Goal: Task Accomplishment & Management: Use online tool/utility

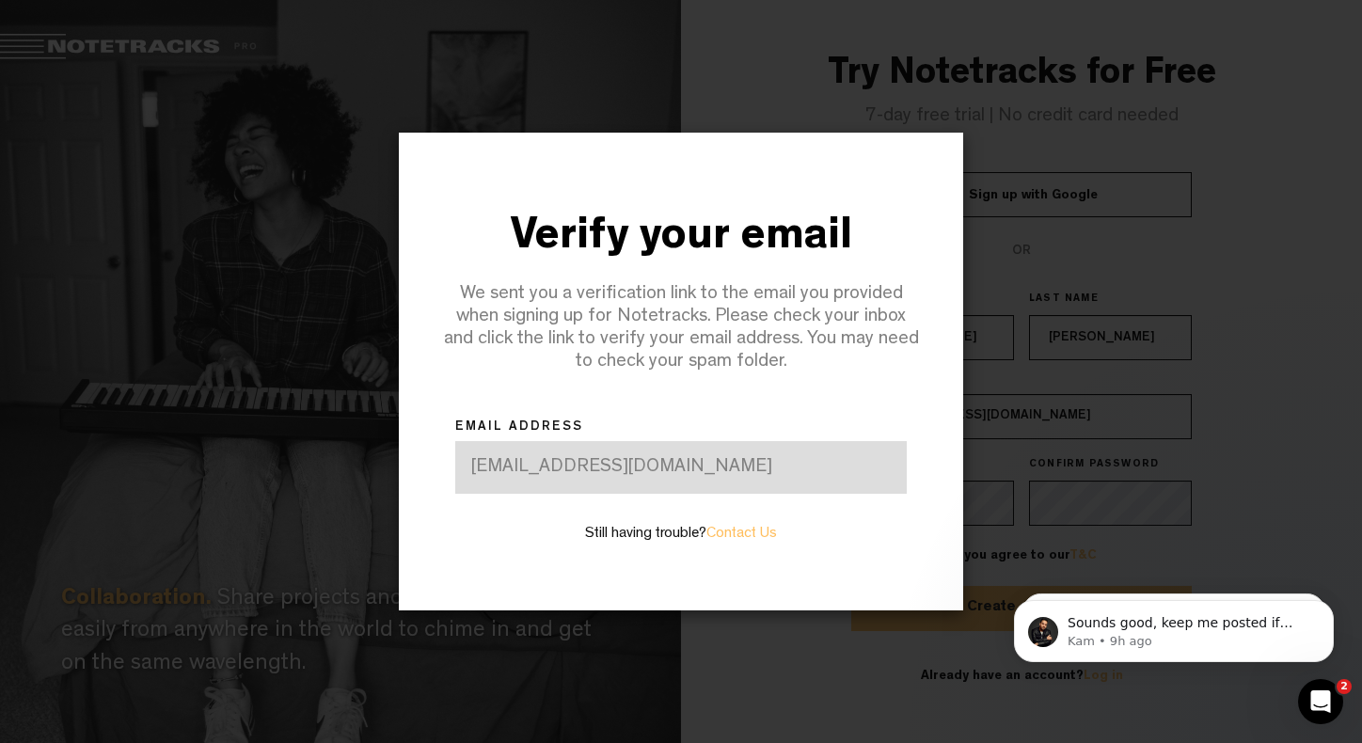
click at [1102, 132] on div at bounding box center [681, 371] width 1362 height 743
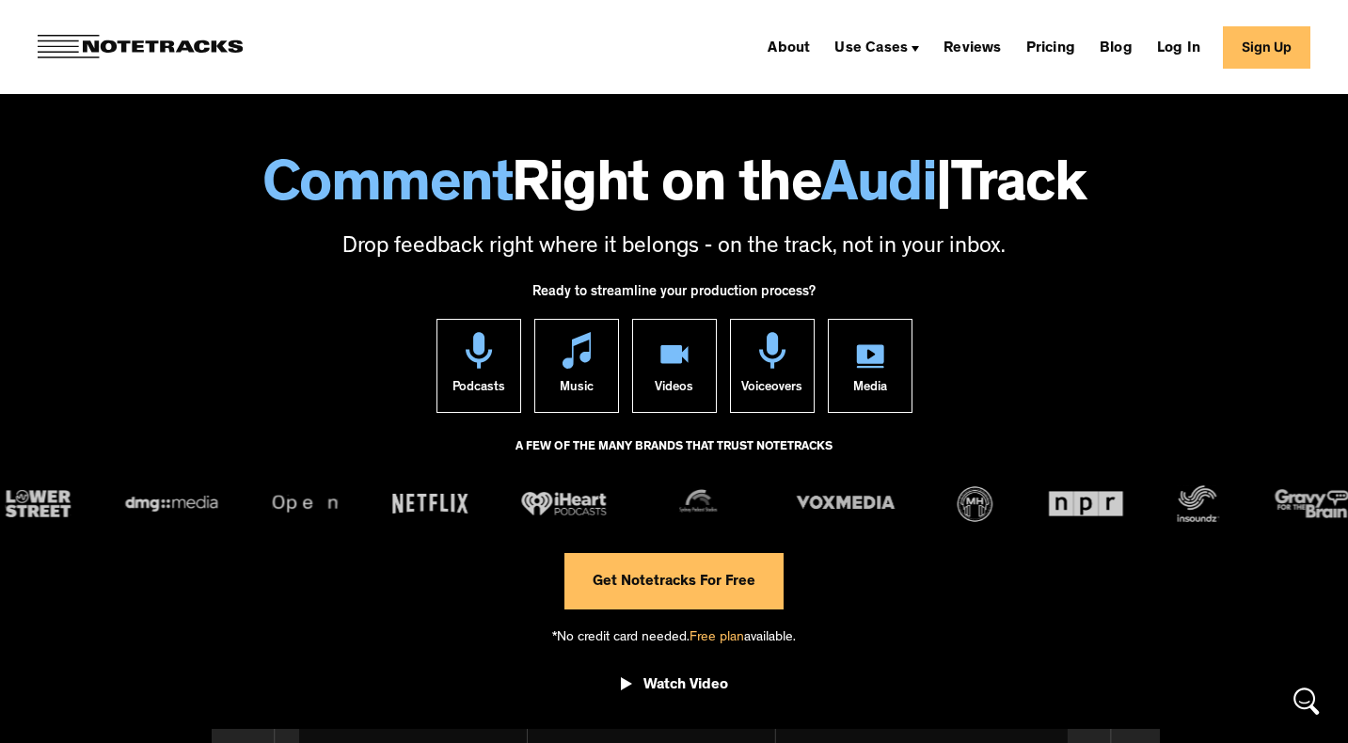
scroll to position [90, 0]
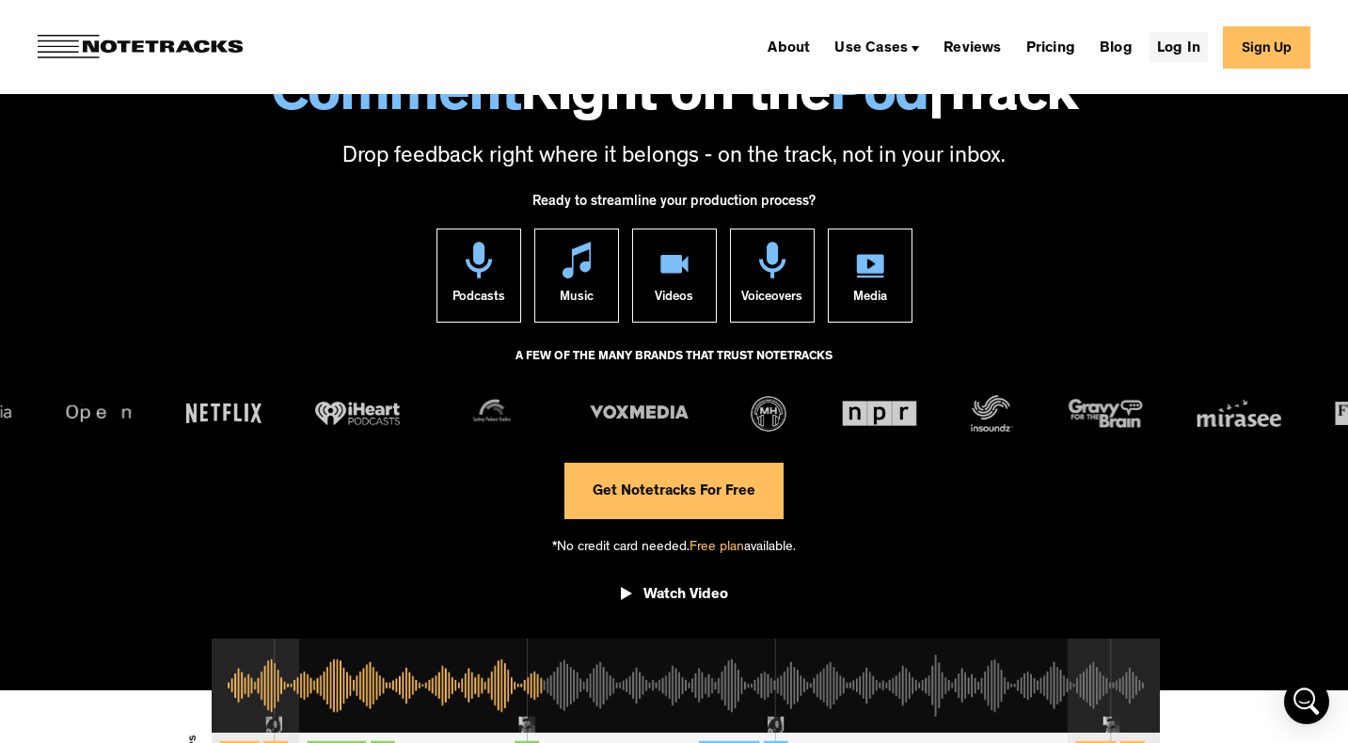
click at [1200, 48] on link "Log In" at bounding box center [1179, 47] width 58 height 30
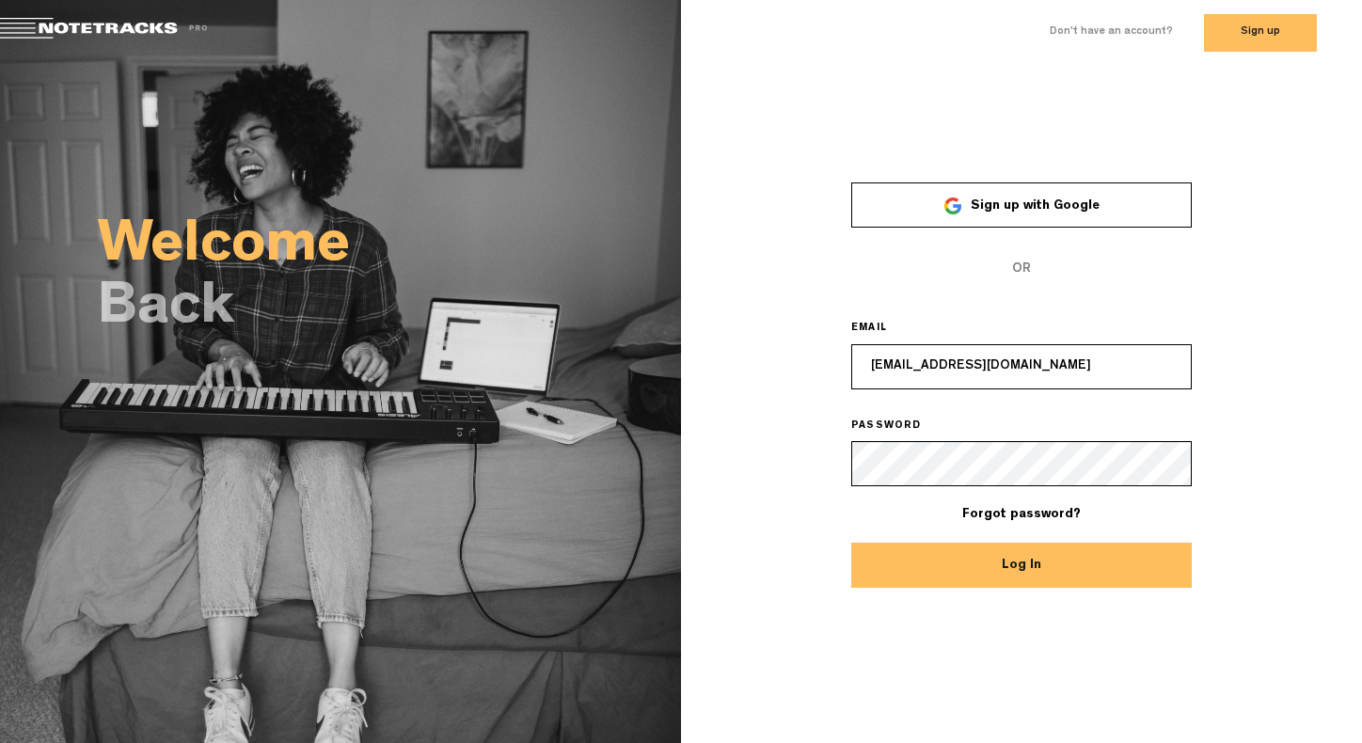
type input "ssknk70@gmail.com"
click at [956, 571] on button "Log In" at bounding box center [1021, 565] width 341 height 45
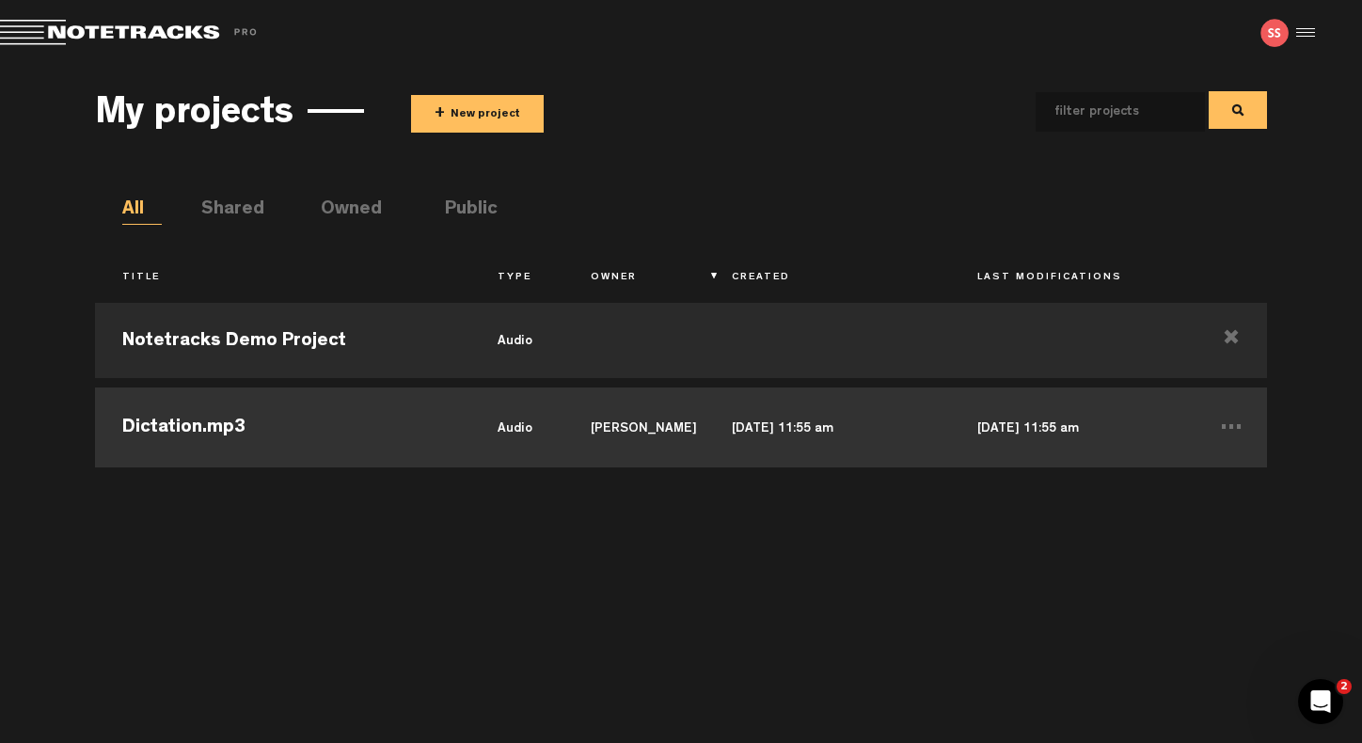
click at [628, 430] on td "[PERSON_NAME]" at bounding box center [633, 425] width 140 height 85
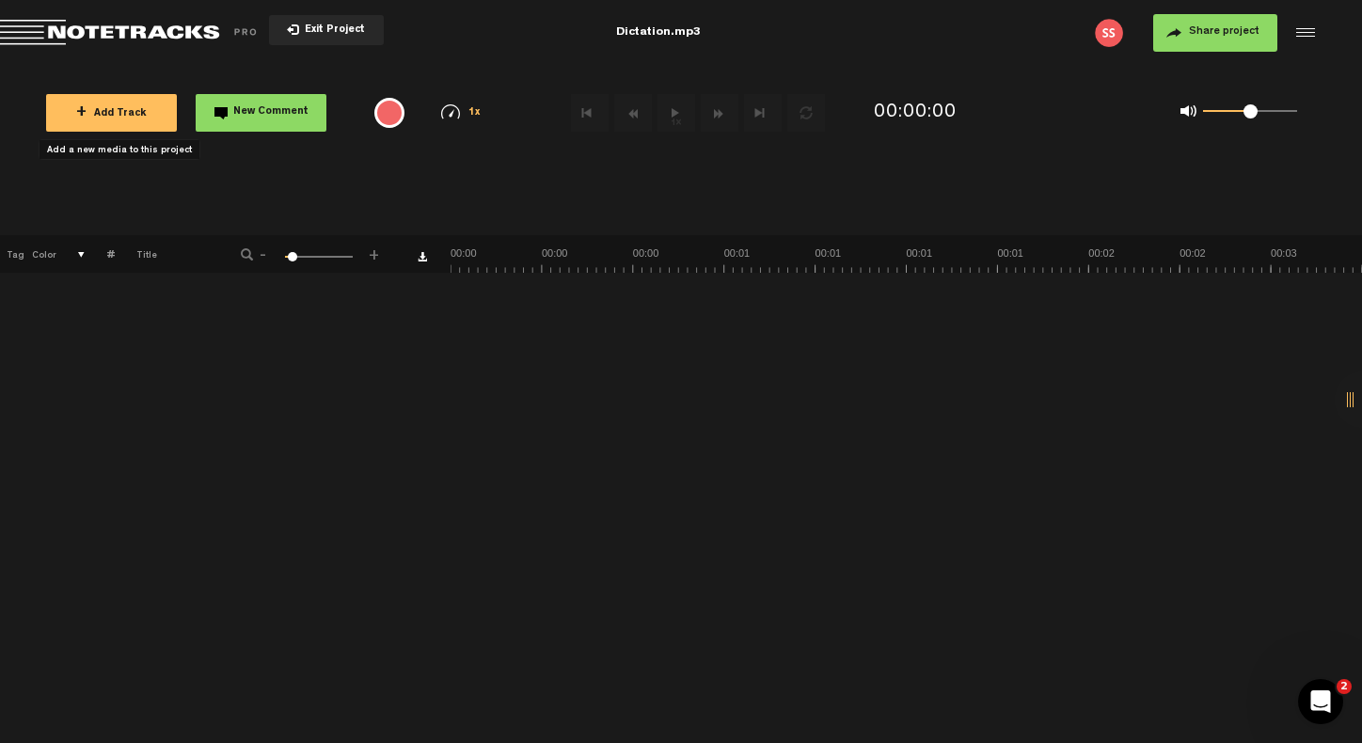
click at [131, 114] on span "+ Add Track" at bounding box center [111, 114] width 71 height 10
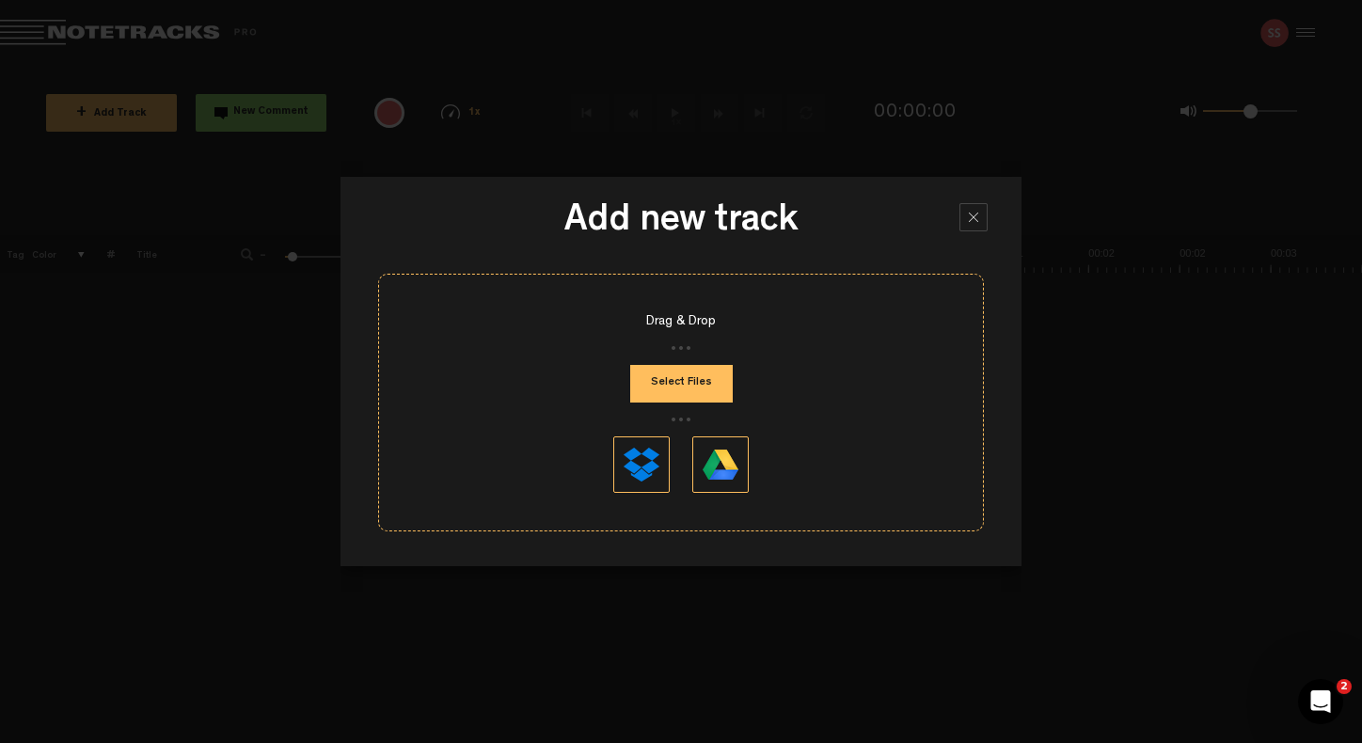
click at [717, 377] on button "Select Files" at bounding box center [681, 384] width 103 height 38
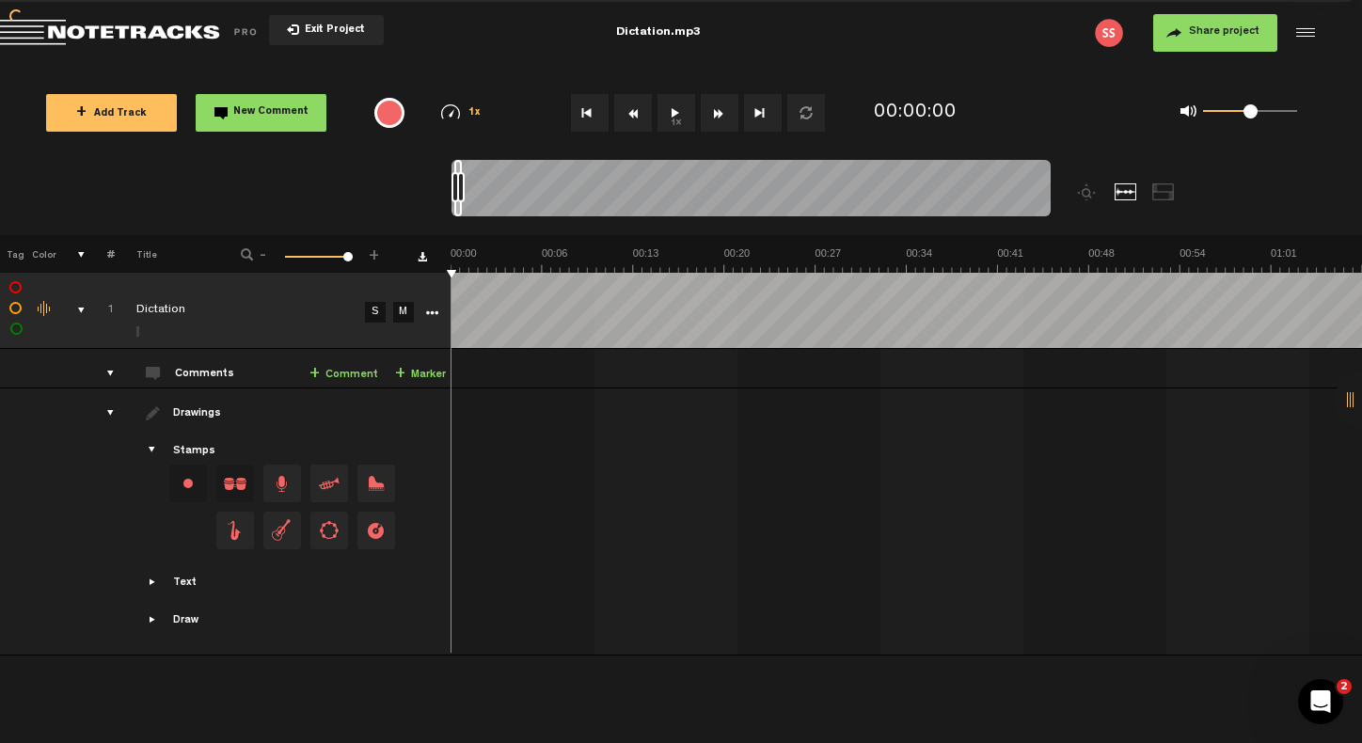
drag, startPoint x: 452, startPoint y: 267, endPoint x: 493, endPoint y: 272, distance: 40.7
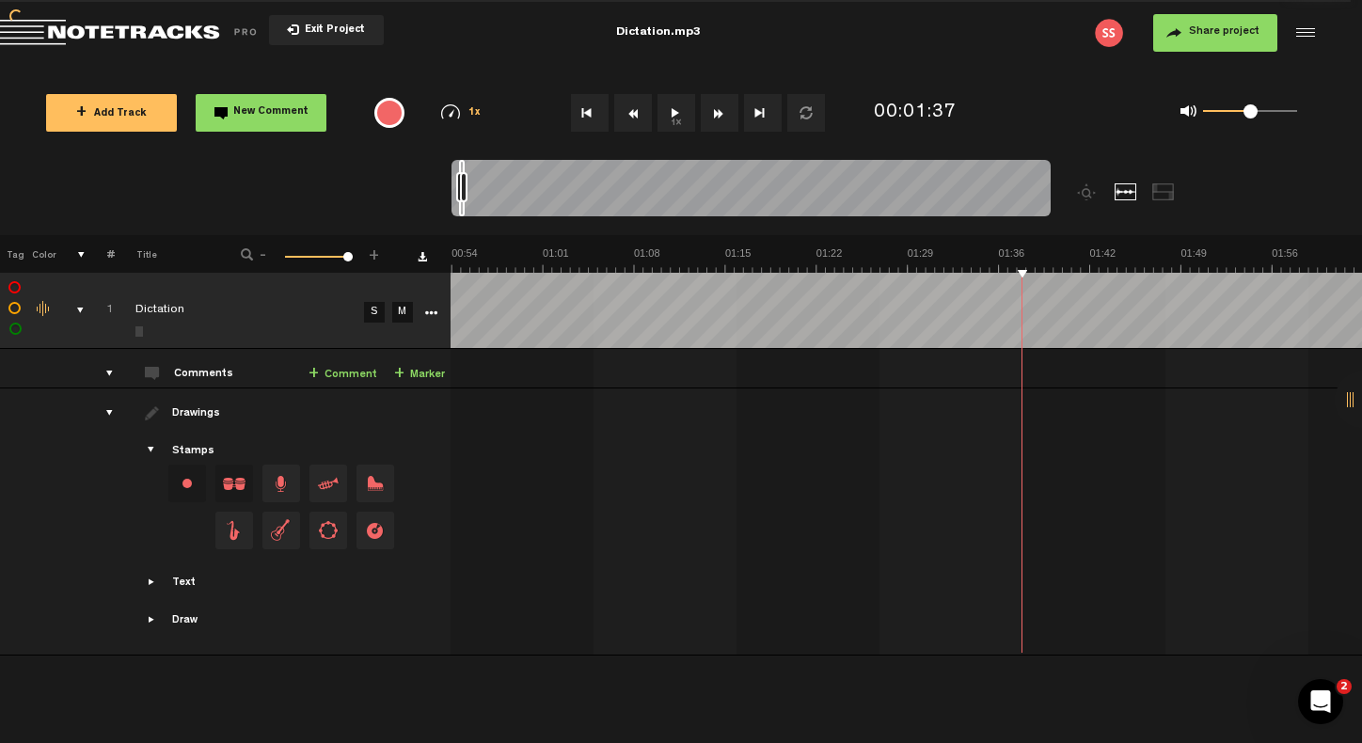
click at [424, 309] on icon "More" at bounding box center [430, 313] width 13 height 13
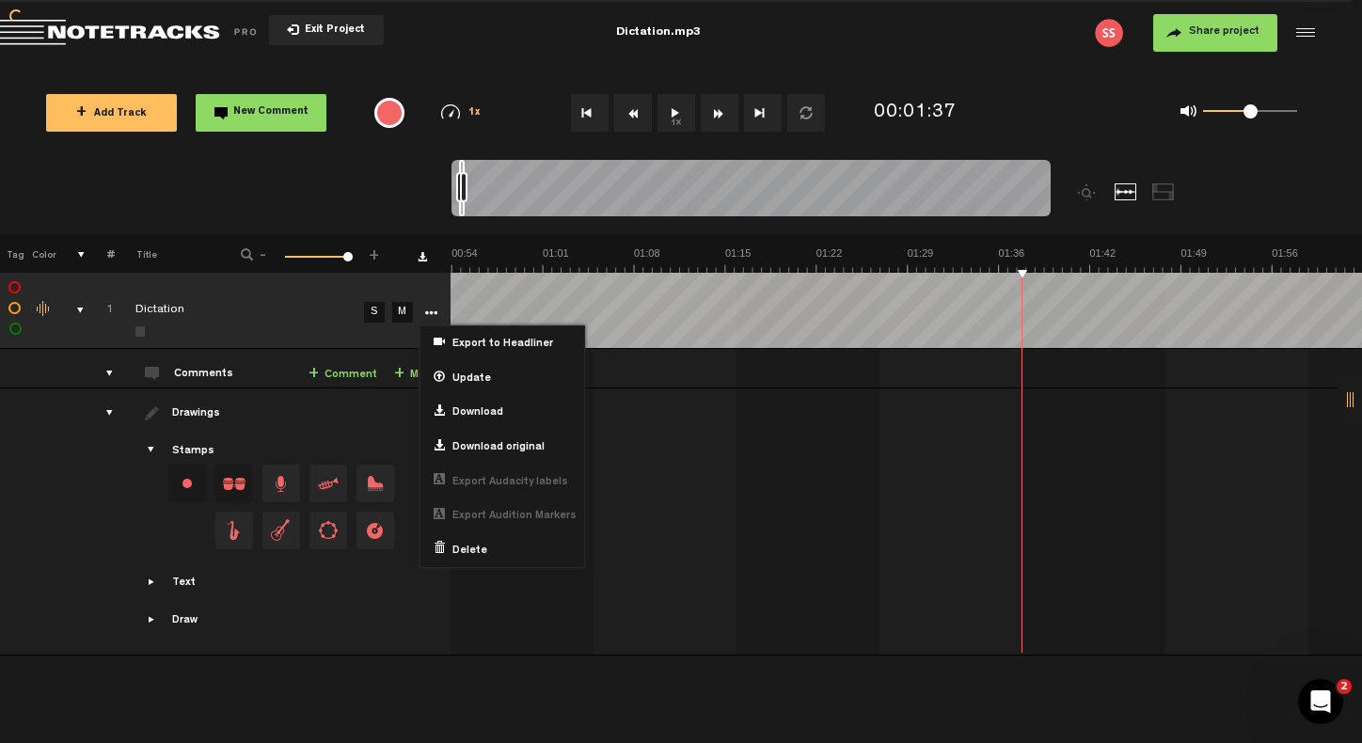
click at [317, 181] on nt-zoom-navigation-bar at bounding box center [681, 197] width 1362 height 75
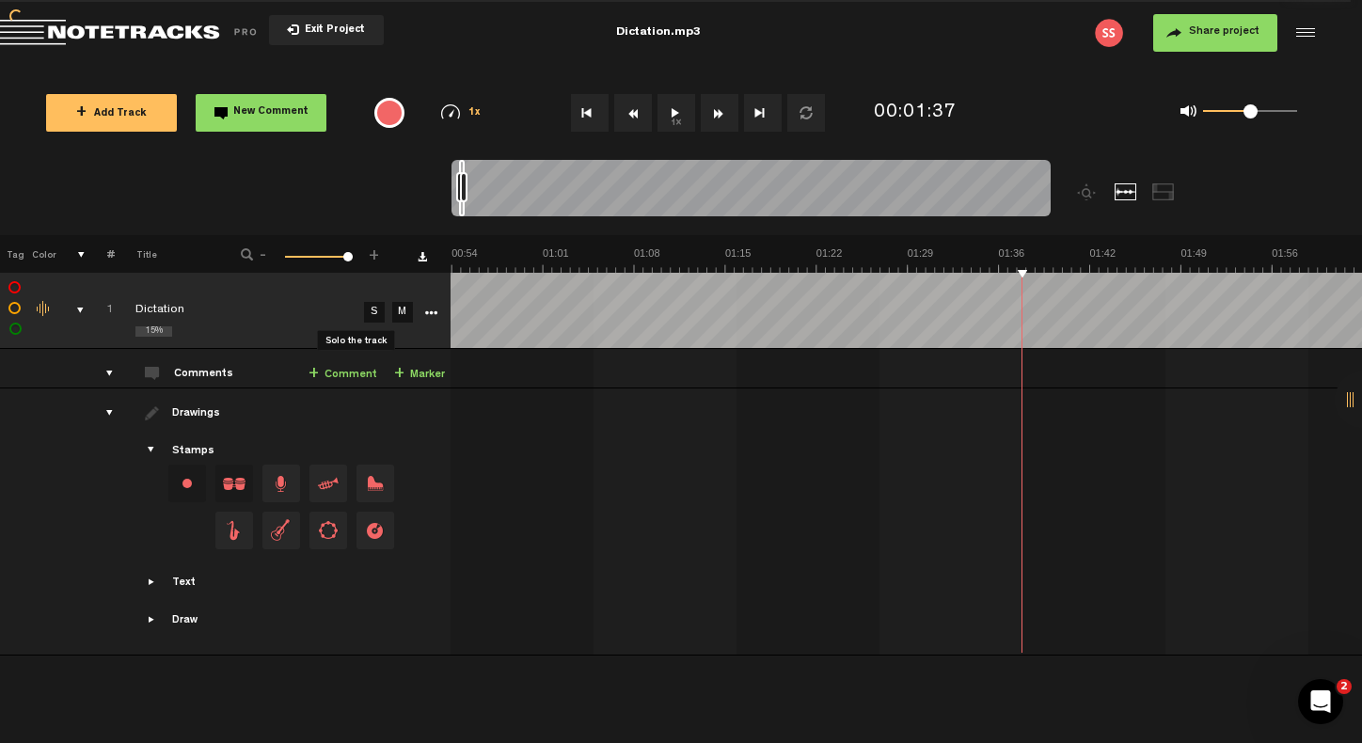
click at [364, 313] on link "S" at bounding box center [374, 312] width 21 height 21
click at [1309, 29] on div at bounding box center [1303, 33] width 28 height 28
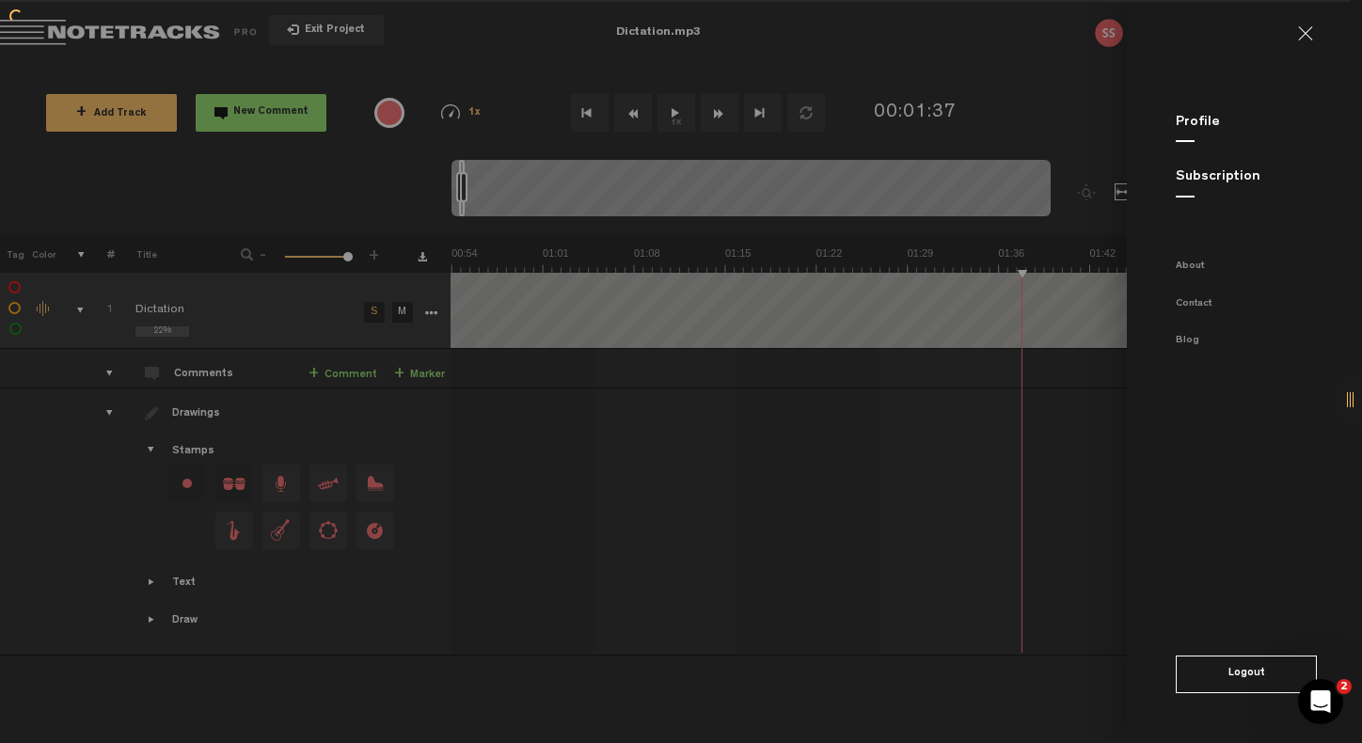
drag, startPoint x: 777, startPoint y: 308, endPoint x: 736, endPoint y: 292, distance: 44.4
click at [736, 292] on md-backdrop at bounding box center [681, 371] width 1362 height 743
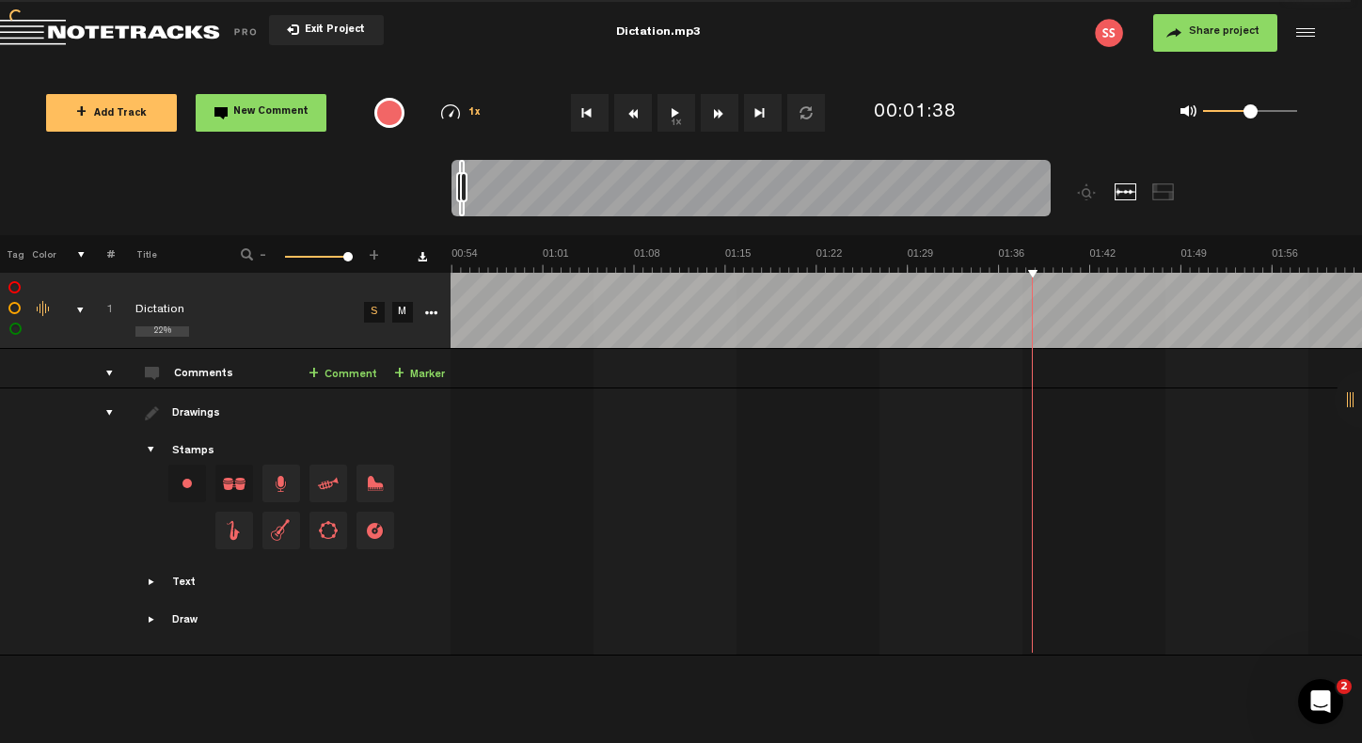
click at [1021, 271] on div "+ New drawing Tag Color # Title - 1 100 100 + 1 22% Dictation S M Export to Hea…" at bounding box center [680, 426] width 1362 height 383
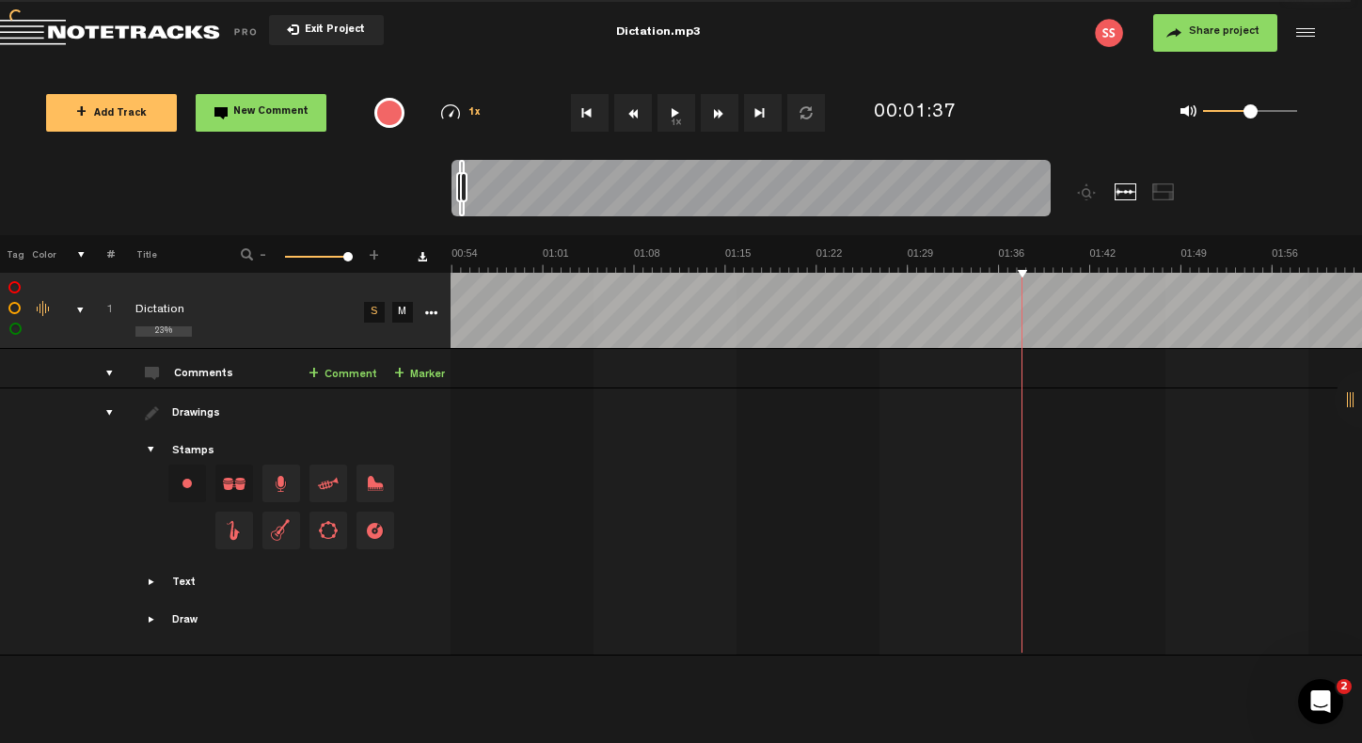
click at [452, 114] on img at bounding box center [450, 111] width 19 height 15
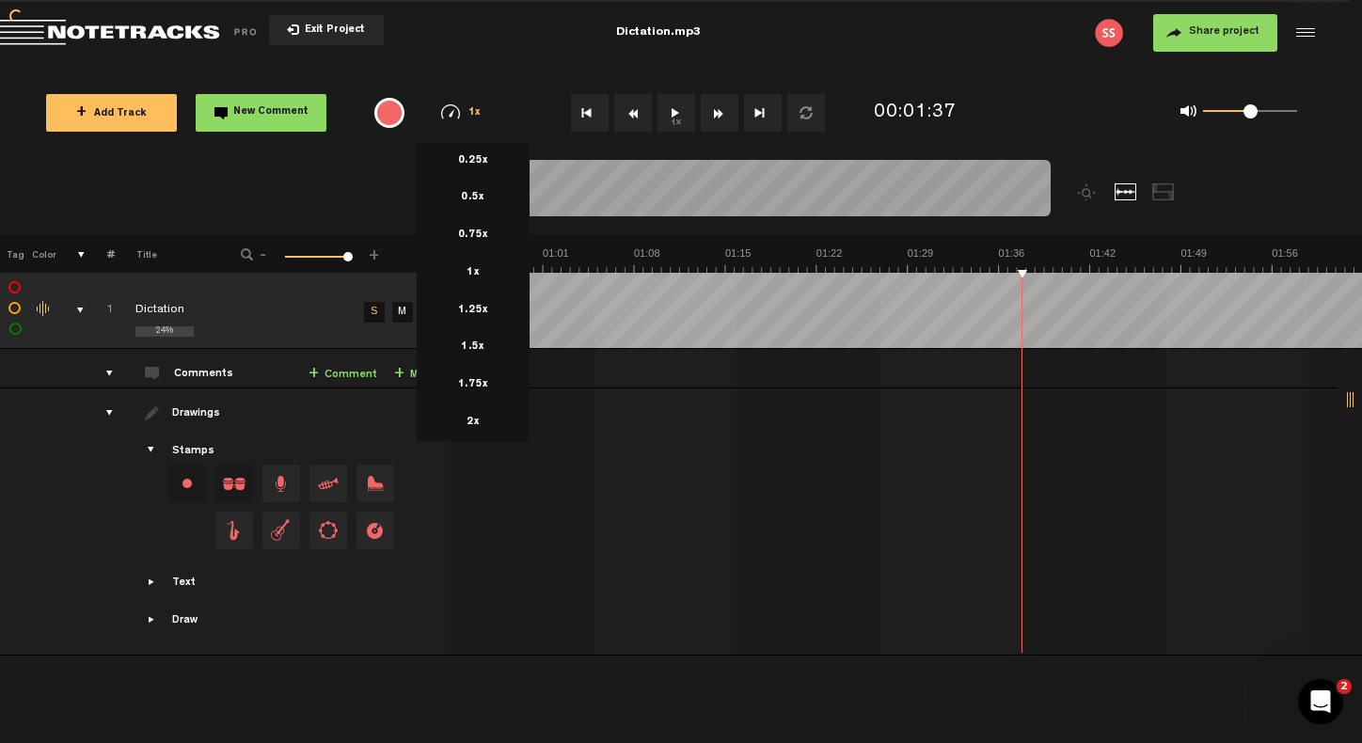
click at [374, 159] on div "+ Add Track New Comment 1x 0.25x 0.5x 0.75x 1x 1.25x 1.5x 1.75x 2x All emojis 😀…" at bounding box center [681, 113] width 1362 height 94
click at [365, 187] on nt-zoom-navigation-bar at bounding box center [681, 197] width 1362 height 75
click at [364, 313] on link "S" at bounding box center [374, 312] width 21 height 21
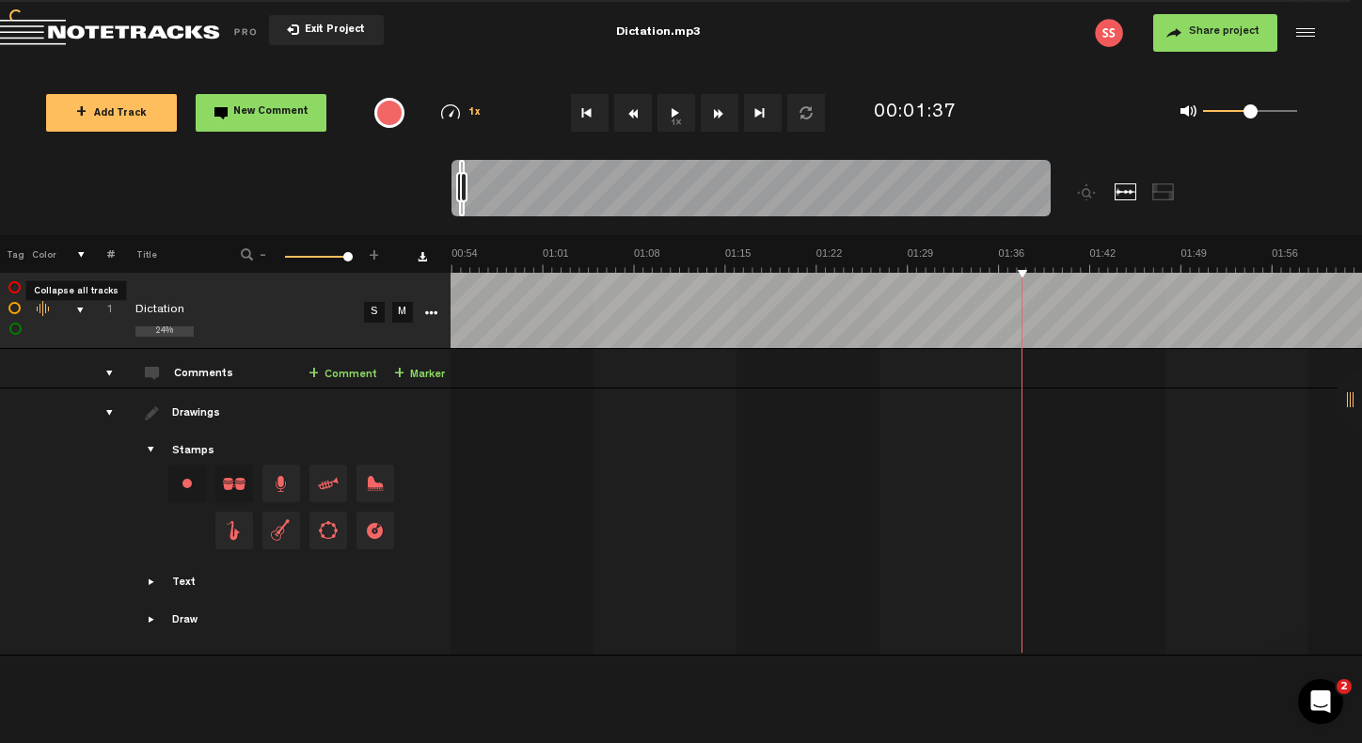
click at [81, 256] on th at bounding box center [70, 254] width 29 height 38
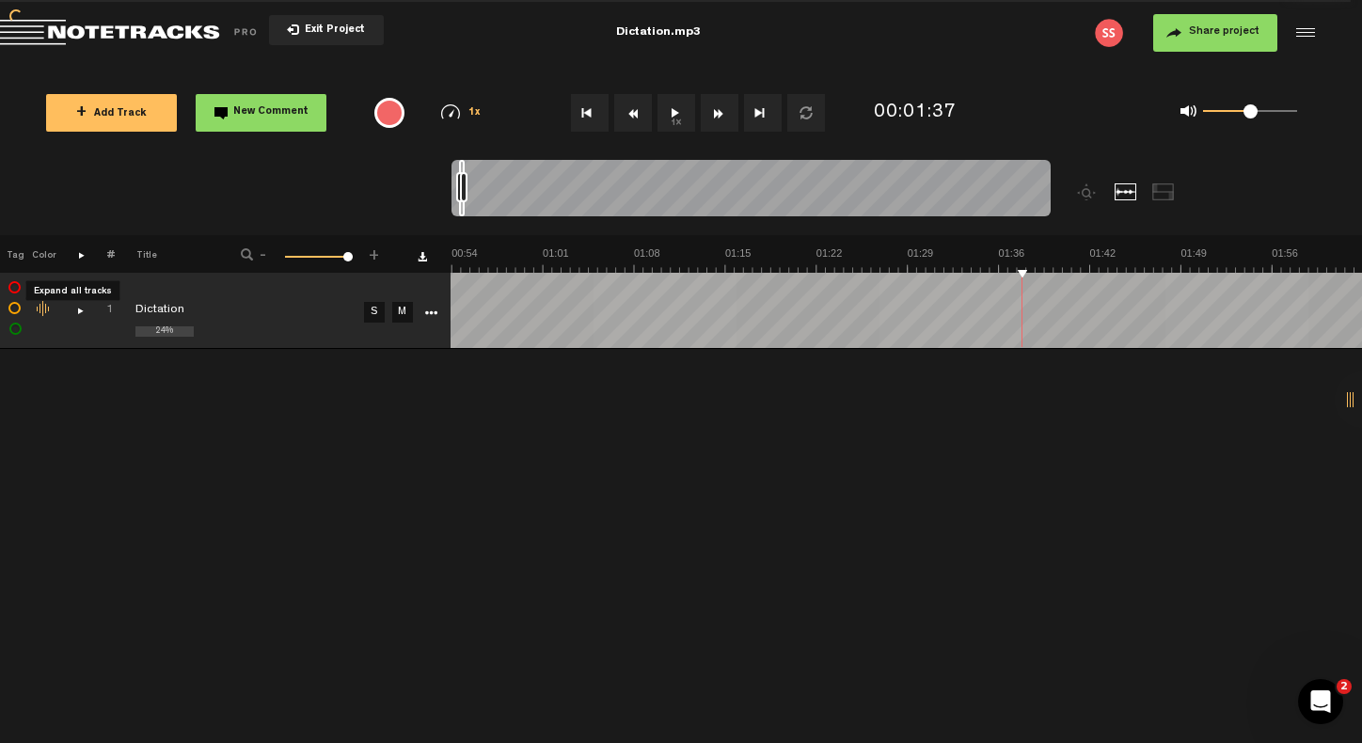
click at [81, 256] on th at bounding box center [70, 254] width 29 height 38
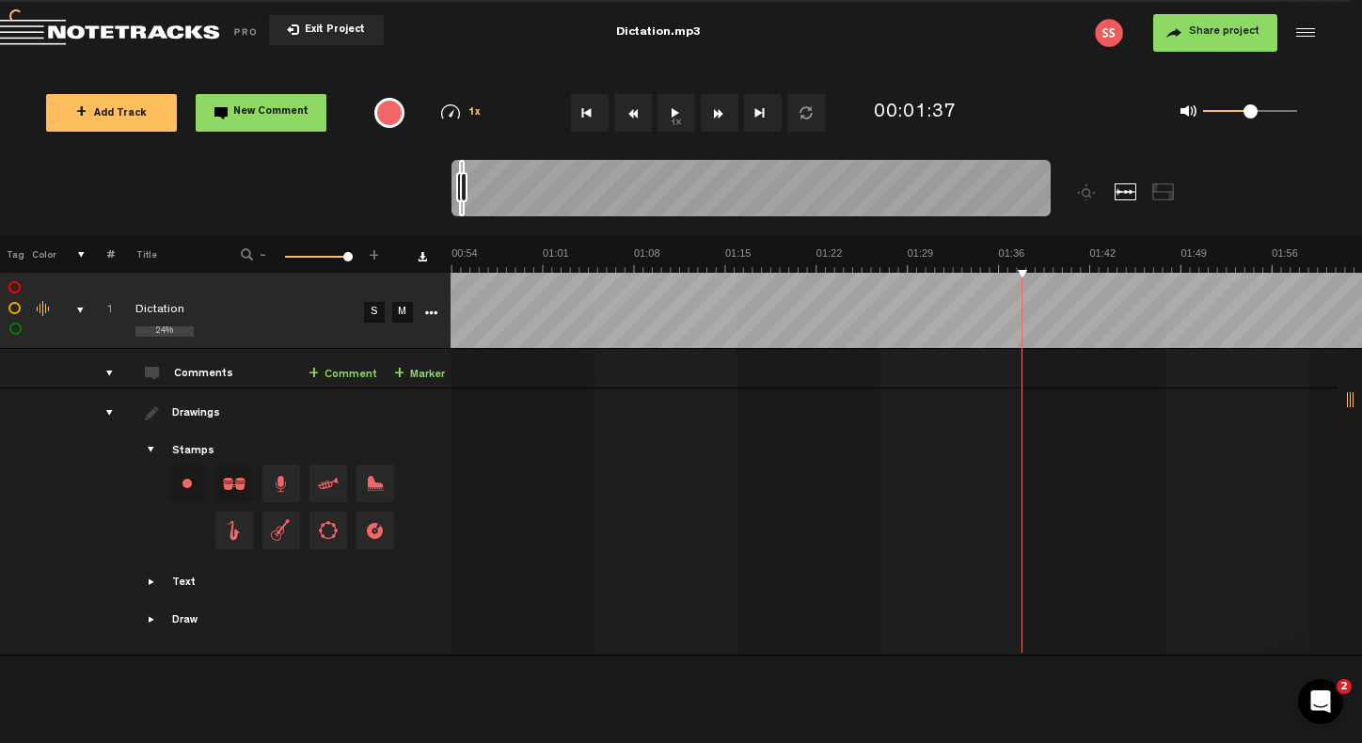
click at [1165, 194] on div at bounding box center [1163, 191] width 23 height 17
click at [1126, 190] on div at bounding box center [1126, 191] width 23 height 17
click at [1087, 197] on div at bounding box center [1088, 191] width 23 height 17
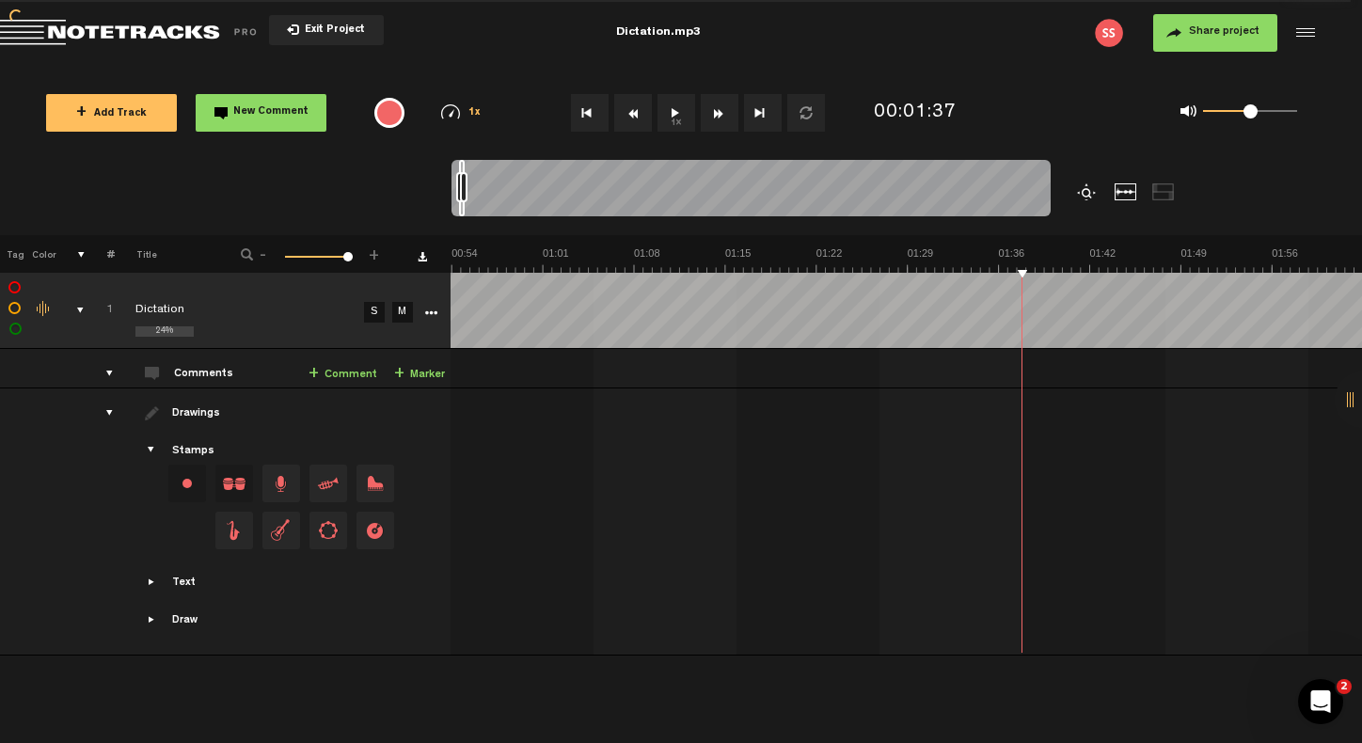
scroll to position [0, 728]
click at [667, 33] on div "Dictation.mp3" at bounding box center [658, 32] width 85 height 47
click at [897, 37] on div "Share project Save project" at bounding box center [1097, 33] width 439 height 38
drag, startPoint x: 1248, startPoint y: 110, endPoint x: 1296, endPoint y: 111, distance: 48.0
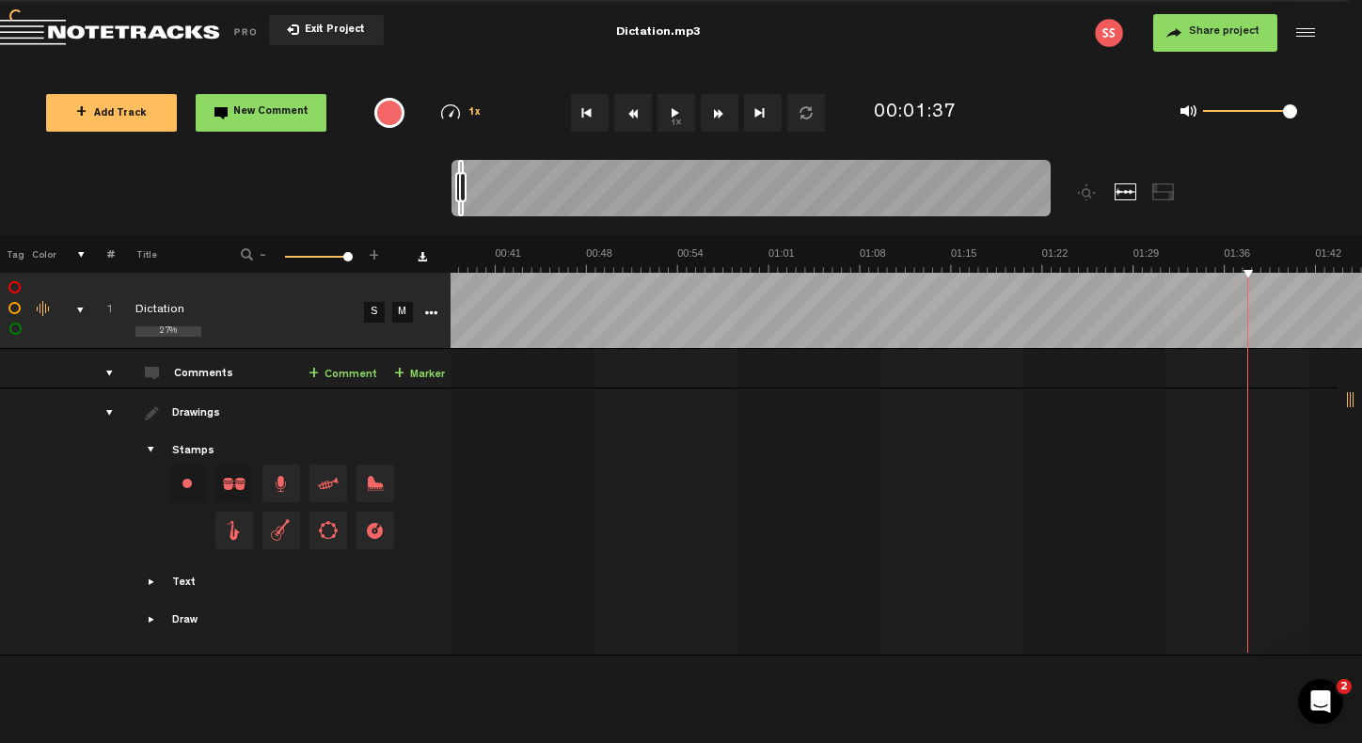
click at [1296, 111] on span at bounding box center [1290, 111] width 14 height 14
click at [1113, 35] on img at bounding box center [1109, 33] width 28 height 28
click at [1303, 30] on div at bounding box center [1303, 33] width 28 height 28
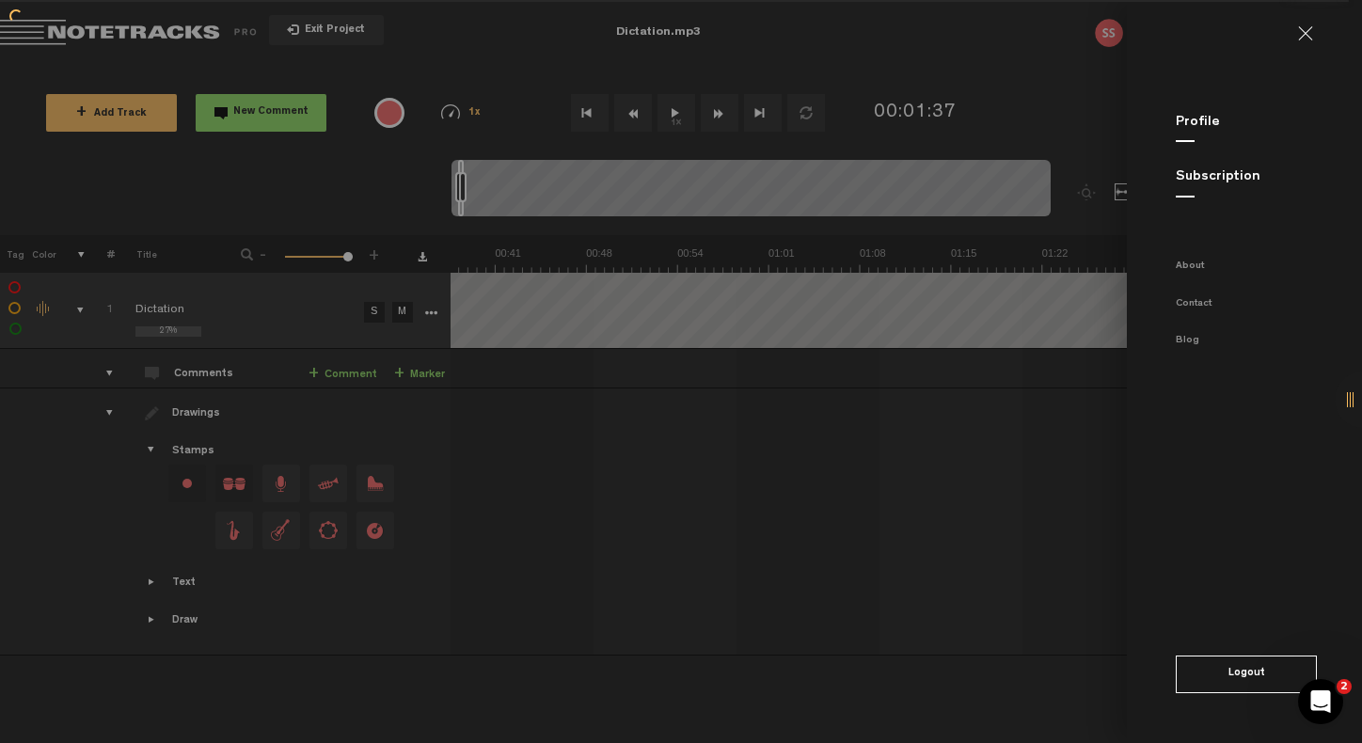
click at [1015, 42] on md-backdrop at bounding box center [681, 371] width 1362 height 743
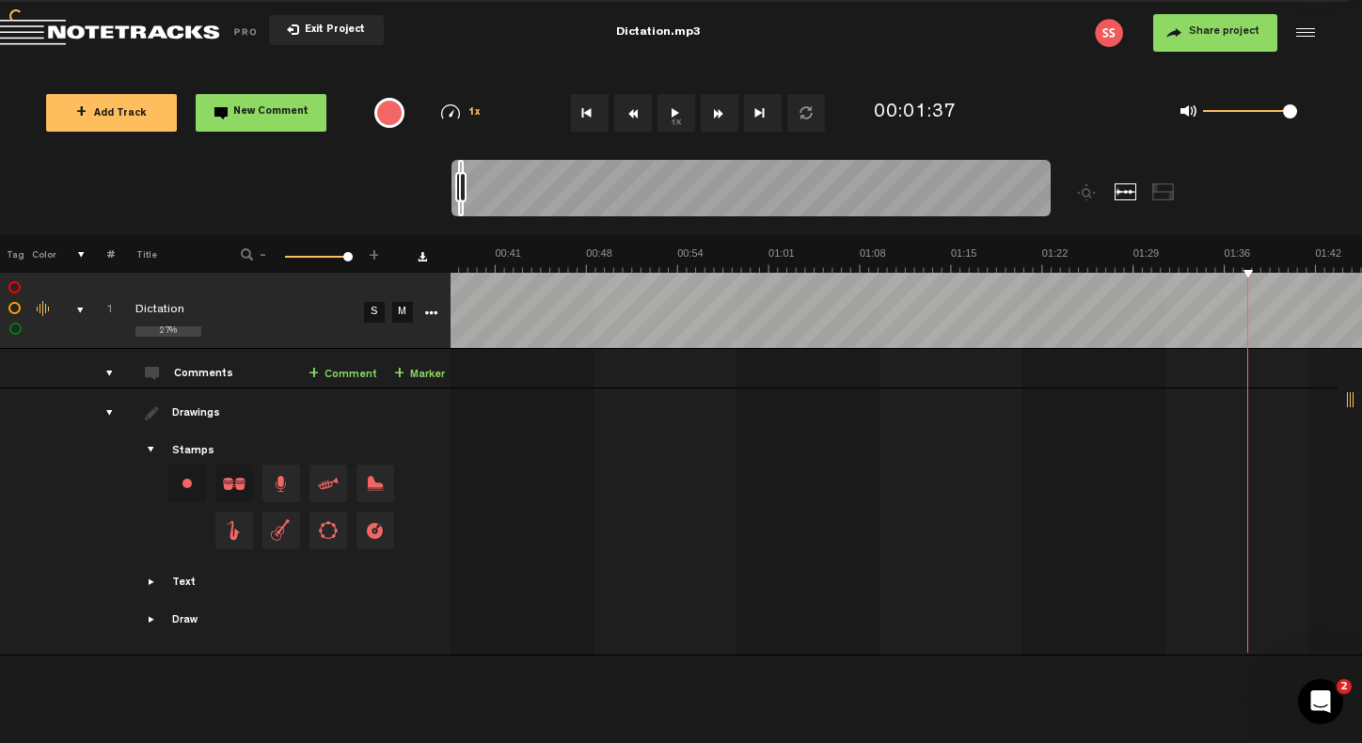
scroll to position [0, 277]
click at [183, 412] on div "Drawings" at bounding box center [198, 414] width 52 height 16
click at [93, 415] on div "drawings" at bounding box center [101, 413] width 29 height 19
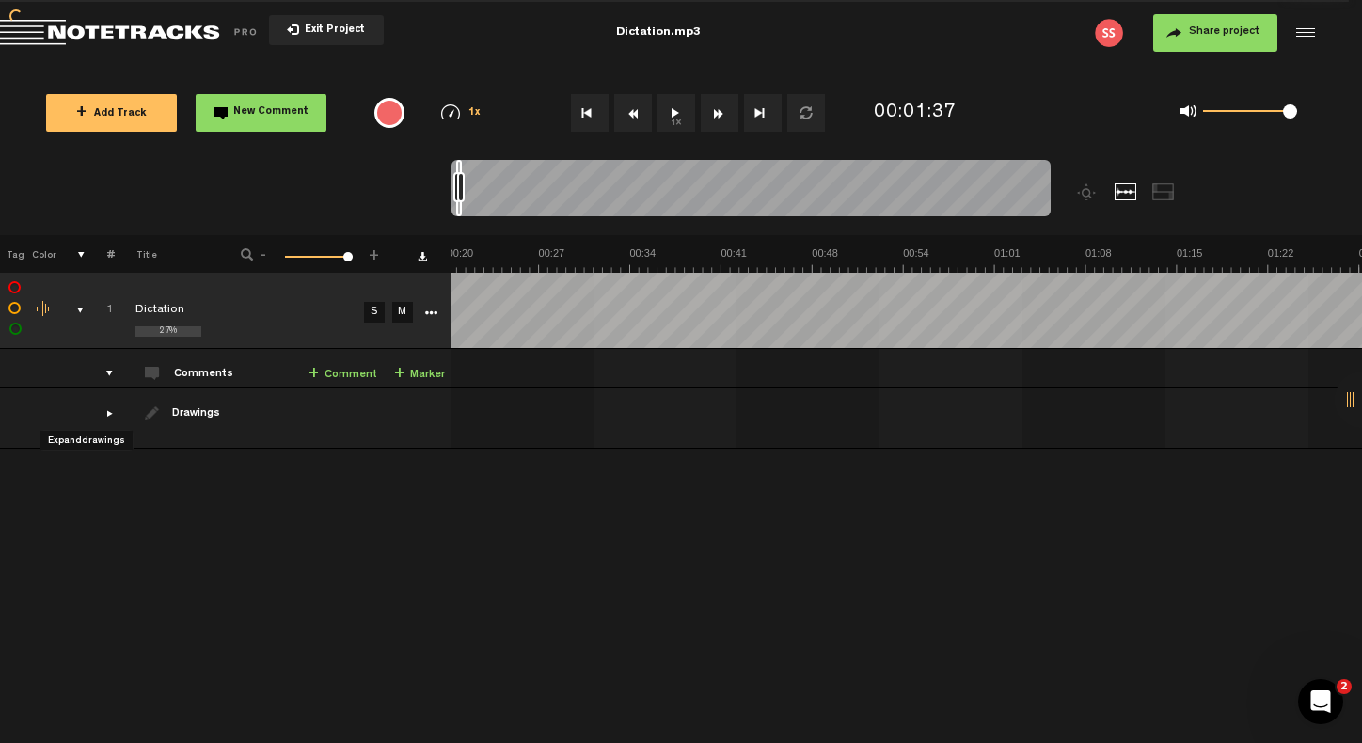
click at [93, 415] on div "drawings" at bounding box center [101, 413] width 29 height 19
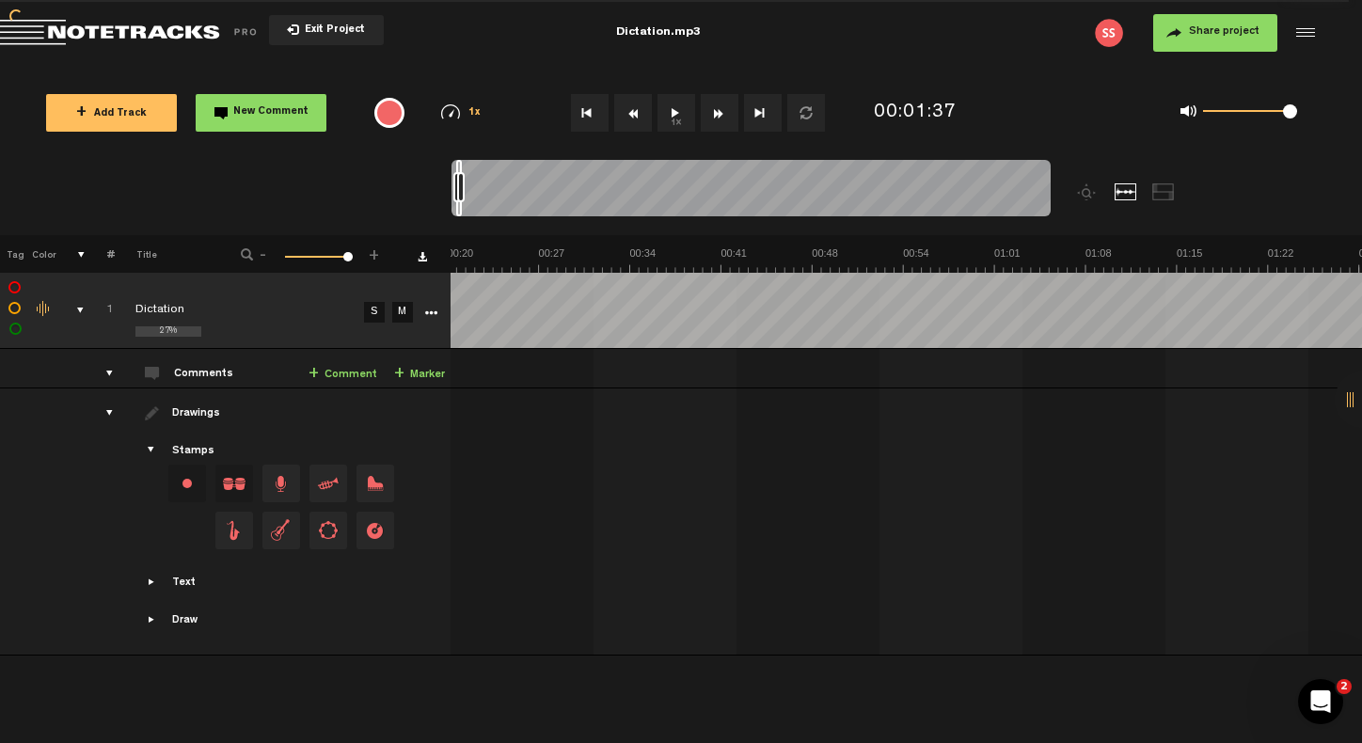
click at [92, 373] on div "comments" at bounding box center [101, 373] width 29 height 19
click at [399, 373] on link "+ Marker" at bounding box center [419, 375] width 51 height 22
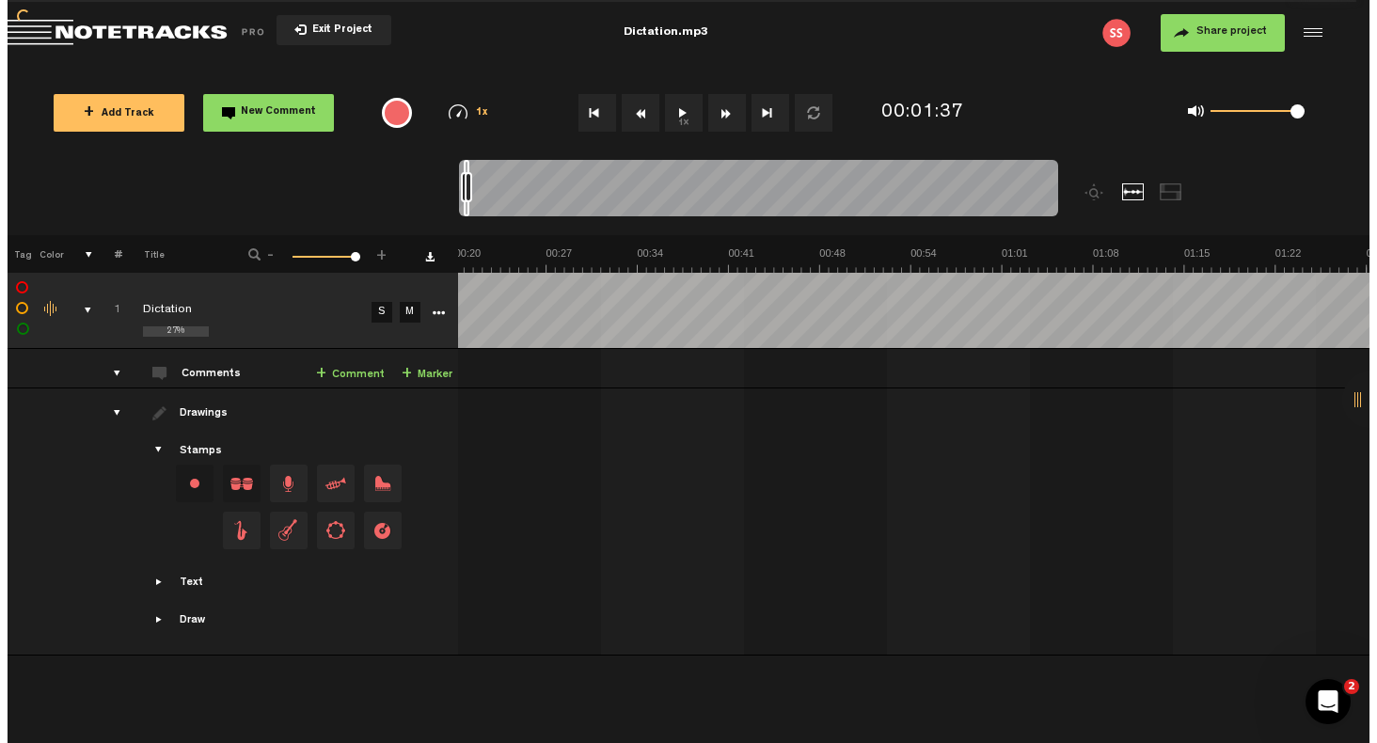
scroll to position [0, 765]
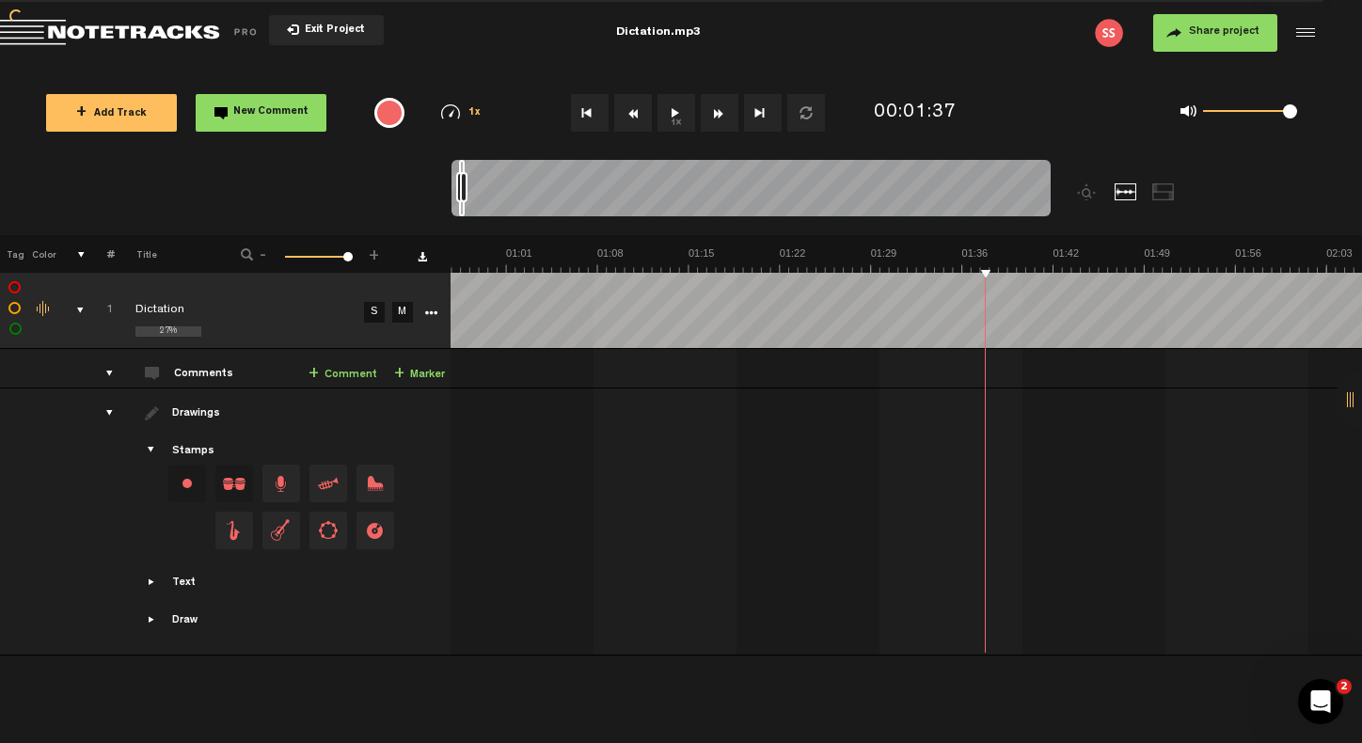
click at [403, 372] on link "+ Marker" at bounding box center [419, 375] width 51 height 22
click at [394, 373] on span "+" at bounding box center [399, 374] width 10 height 15
click at [424, 312] on icon "More" at bounding box center [430, 313] width 13 height 13
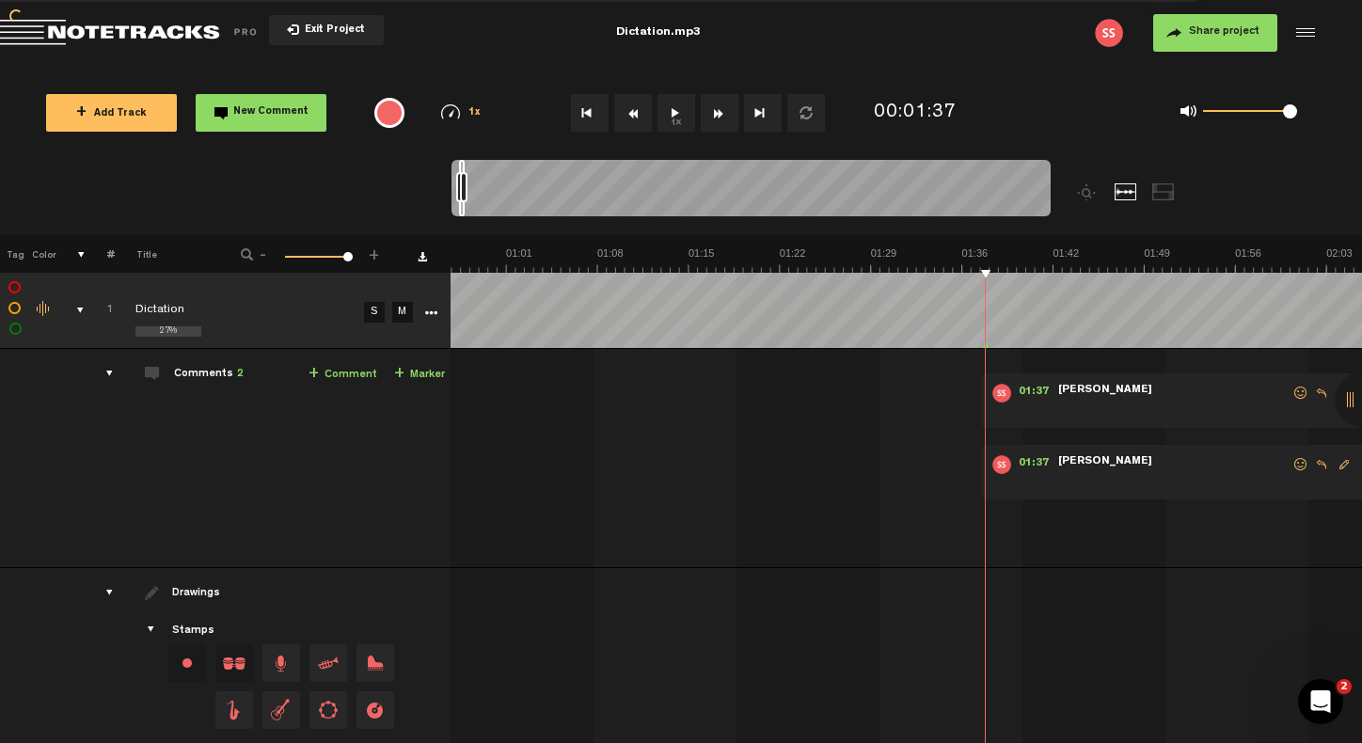
click at [992, 396] on img at bounding box center [1001, 393] width 19 height 19
click at [424, 312] on icon "More" at bounding box center [430, 313] width 13 height 13
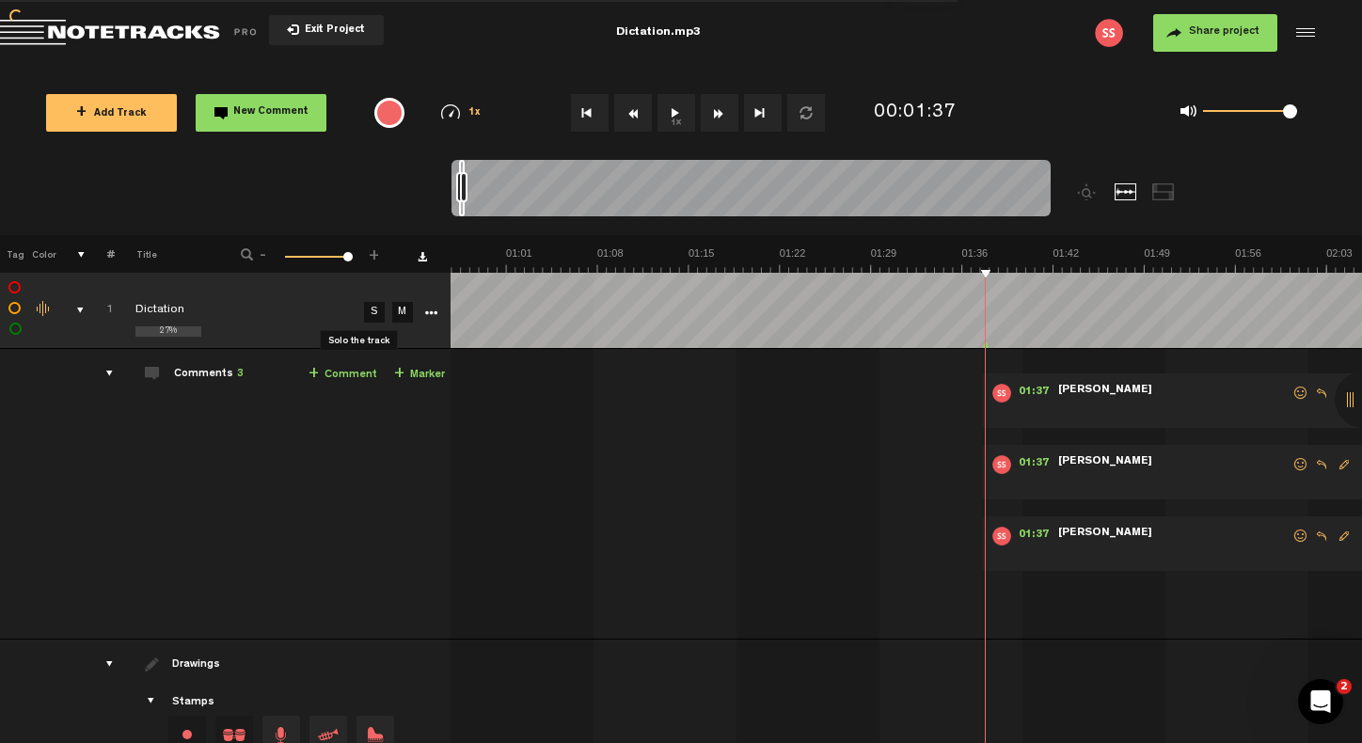
click at [364, 310] on link "S" at bounding box center [374, 312] width 21 height 21
click at [373, 192] on nt-zoom-navigation-bar at bounding box center [681, 197] width 1362 height 75
click at [985, 294] on div at bounding box center [985, 310] width 1 height 75
click at [992, 391] on img at bounding box center [1001, 393] width 19 height 19
click at [992, 393] on img at bounding box center [1001, 393] width 19 height 19
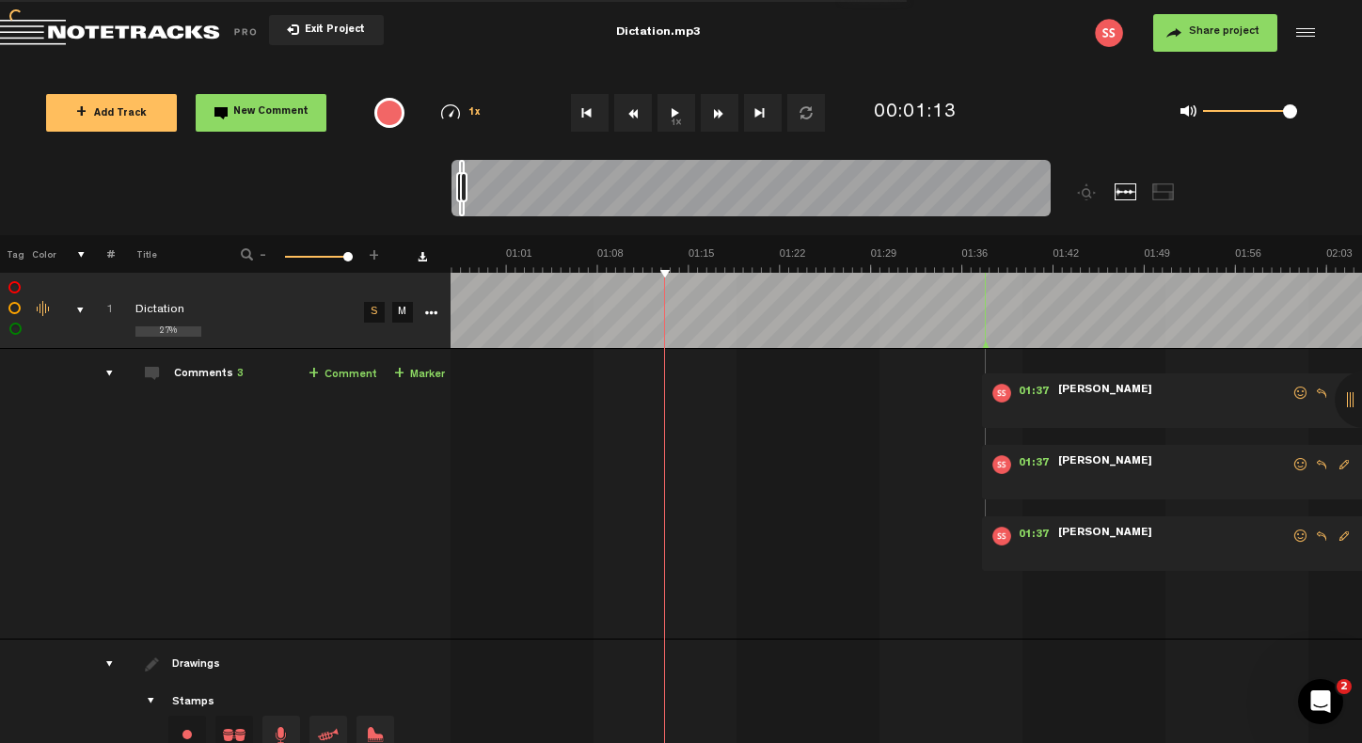
click at [992, 393] on img at bounding box center [1001, 393] width 19 height 19
click at [1065, 389] on span "[PERSON_NAME]" at bounding box center [1105, 390] width 98 height 13
click at [92, 661] on div "drawings" at bounding box center [101, 664] width 29 height 19
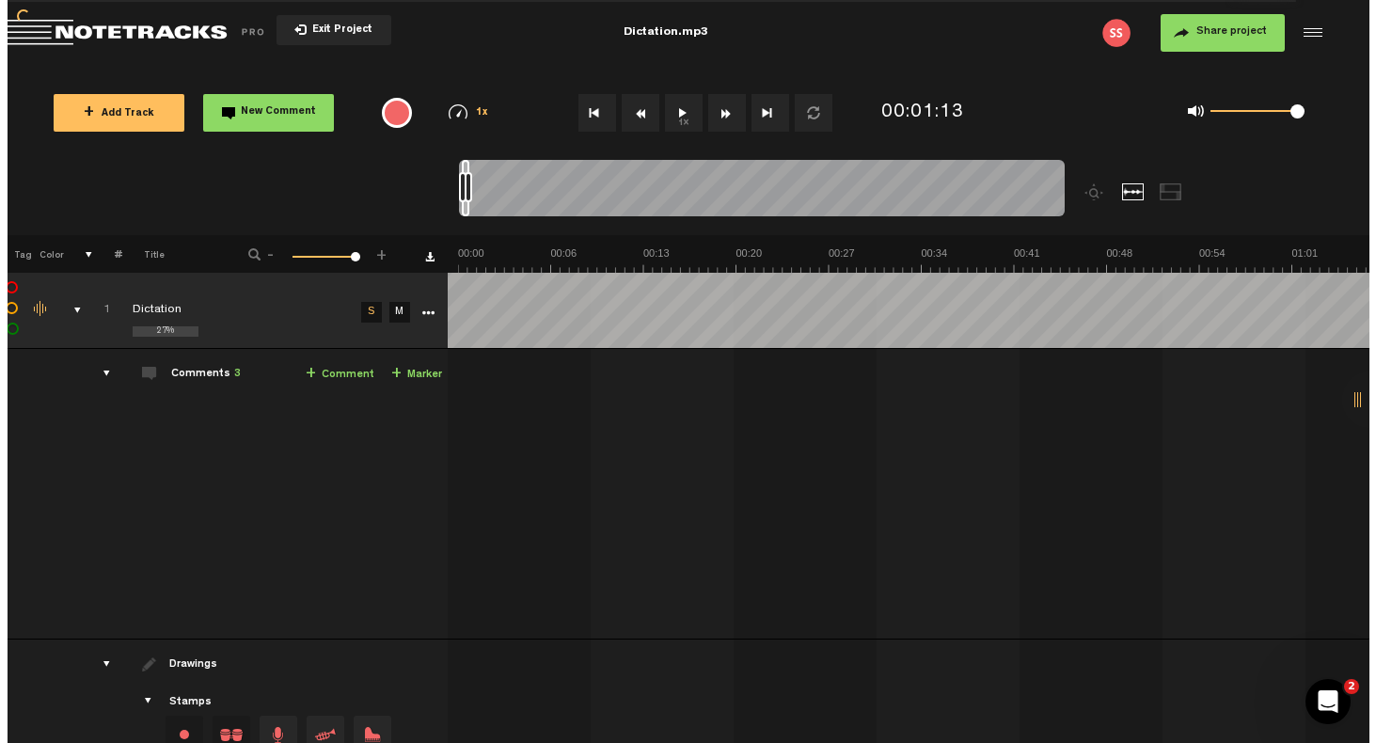
scroll to position [0, 0]
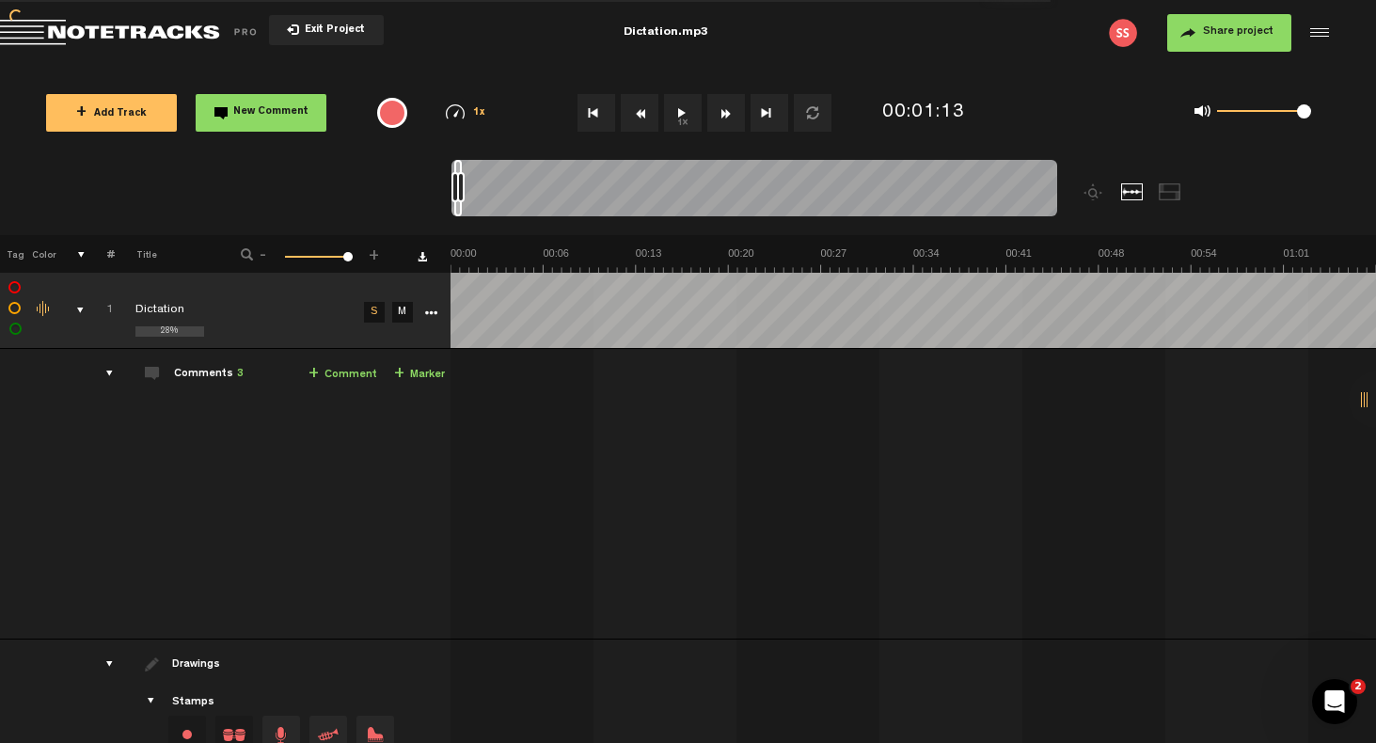
click at [1043, 440] on div "01:37 - NaN:NaN • Sapna Sharma: "" Sapna Sharma 01:37 - NaN:NaN • Sapna Sharma:…" at bounding box center [914, 501] width 923 height 275
click at [371, 421] on td "Comments 3 + Comment + Marker" at bounding box center [282, 494] width 337 height 291
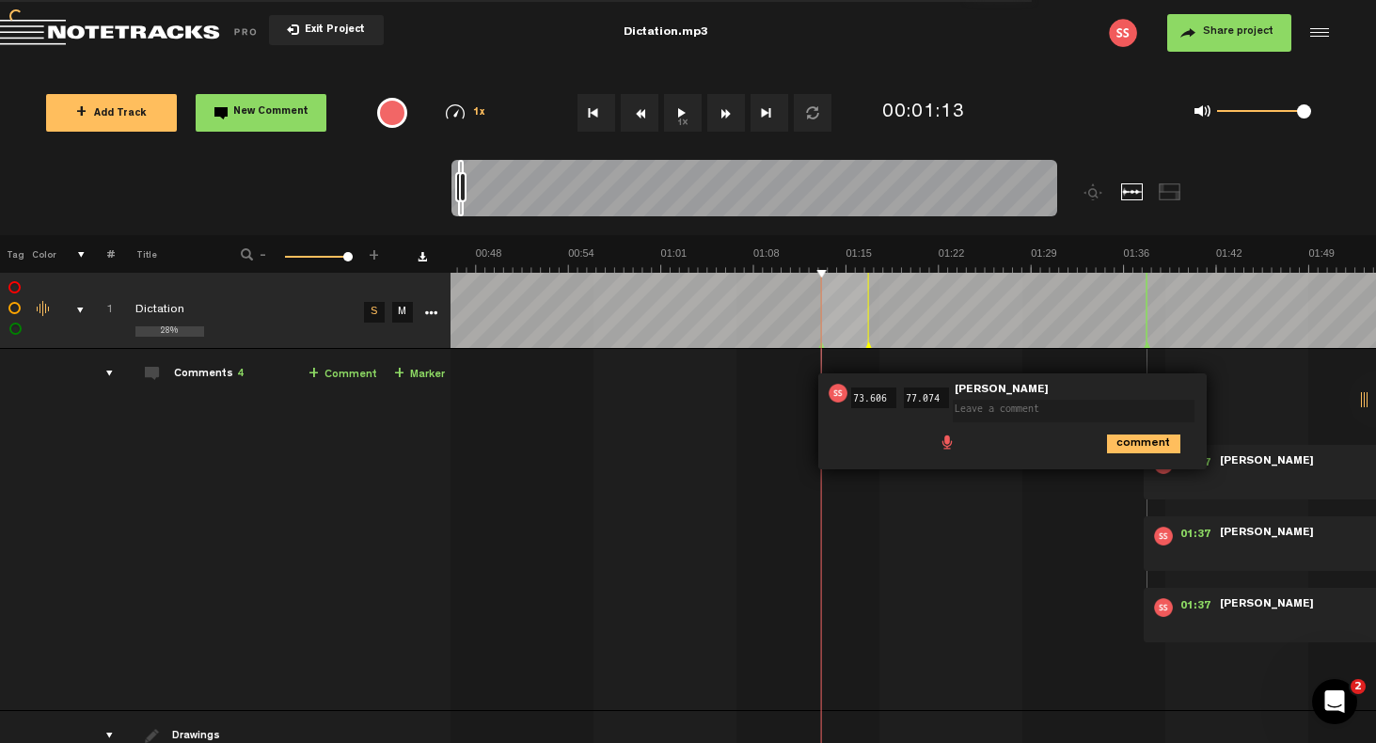
scroll to position [0, 623]
click at [399, 370] on link "+ Marker" at bounding box center [419, 375] width 51 height 22
click at [1144, 342] on icon at bounding box center [1148, 345] width 8 height 9
click at [1277, 466] on span "[PERSON_NAME]" at bounding box center [1267, 461] width 98 height 13
click at [1276, 466] on span "[PERSON_NAME]" at bounding box center [1267, 461] width 98 height 13
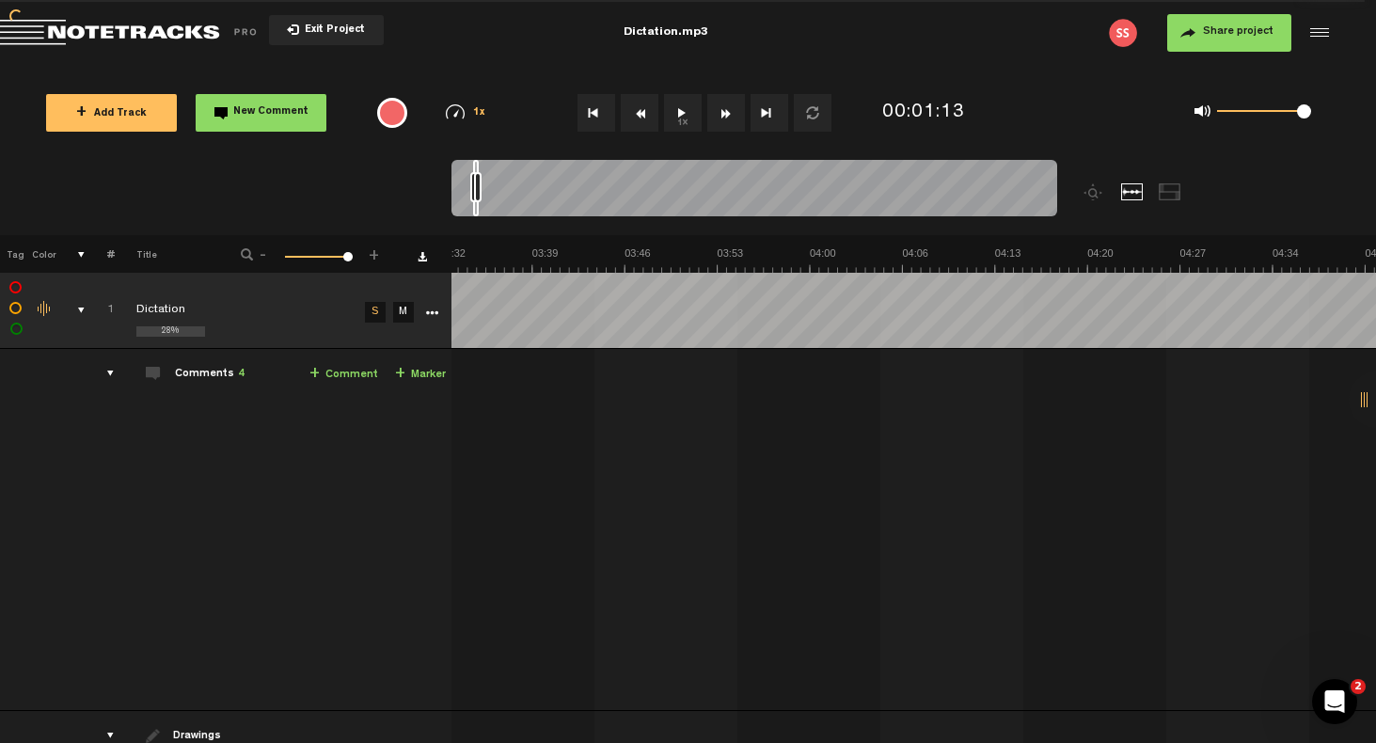
scroll to position [0, 2881]
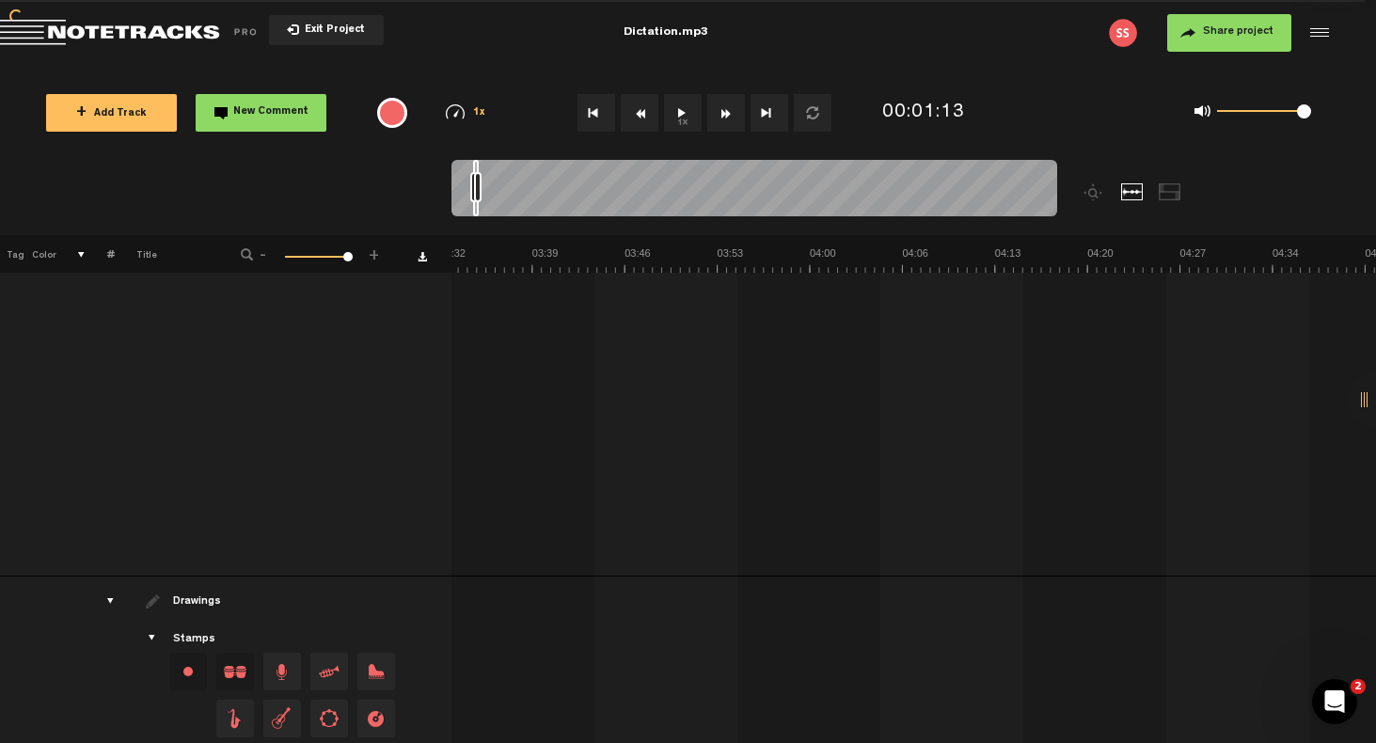
scroll to position [3, 0]
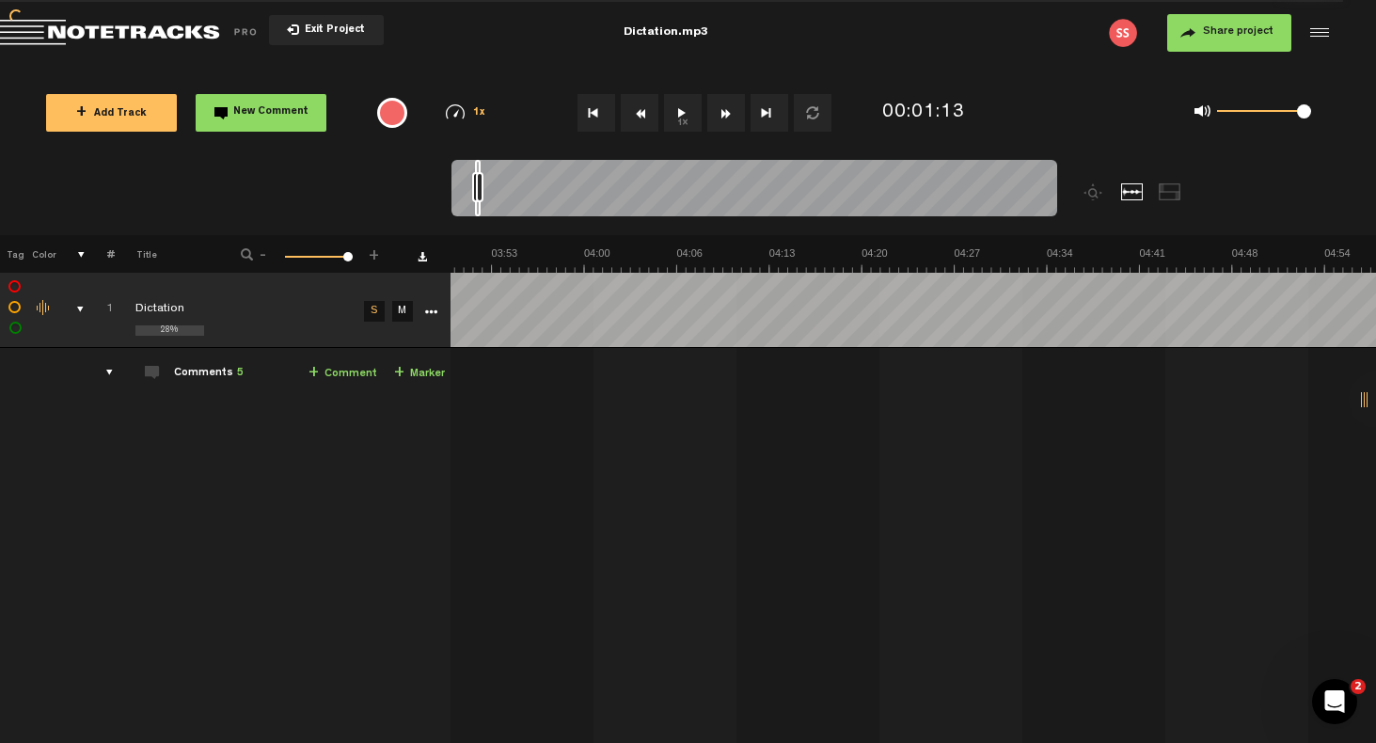
click at [364, 308] on link "S" at bounding box center [374, 311] width 21 height 21
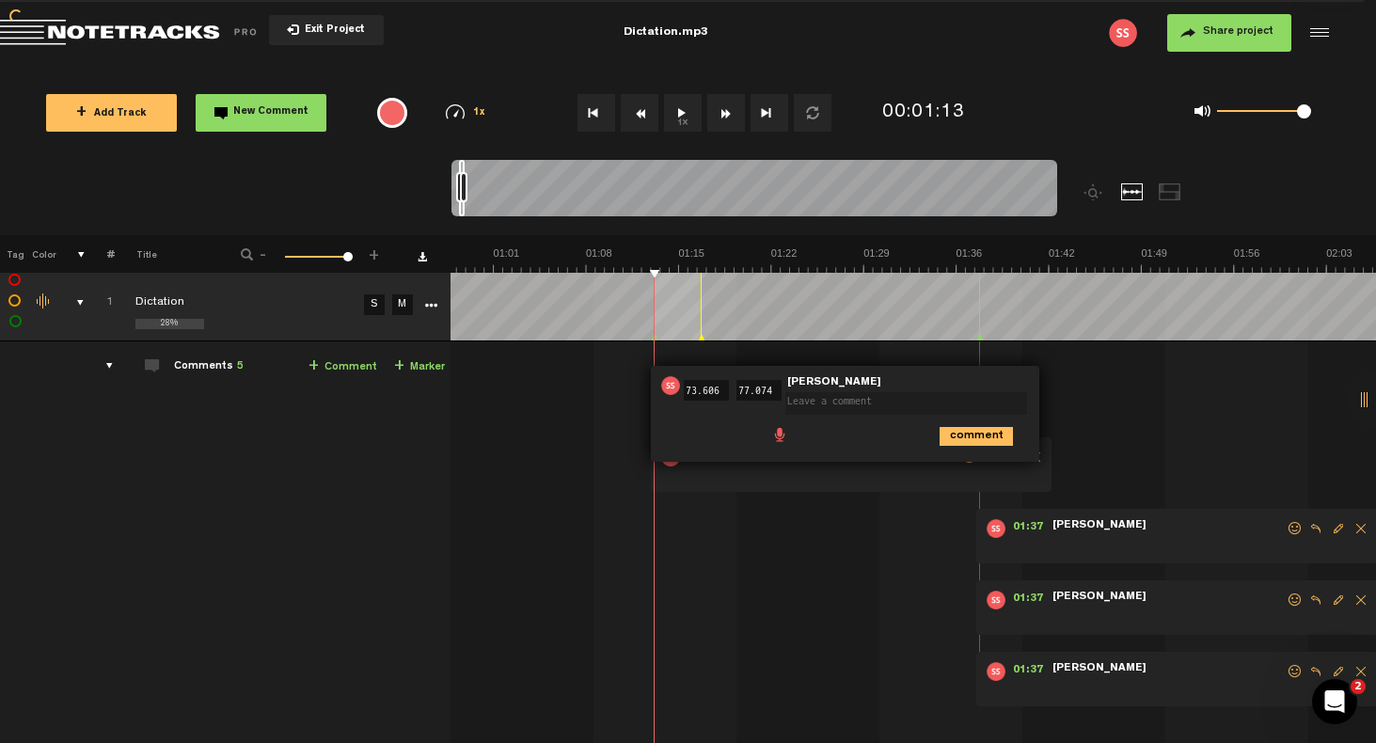
click at [1350, 532] on span "Delete comment" at bounding box center [1361, 528] width 23 height 13
click at [1350, 531] on span "Delete comment" at bounding box center [1361, 528] width 23 height 13
click at [1350, 527] on span "Delete comment" at bounding box center [1361, 528] width 23 height 13
click at [1350, 596] on span "Delete comment" at bounding box center [1361, 600] width 23 height 13
click at [338, 31] on span "Exit Project" at bounding box center [332, 30] width 66 height 10
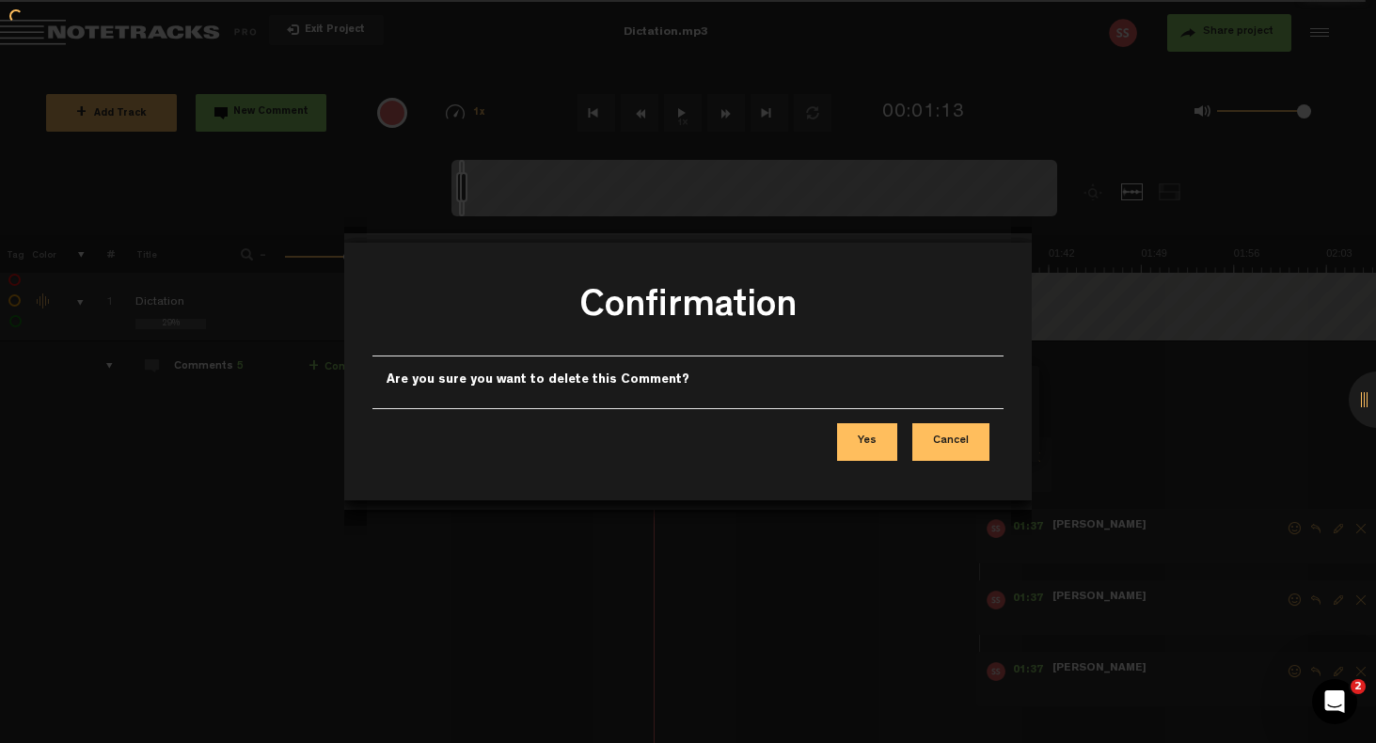
click at [875, 436] on button "Yes" at bounding box center [867, 442] width 60 height 38
click at [868, 441] on button "Yes" at bounding box center [867, 442] width 60 height 38
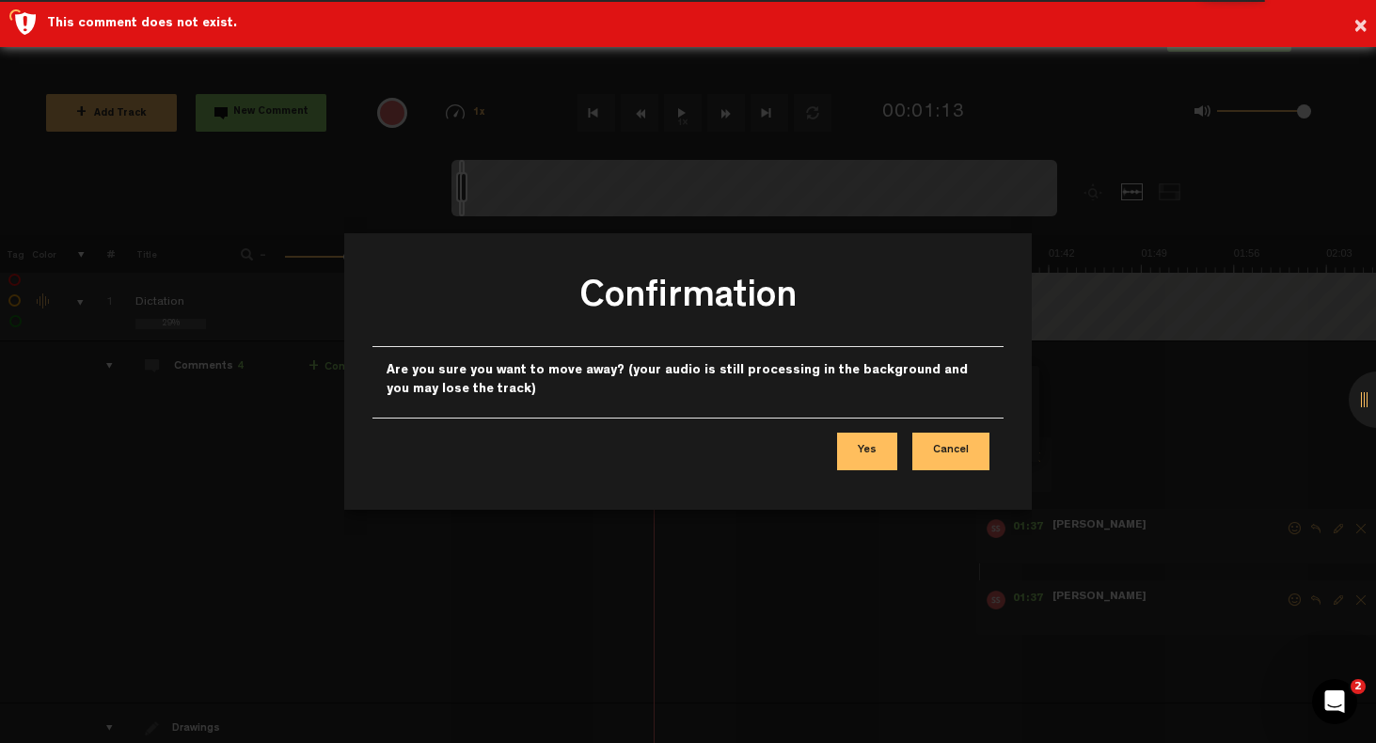
click at [872, 448] on button "Yes" at bounding box center [867, 452] width 60 height 38
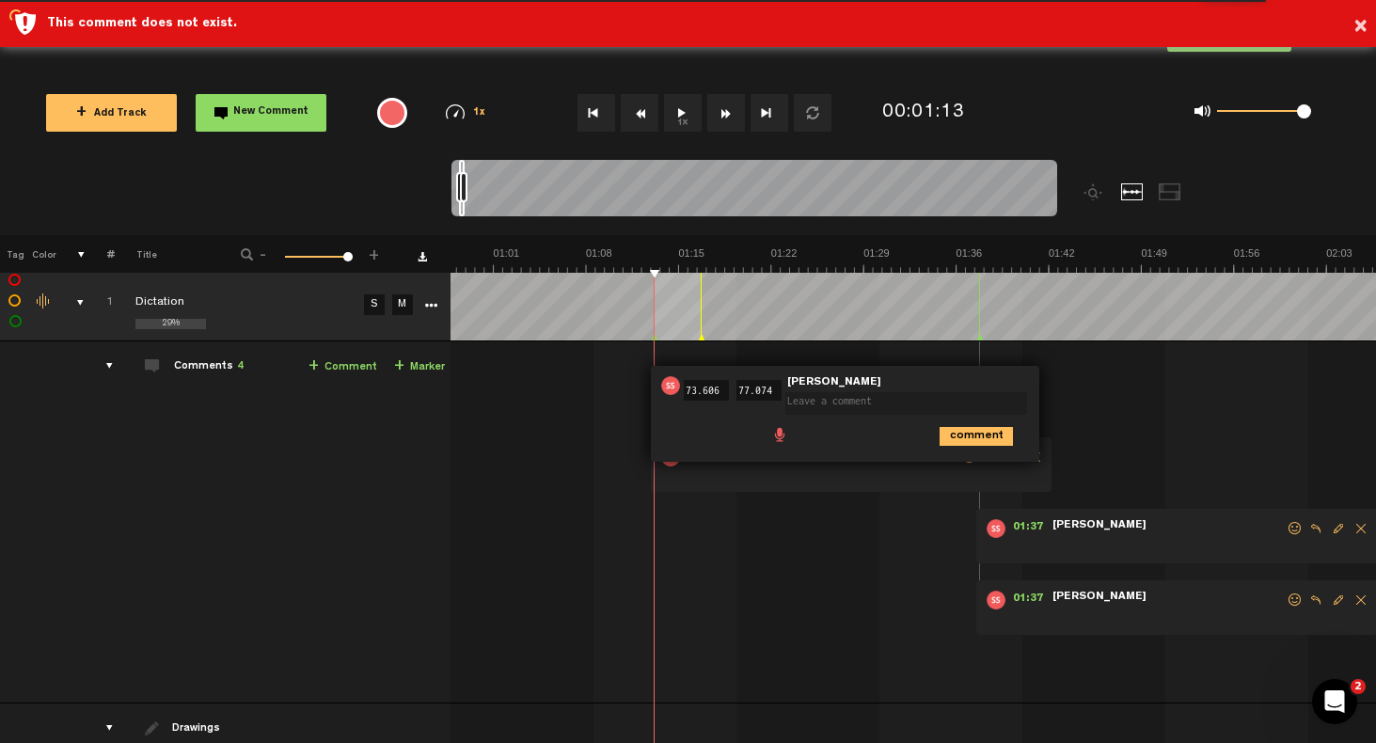
click at [1350, 530] on span "Delete comment" at bounding box center [1361, 528] width 23 height 13
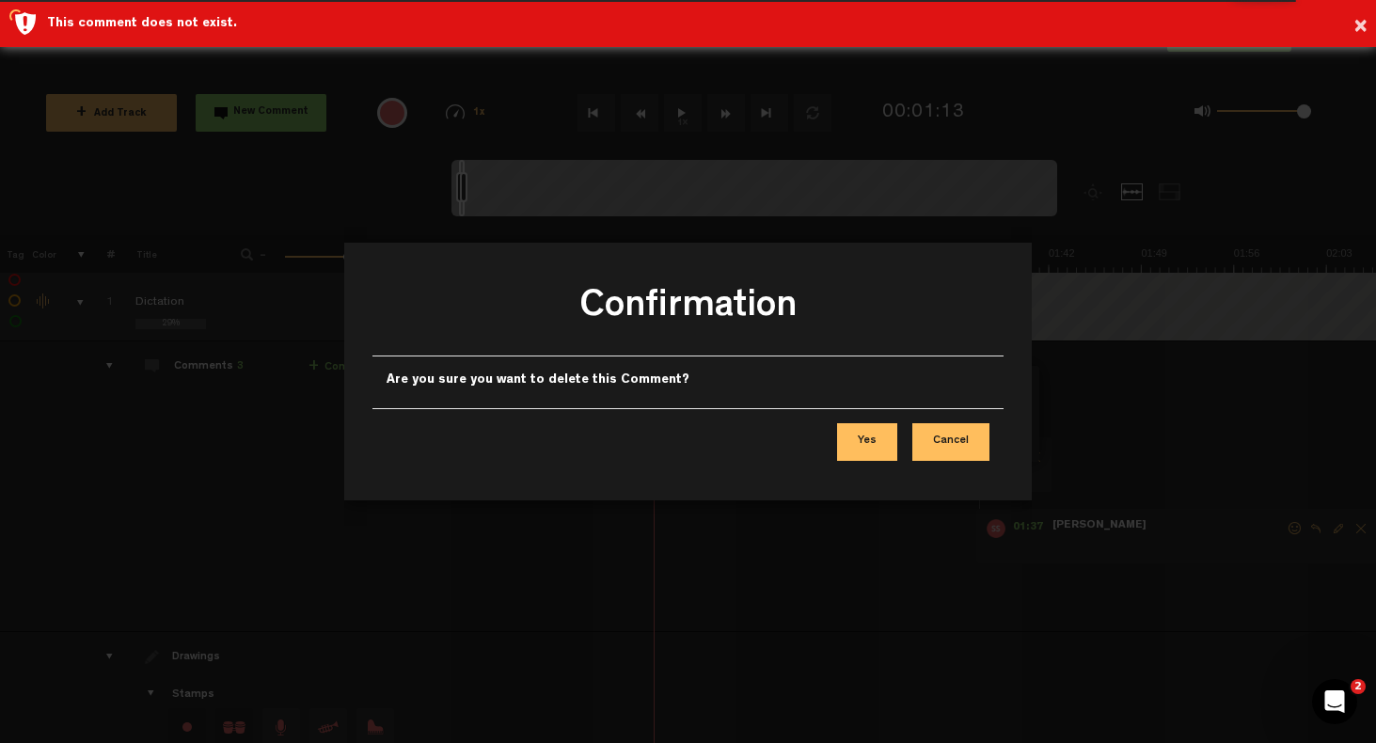
click at [860, 443] on button "Yes" at bounding box center [867, 442] width 60 height 38
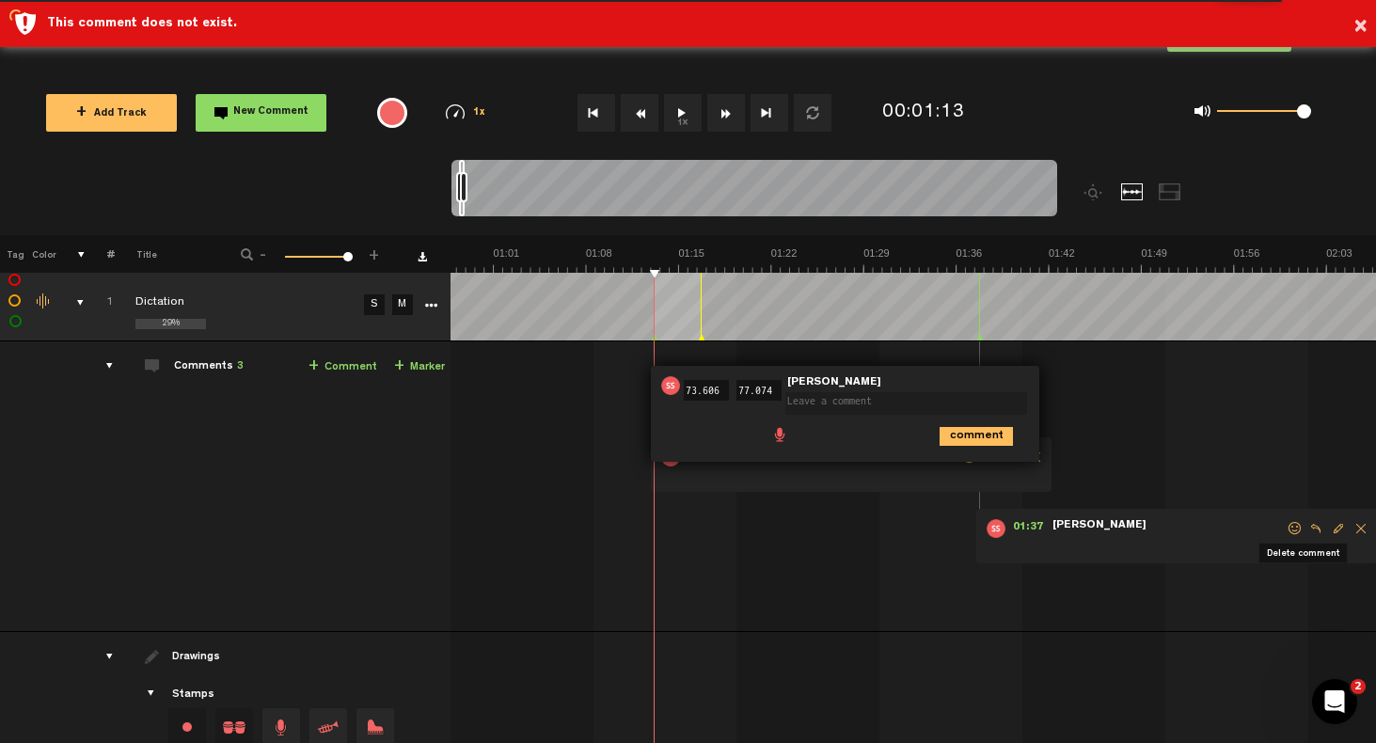
click at [1350, 531] on span "Delete comment" at bounding box center [1361, 528] width 23 height 13
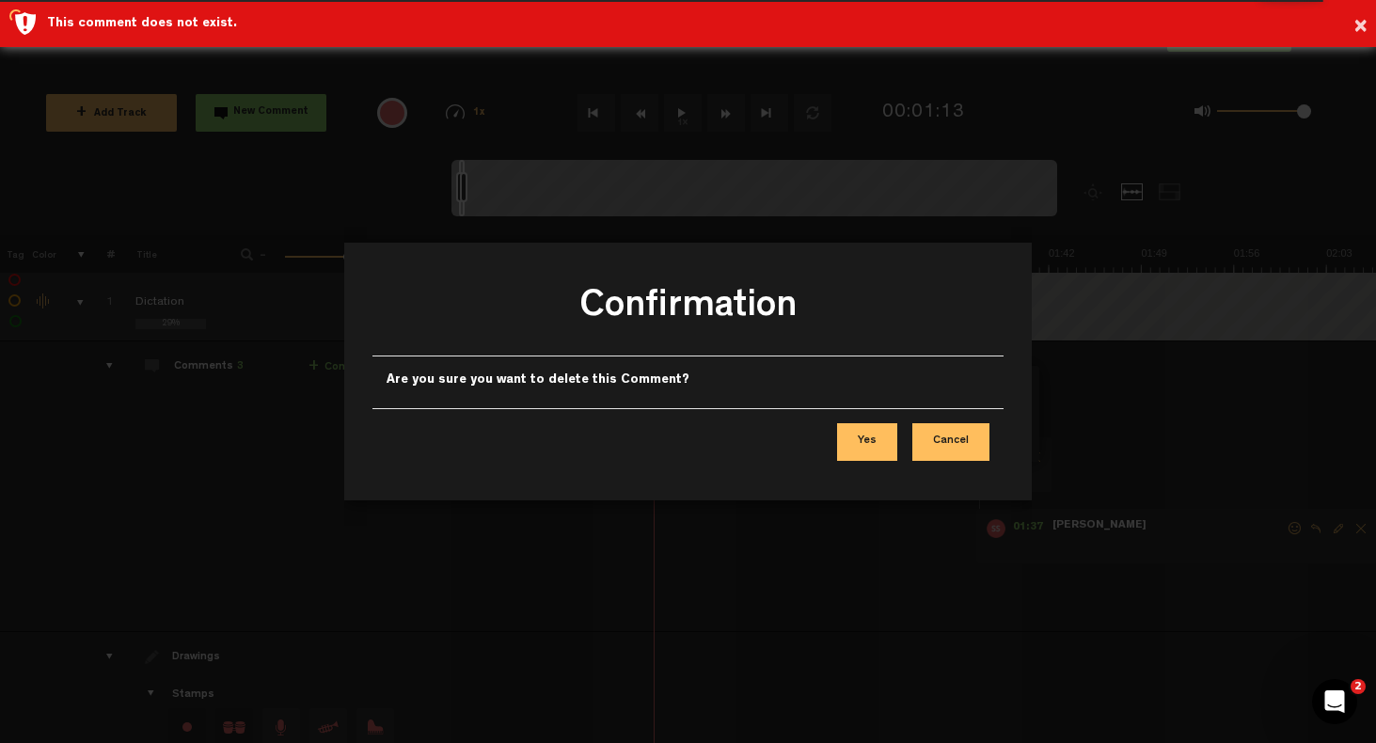
click at [863, 441] on button "Yes" at bounding box center [867, 442] width 60 height 38
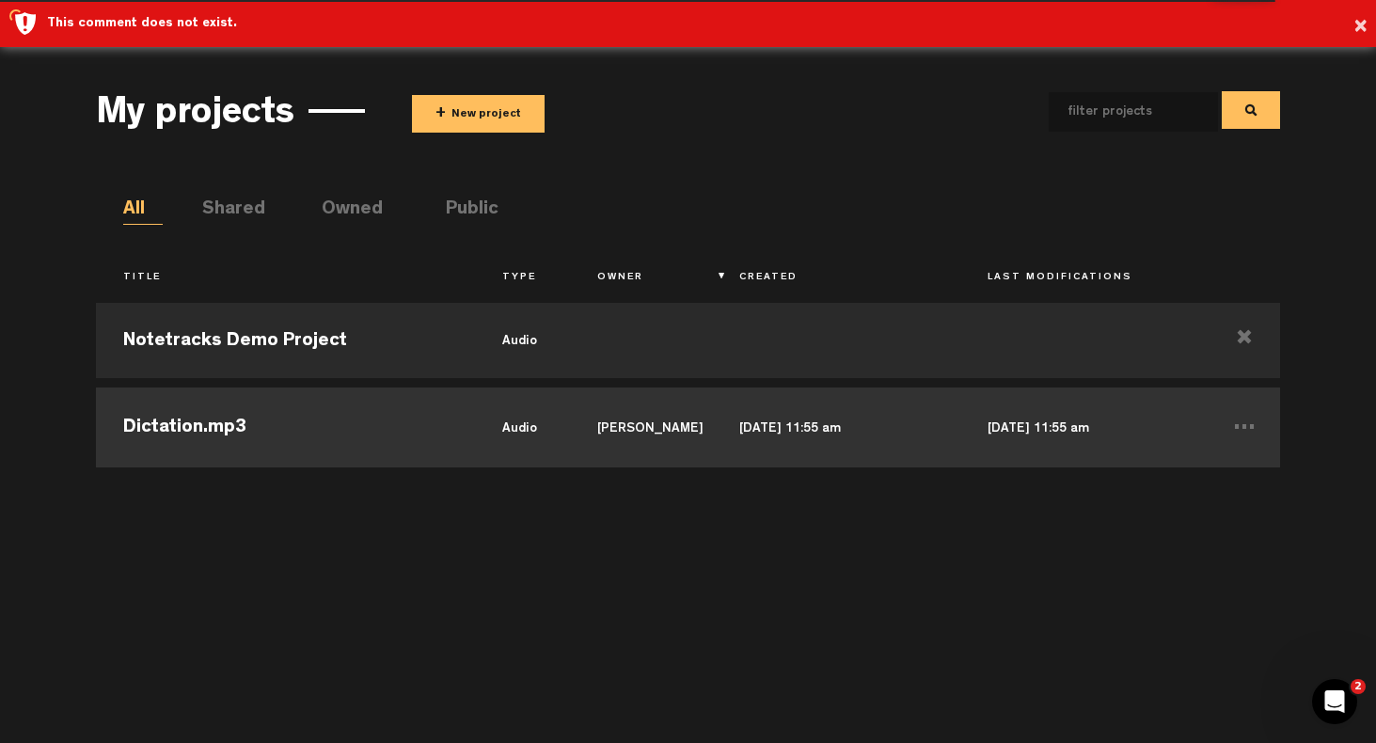
click at [546, 421] on td "audio" at bounding box center [522, 425] width 95 height 85
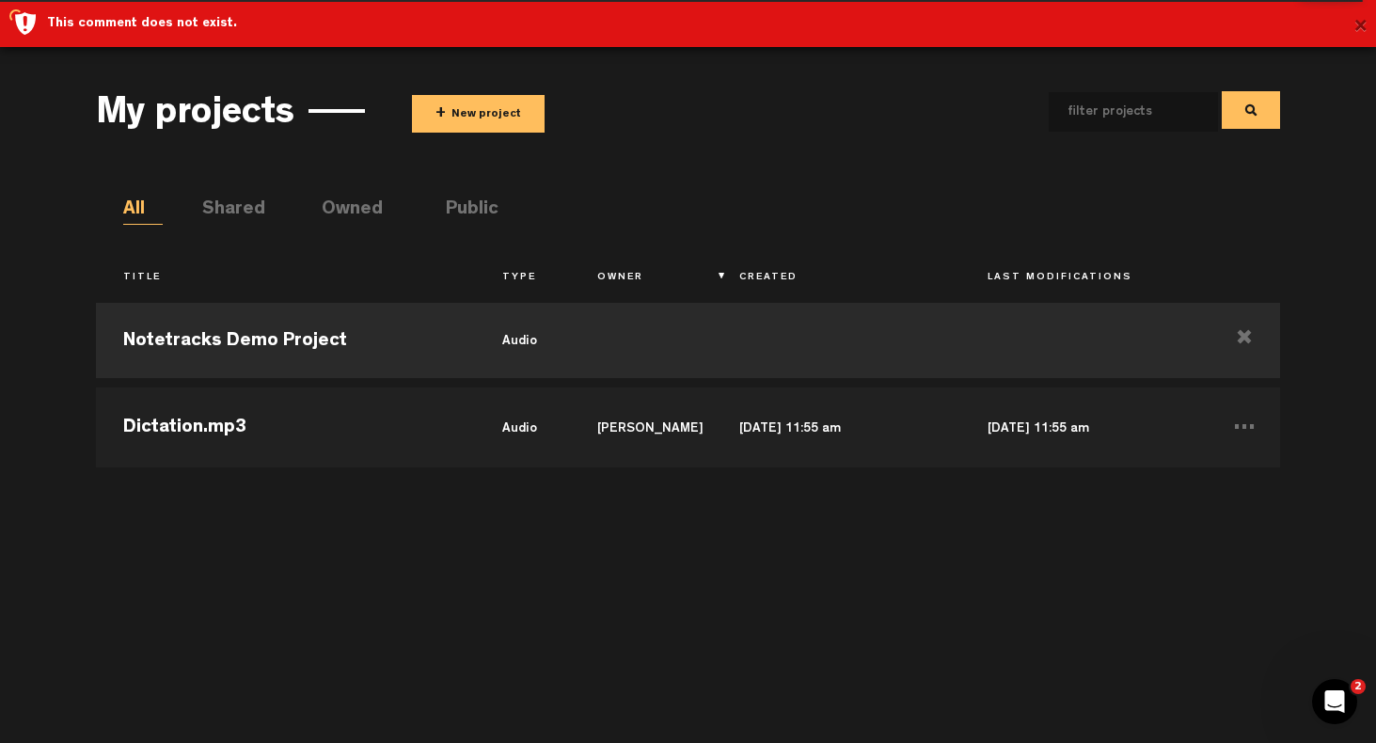
click at [1359, 23] on button "×" at bounding box center [1361, 27] width 14 height 38
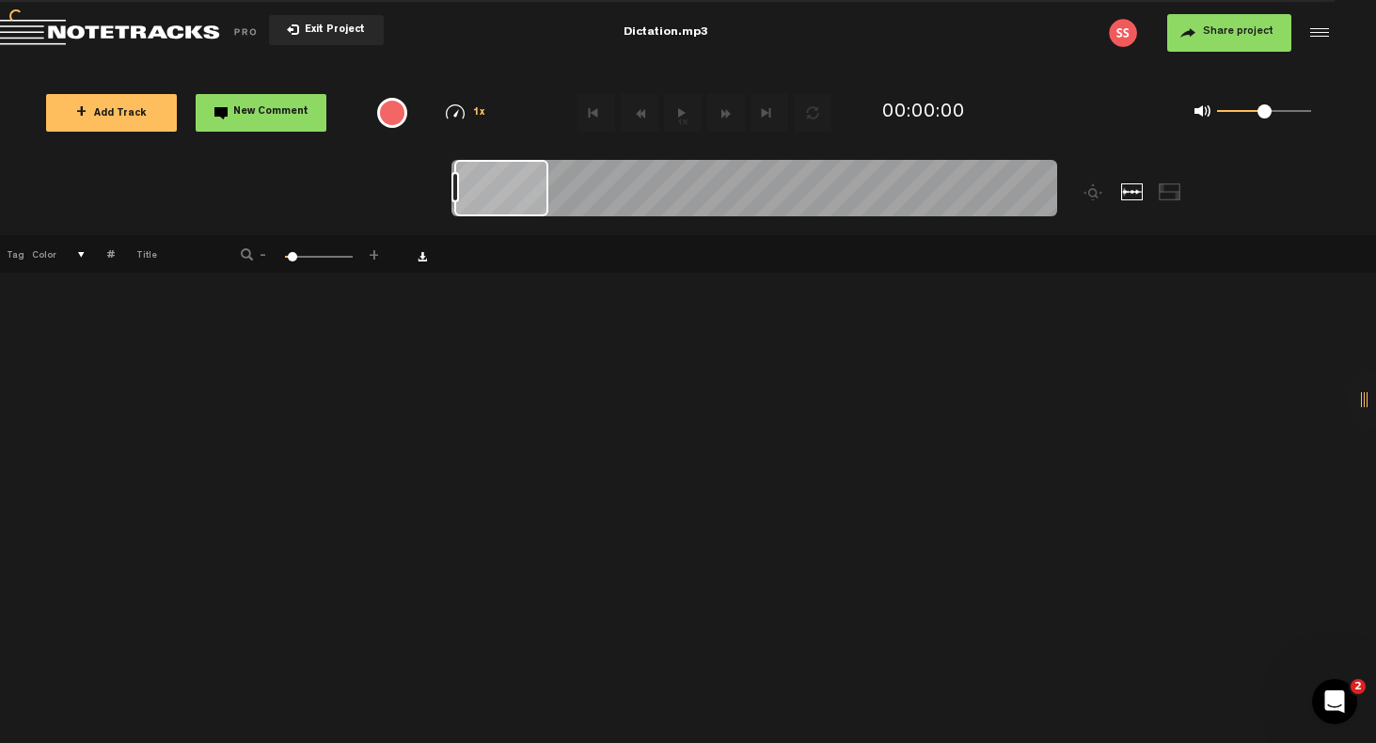
click at [122, 104] on button "+ Add Track" at bounding box center [111, 113] width 131 height 38
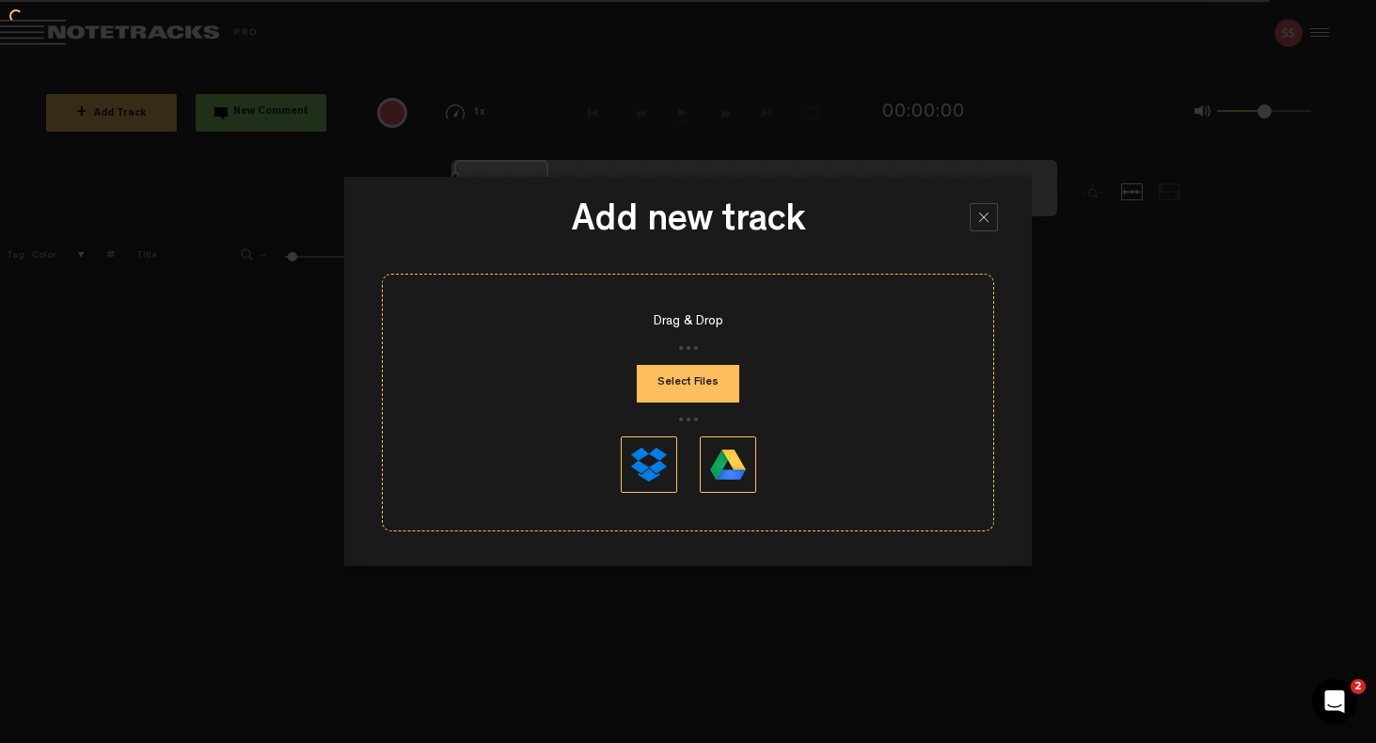
click at [675, 377] on button "Select Files" at bounding box center [688, 384] width 103 height 38
click at [668, 375] on button "Select Files" at bounding box center [688, 384] width 103 height 38
click at [982, 212] on div at bounding box center [984, 217] width 28 height 28
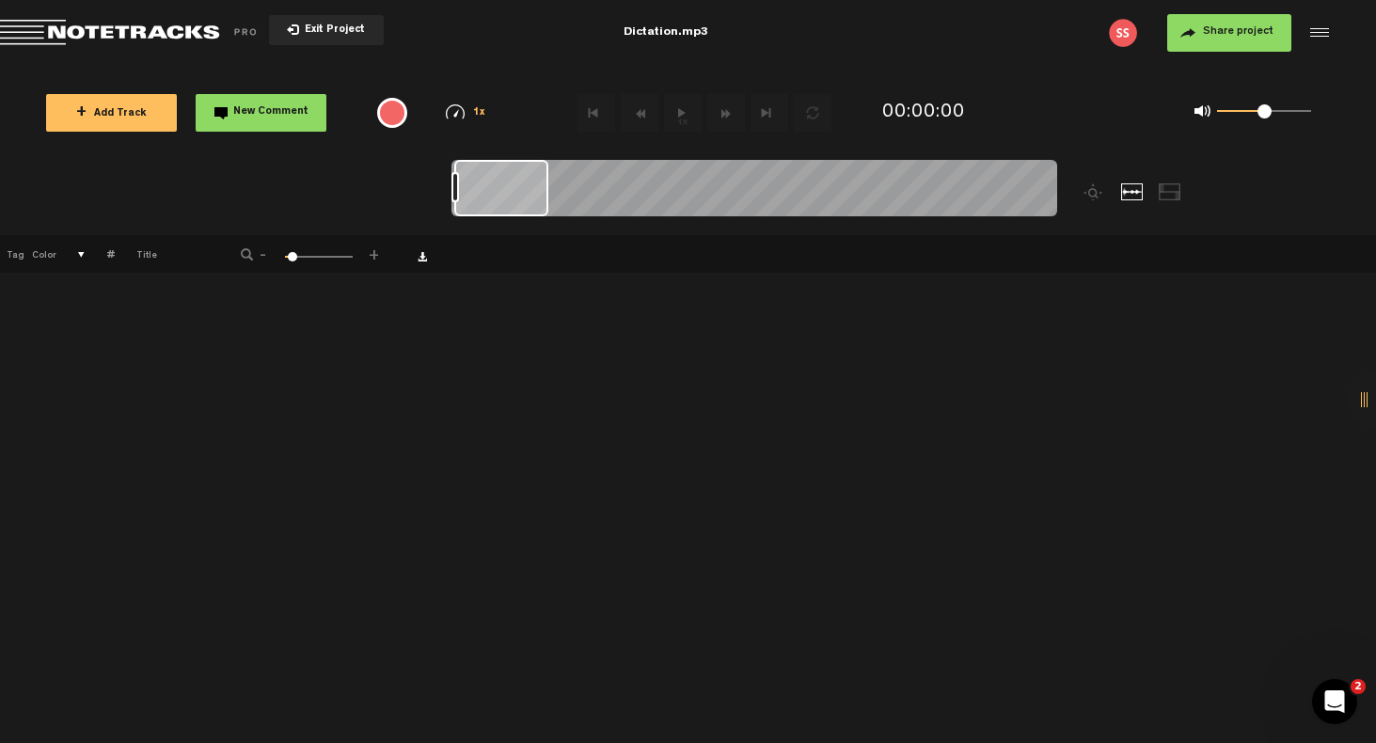
click at [1128, 192] on div at bounding box center [1132, 191] width 23 height 17
click at [491, 198] on div at bounding box center [501, 188] width 94 height 56
drag, startPoint x: 491, startPoint y: 198, endPoint x: 476, endPoint y: 194, distance: 15.5
click at [476, 194] on div at bounding box center [498, 188] width 92 height 56
click at [126, 119] on button "+ Add Track" at bounding box center [111, 113] width 131 height 38
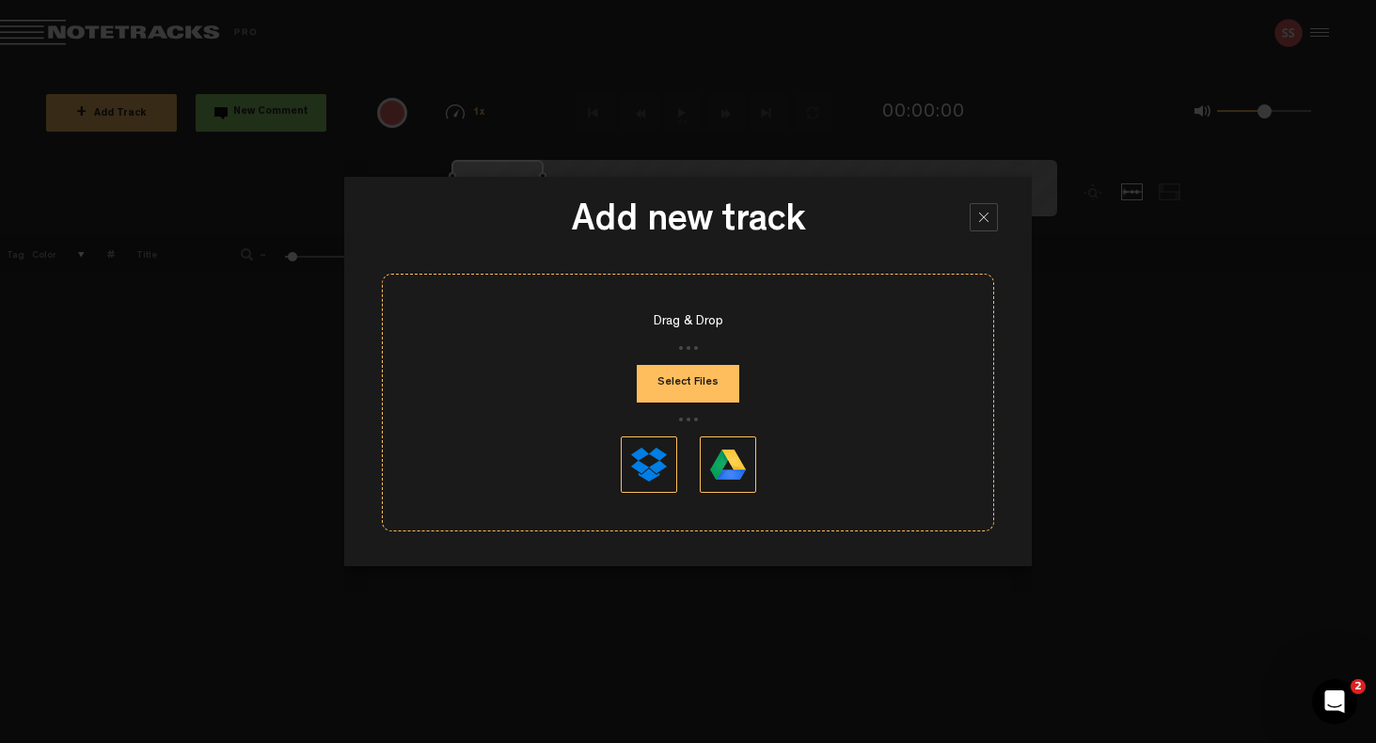
click at [691, 380] on button "Select Files" at bounding box center [688, 384] width 103 height 38
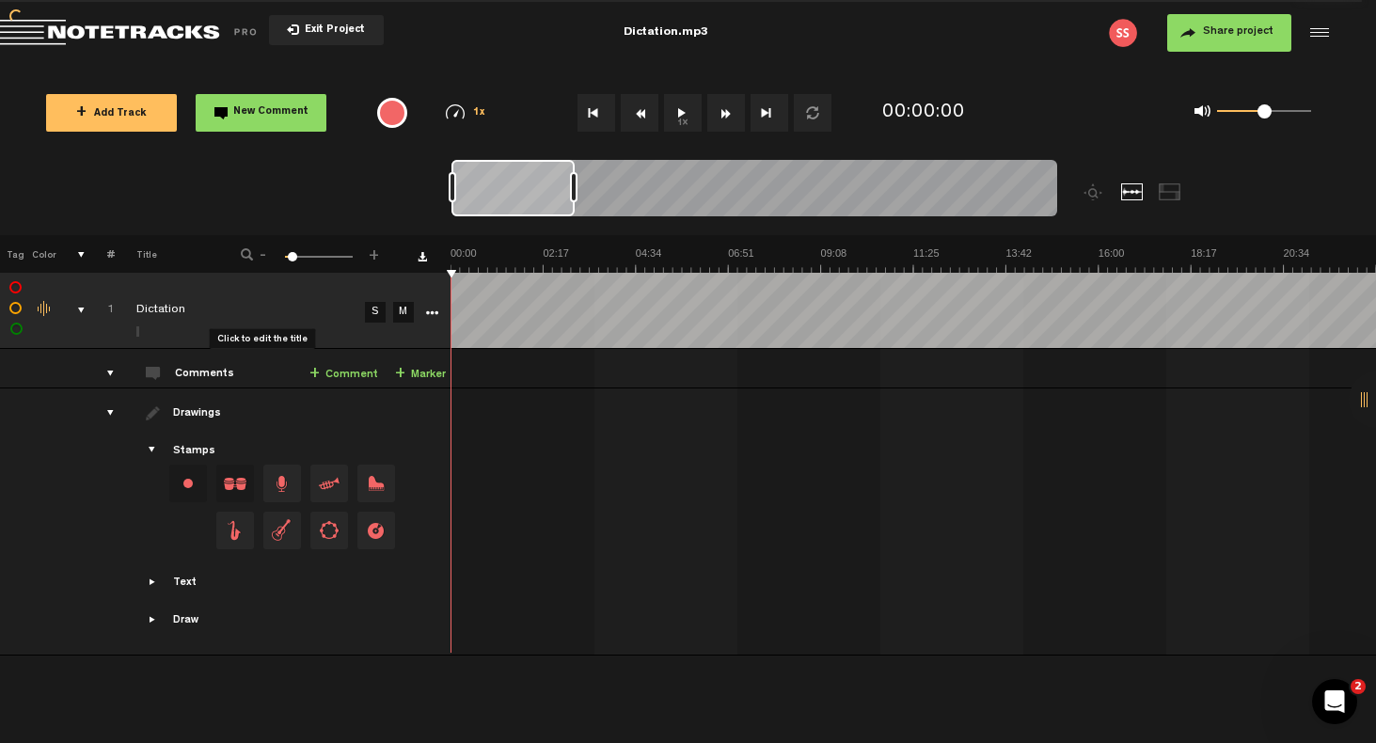
click at [154, 309] on div "Click to edit the title" at bounding box center [258, 311] width 245 height 19
click at [154, 309] on input "Dictation" at bounding box center [247, 310] width 223 height 56
click at [384, 333] on td "S" at bounding box center [373, 311] width 28 height 76
click at [436, 310] on icon "More" at bounding box center [431, 313] width 13 height 13
click at [41, 308] on div "Change the color of the waveform" at bounding box center [45, 309] width 28 height 17
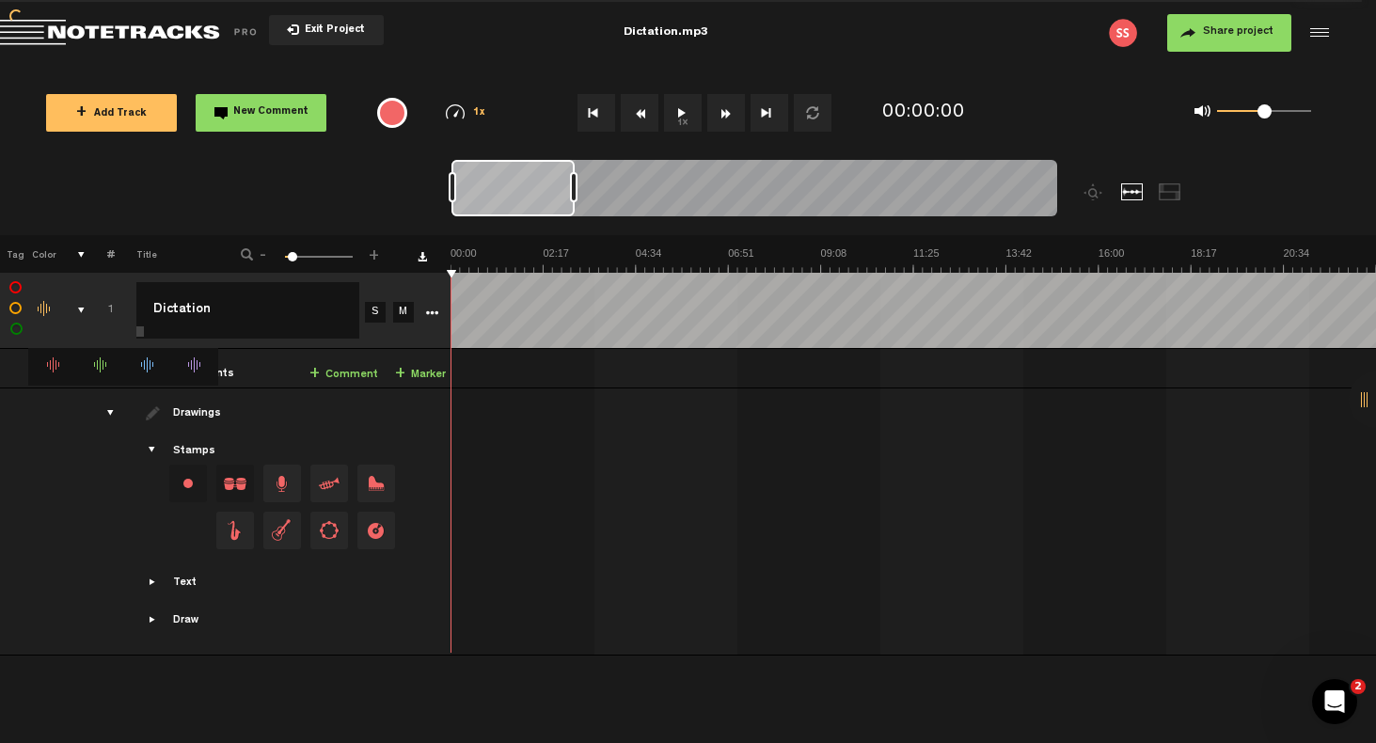
click at [16, 309] on label at bounding box center [16, 309] width 0 height 0
checkbox input "false"
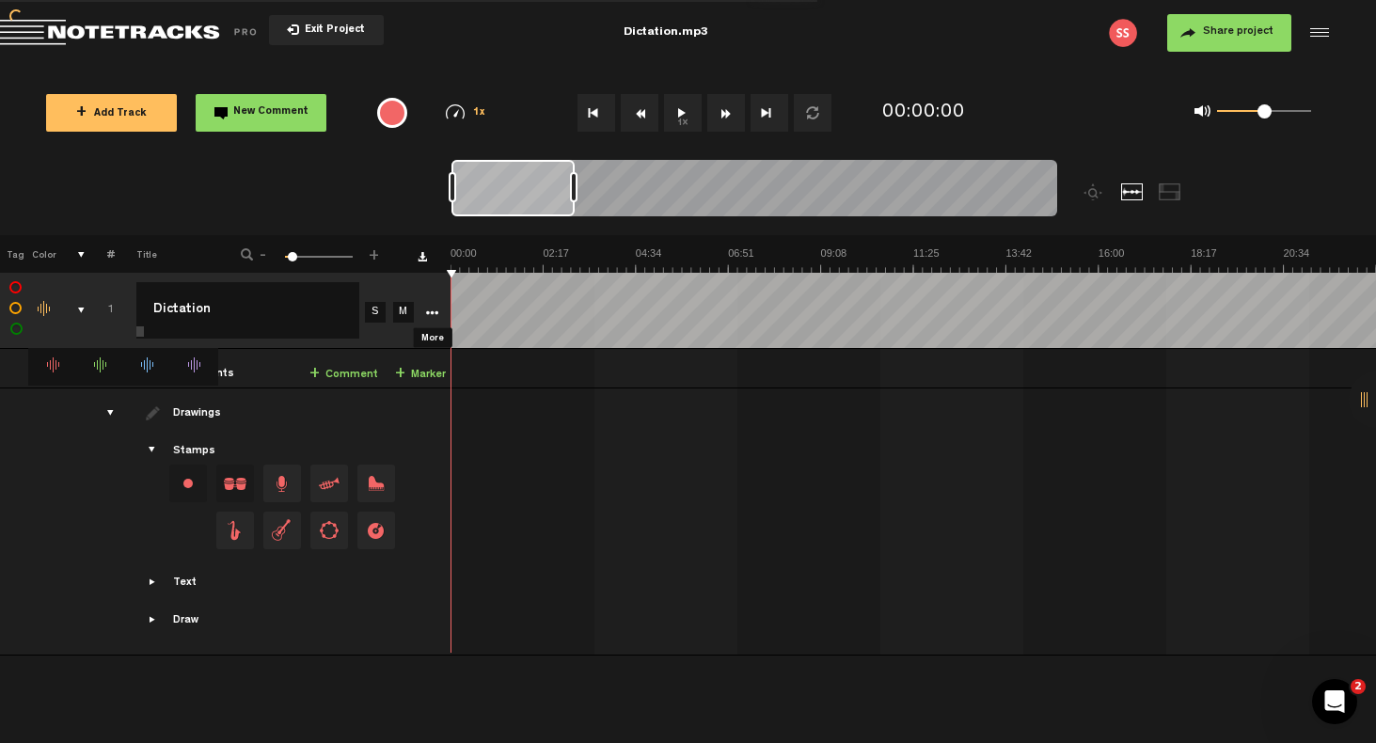
click at [433, 311] on icon "More" at bounding box center [431, 313] width 13 height 13
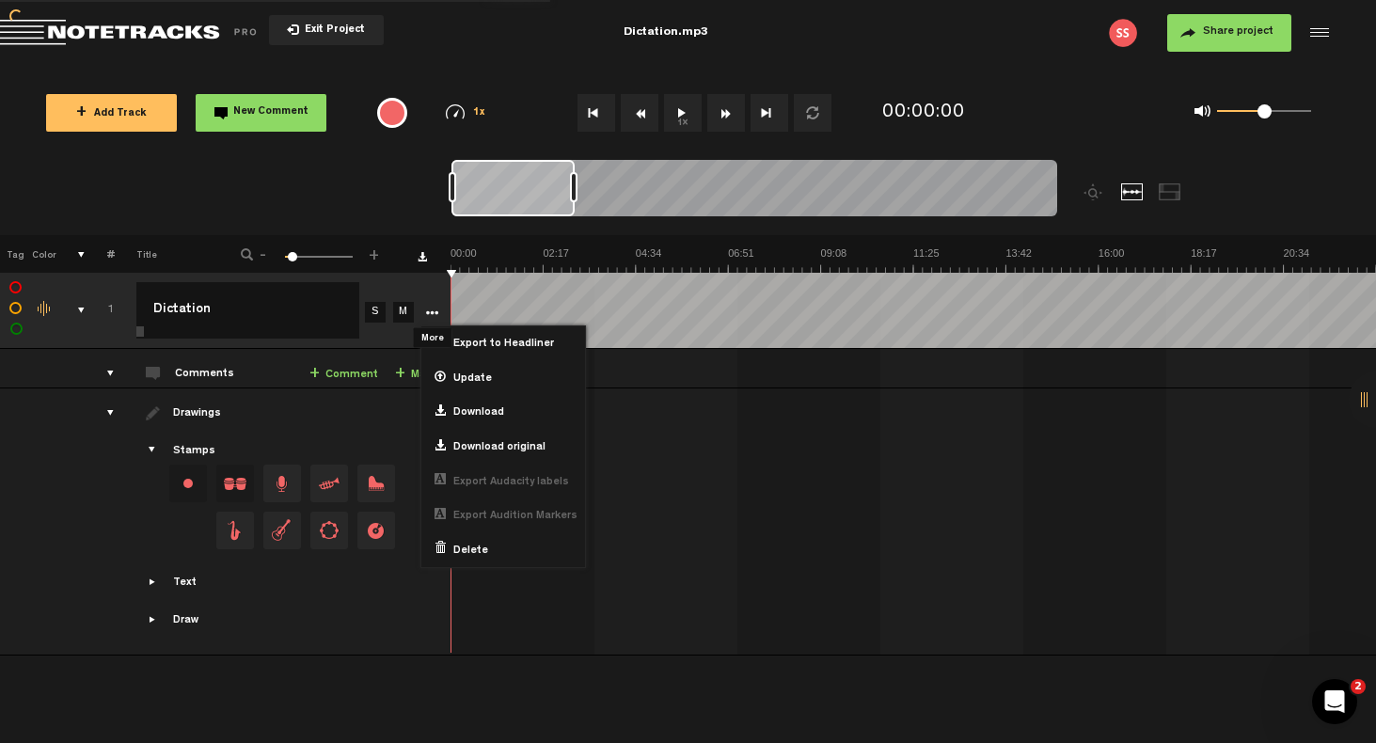
click at [431, 285] on td at bounding box center [430, 311] width 28 height 76
click at [418, 288] on td at bounding box center [430, 311] width 28 height 76
click at [450, 274] on td "Export to Headliner Update Download Download original Export Audacity labels Ex…" at bounding box center [448, 311] width 8 height 76
click at [512, 274] on tr "1 4% Dictation Dictation S M Export to Headliner Update Download Download origi…" at bounding box center [688, 311] width 1377 height 76
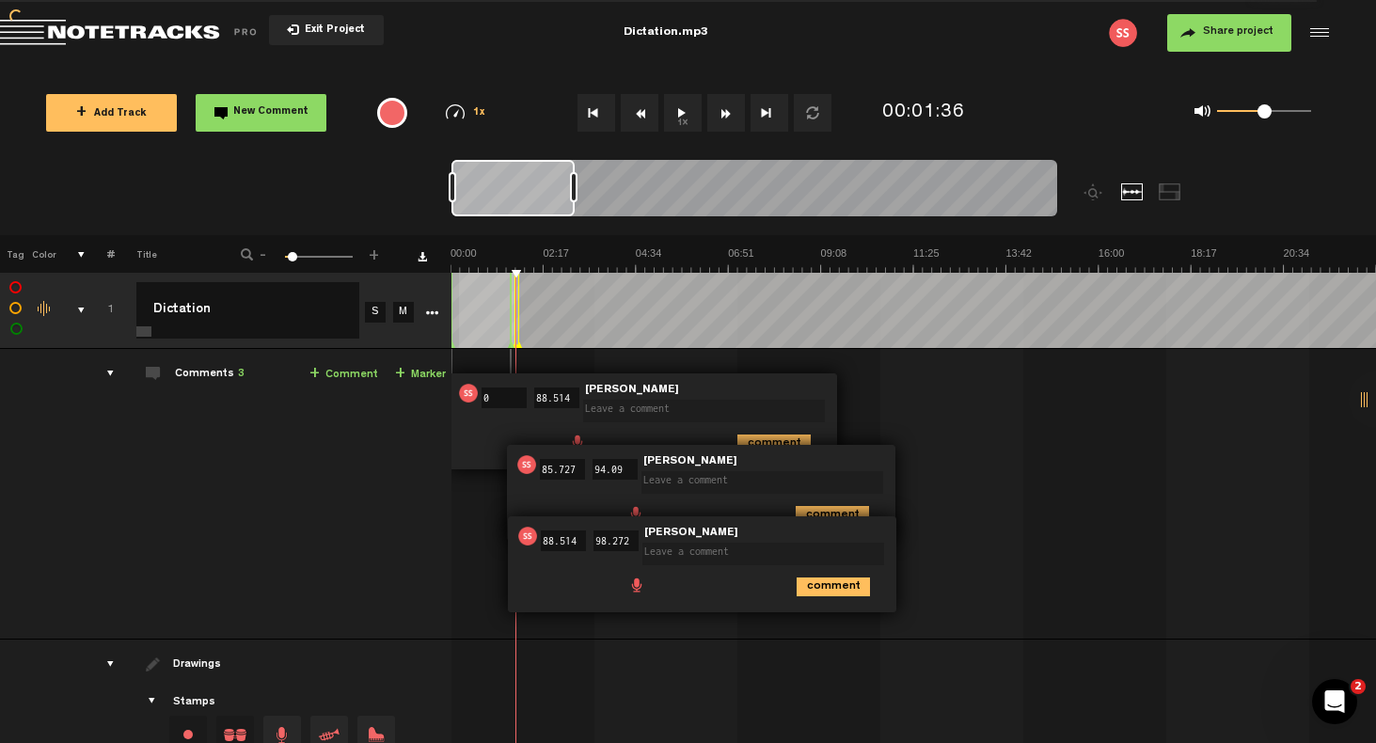
click at [448, 276] on tr "1 6% Dictation Dictation S M Export to Headliner Update Download Download origi…" at bounding box center [688, 311] width 1377 height 76
click at [405, 222] on nt-zoom-navigation-bar at bounding box center [688, 197] width 1376 height 75
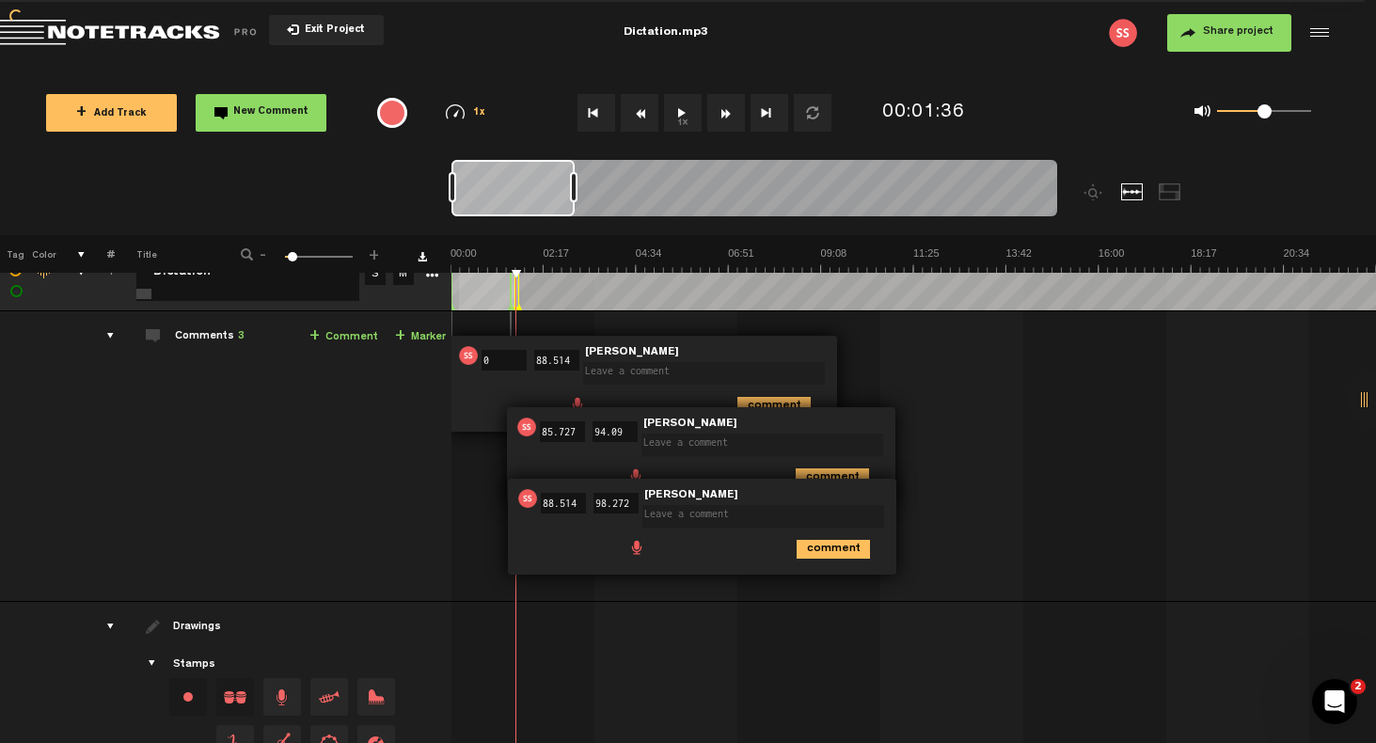
scroll to position [20, 0]
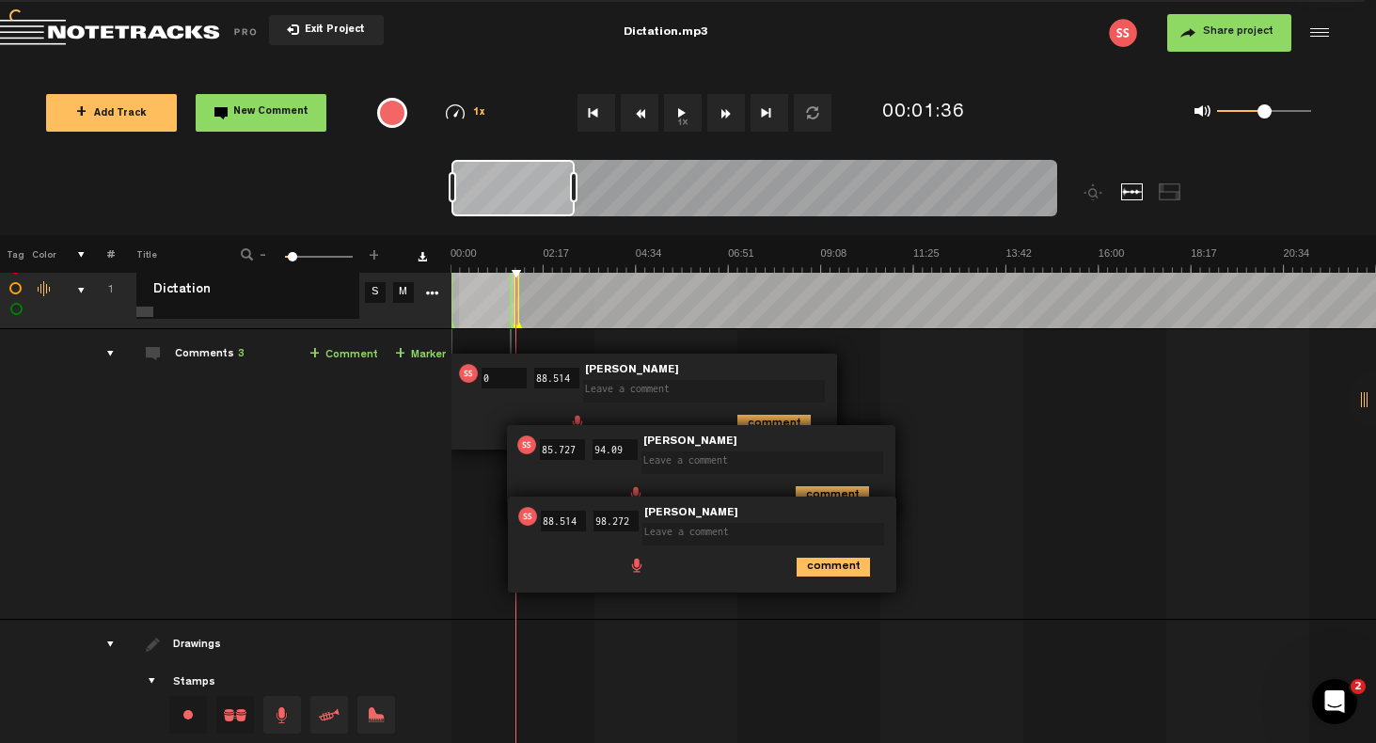
click at [881, 440] on form at bounding box center [766, 456] width 249 height 39
click at [883, 437] on form at bounding box center [766, 456] width 249 height 39
click at [530, 520] on img at bounding box center [527, 516] width 19 height 19
click at [542, 195] on div at bounding box center [513, 188] width 123 height 56
click at [452, 291] on div at bounding box center [452, 290] width 1 height 75
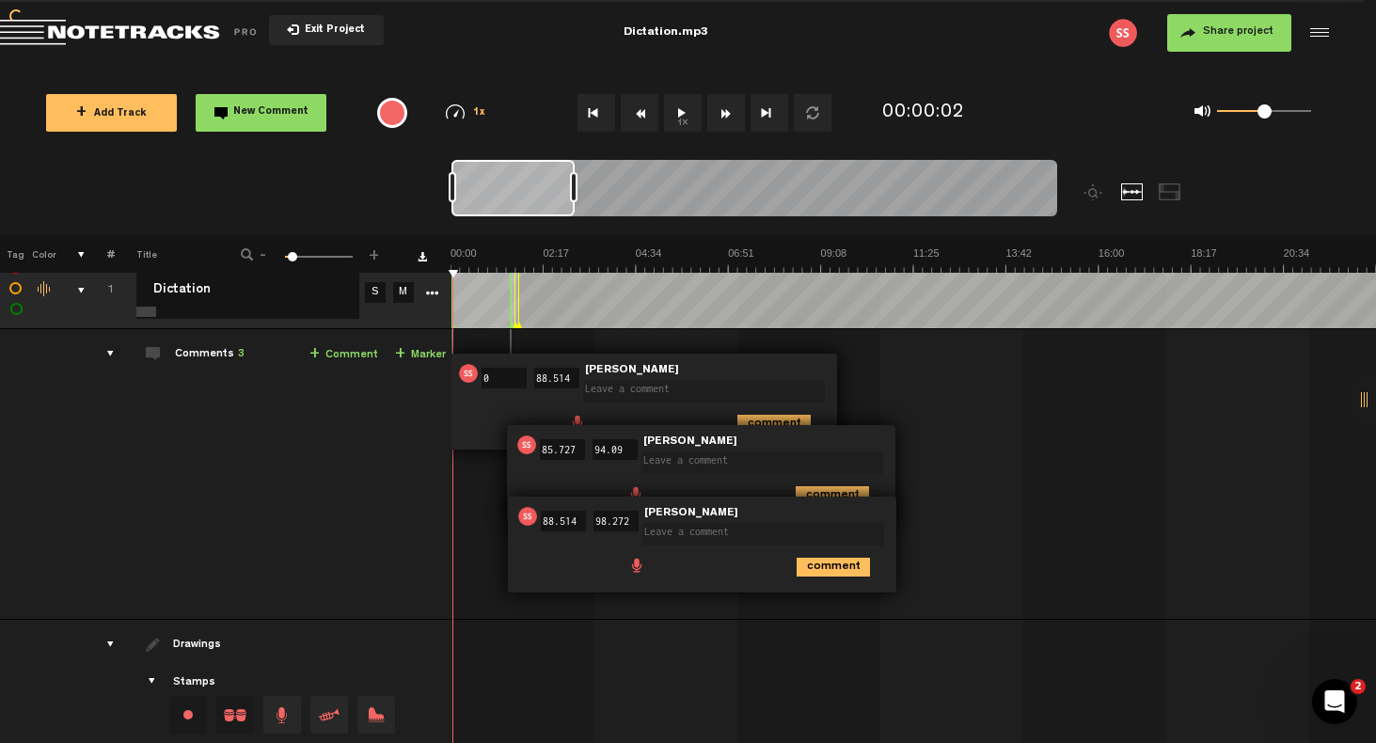
click at [469, 379] on img at bounding box center [468, 373] width 19 height 19
click at [687, 365] on div "00:00 0 - 01:28 88.514 • Sapna Sharma: "" Sapna Sharma comment" at bounding box center [643, 402] width 389 height 96
click at [726, 588] on div "01:28 88.514 - 01:38 98.272 • Sapna Sharma: "" Sapna Sharma comment" at bounding box center [702, 545] width 389 height 96
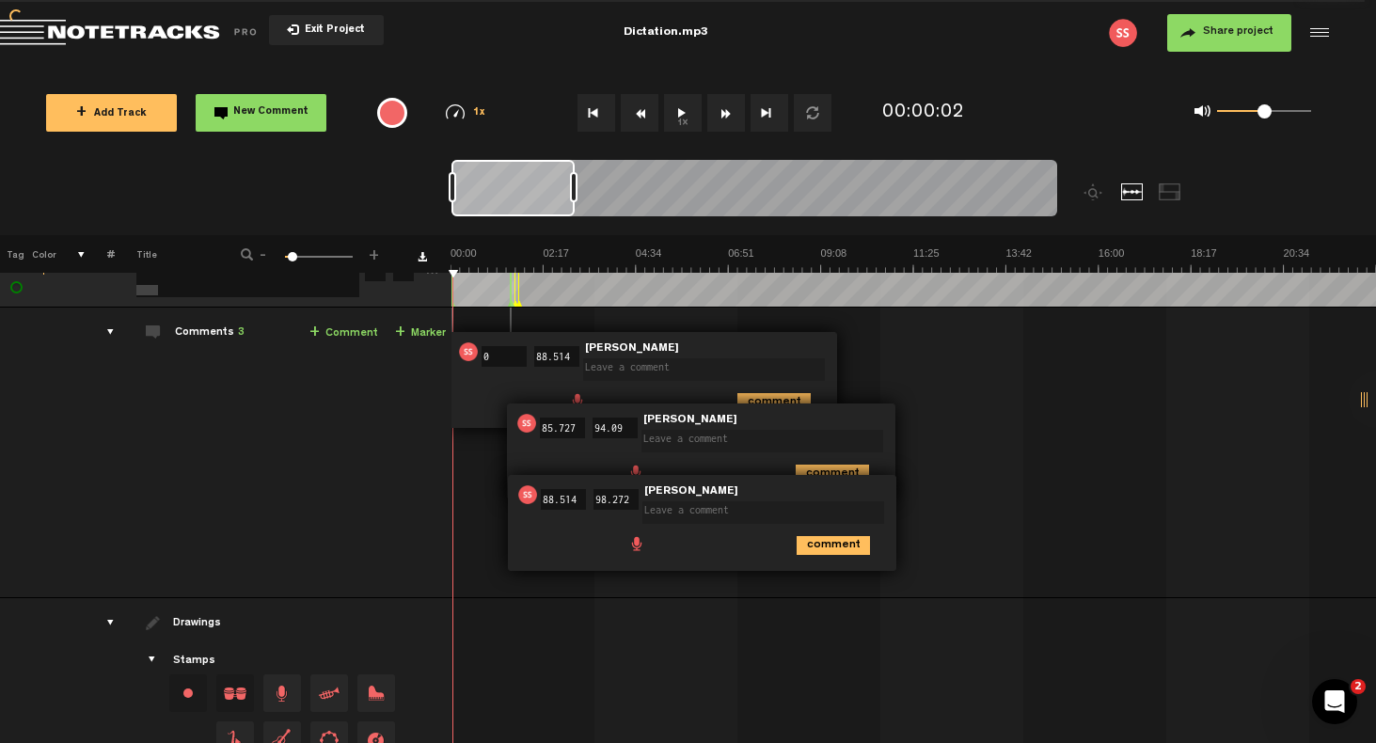
scroll to position [45, 0]
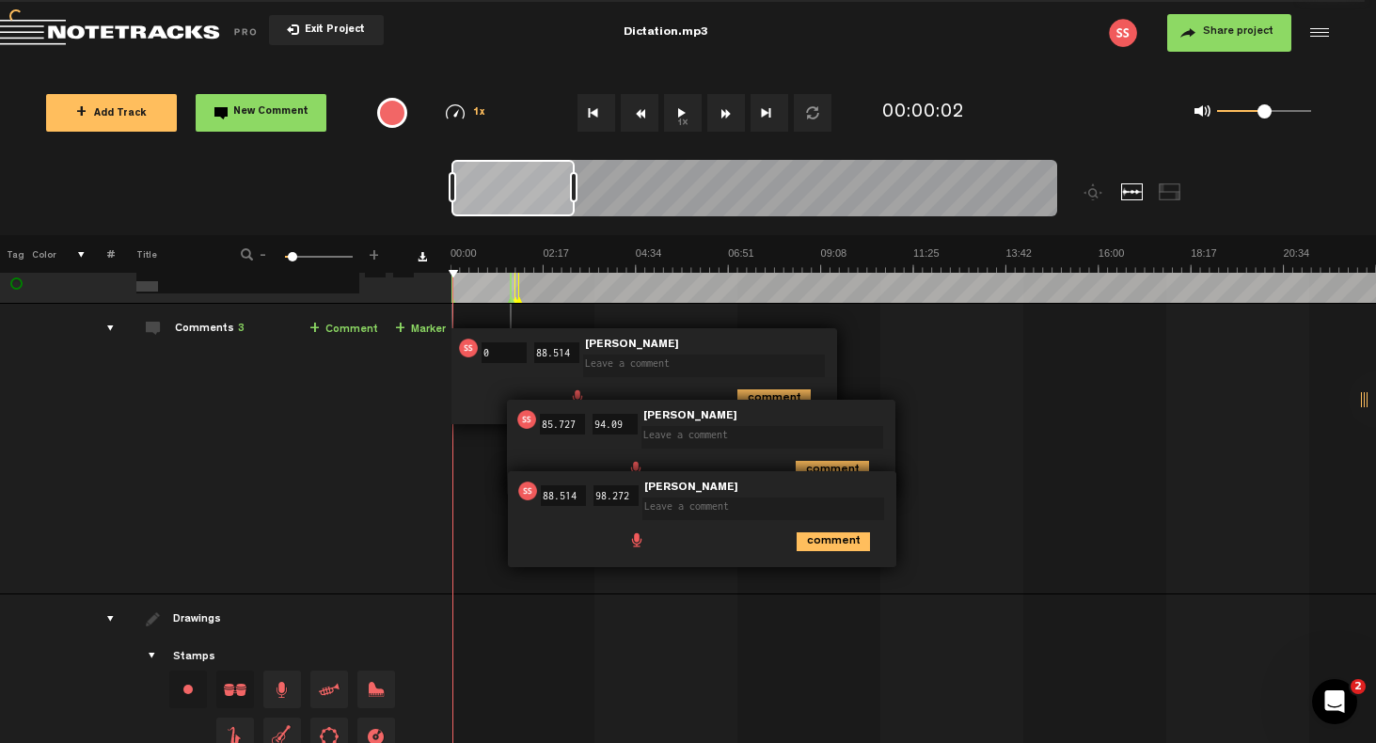
click at [719, 551] on div "comment" at bounding box center [704, 540] width 373 height 37
drag, startPoint x: 461, startPoint y: 272, endPoint x: 451, endPoint y: 272, distance: 10.3
click at [515, 275] on td at bounding box center [915, 266] width 926 height 76
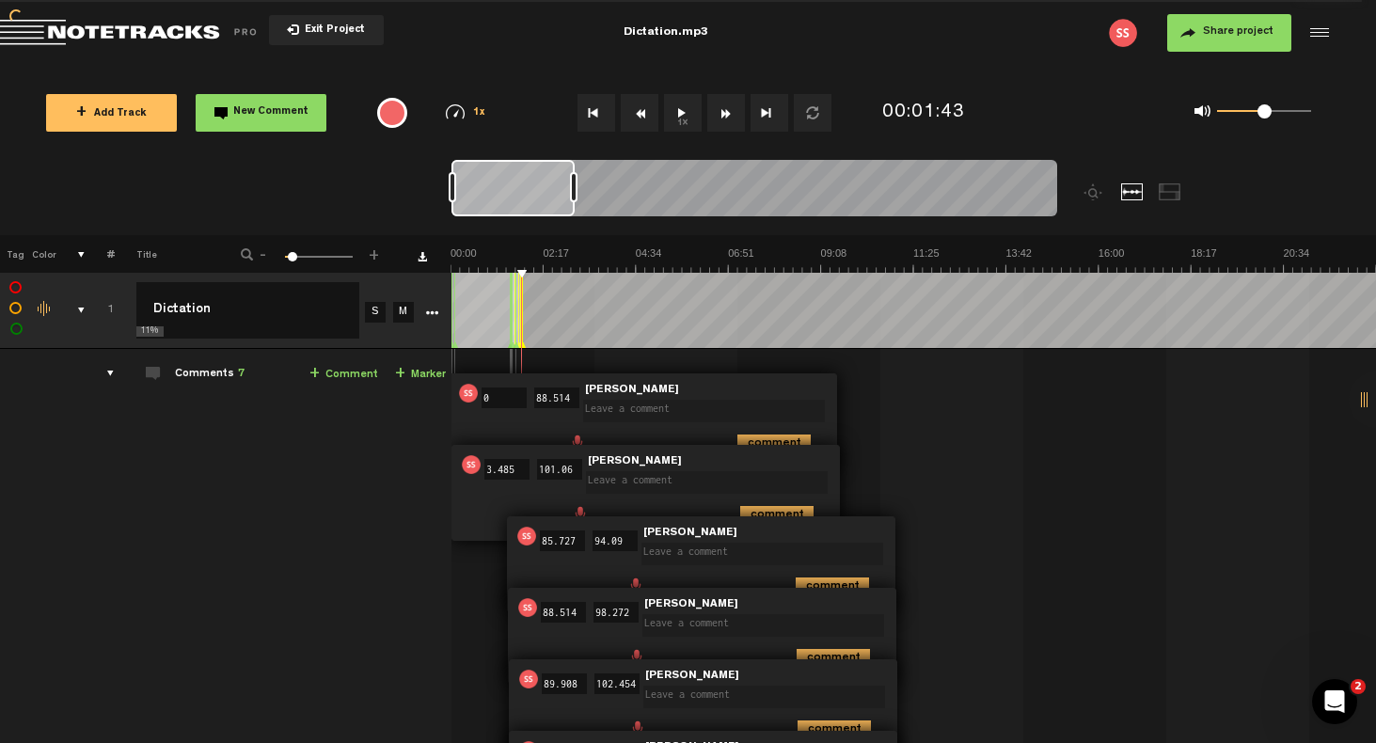
scroll to position [0, 0]
click at [749, 389] on form at bounding box center [707, 405] width 249 height 39
click at [468, 394] on img at bounding box center [468, 393] width 19 height 19
click at [1119, 35] on img at bounding box center [1123, 33] width 28 height 28
click at [1327, 35] on div at bounding box center [1317, 33] width 28 height 28
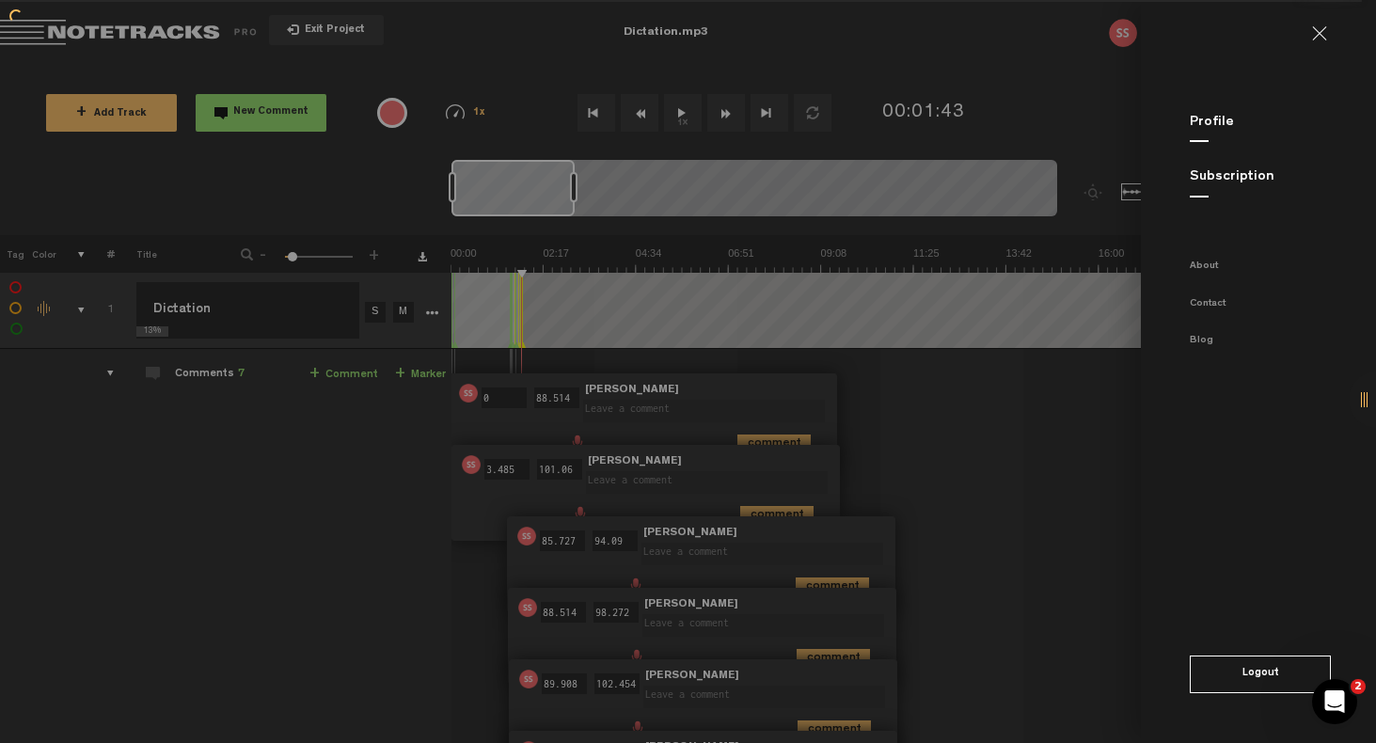
click at [1058, 439] on md-backdrop at bounding box center [688, 371] width 1376 height 743
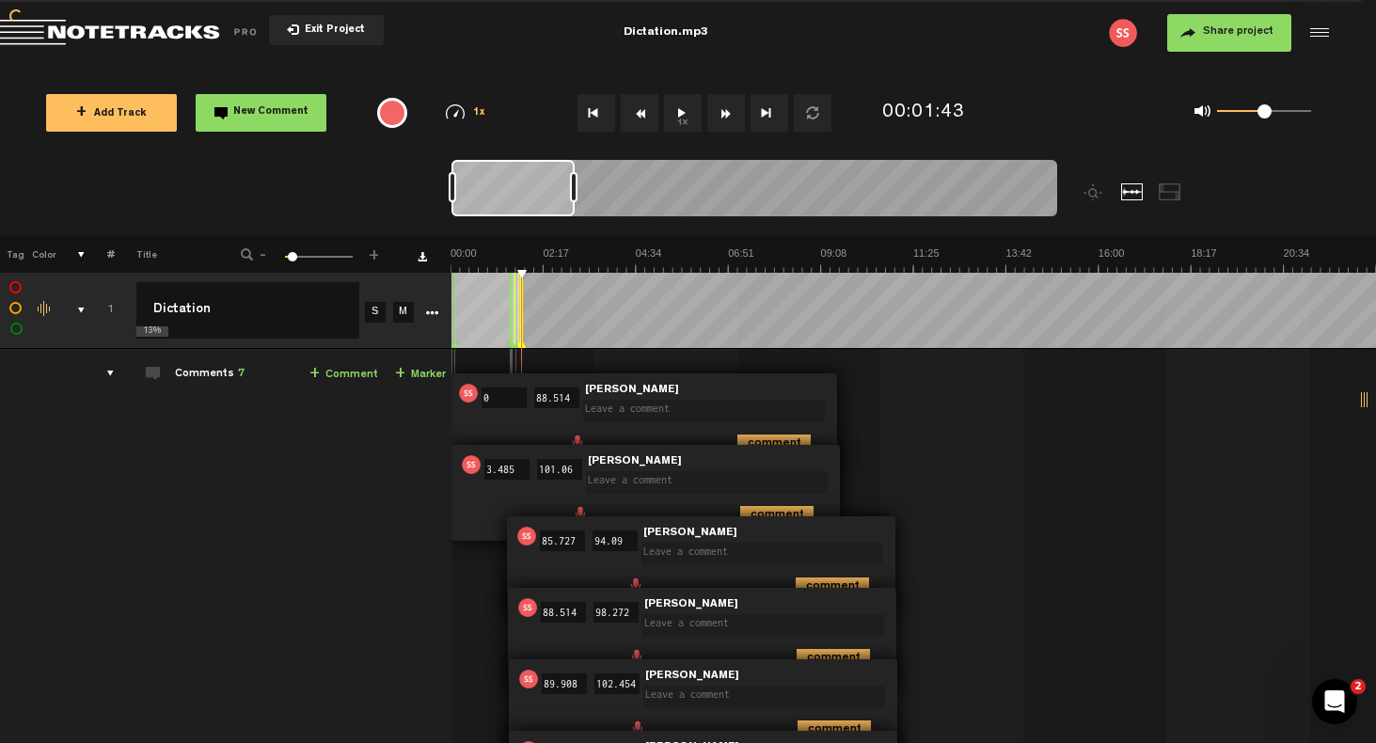
click at [1316, 29] on div at bounding box center [1317, 33] width 28 height 28
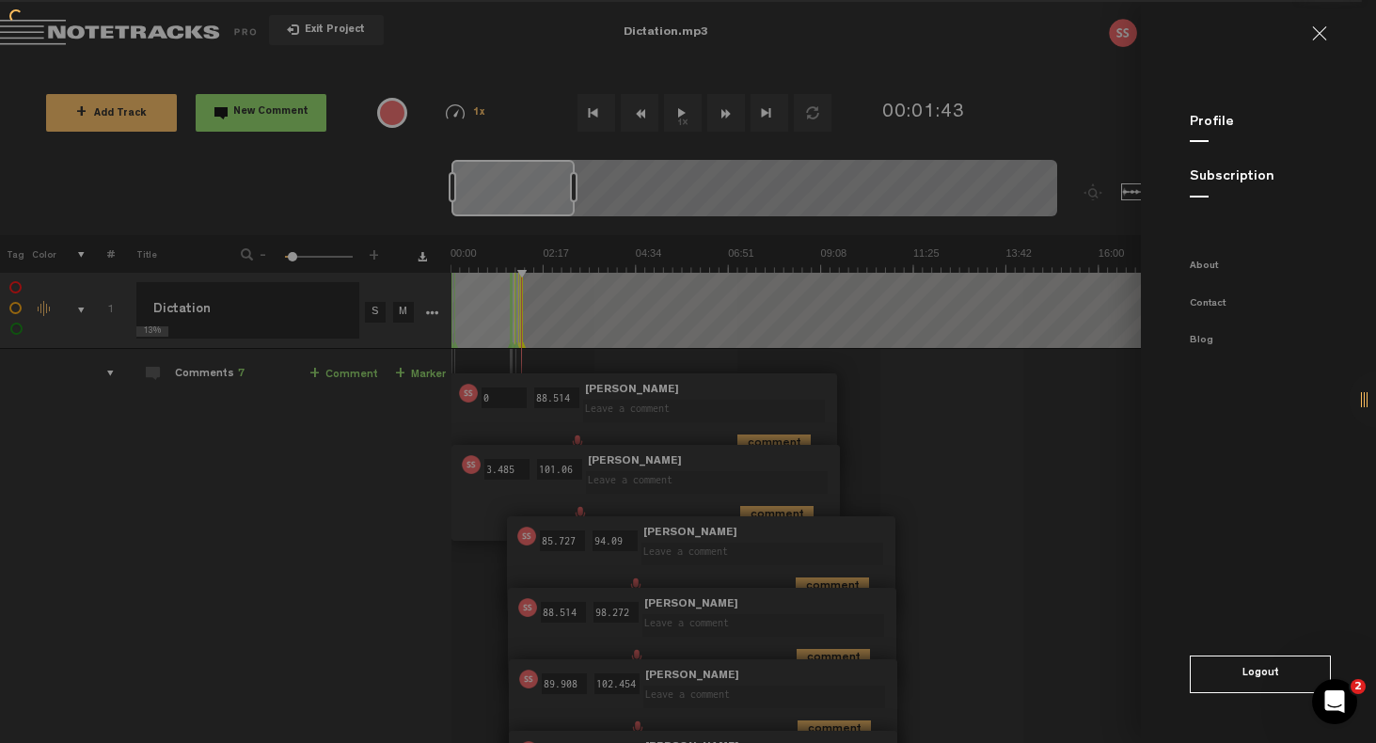
click at [1220, 666] on button "Logout" at bounding box center [1260, 675] width 141 height 38
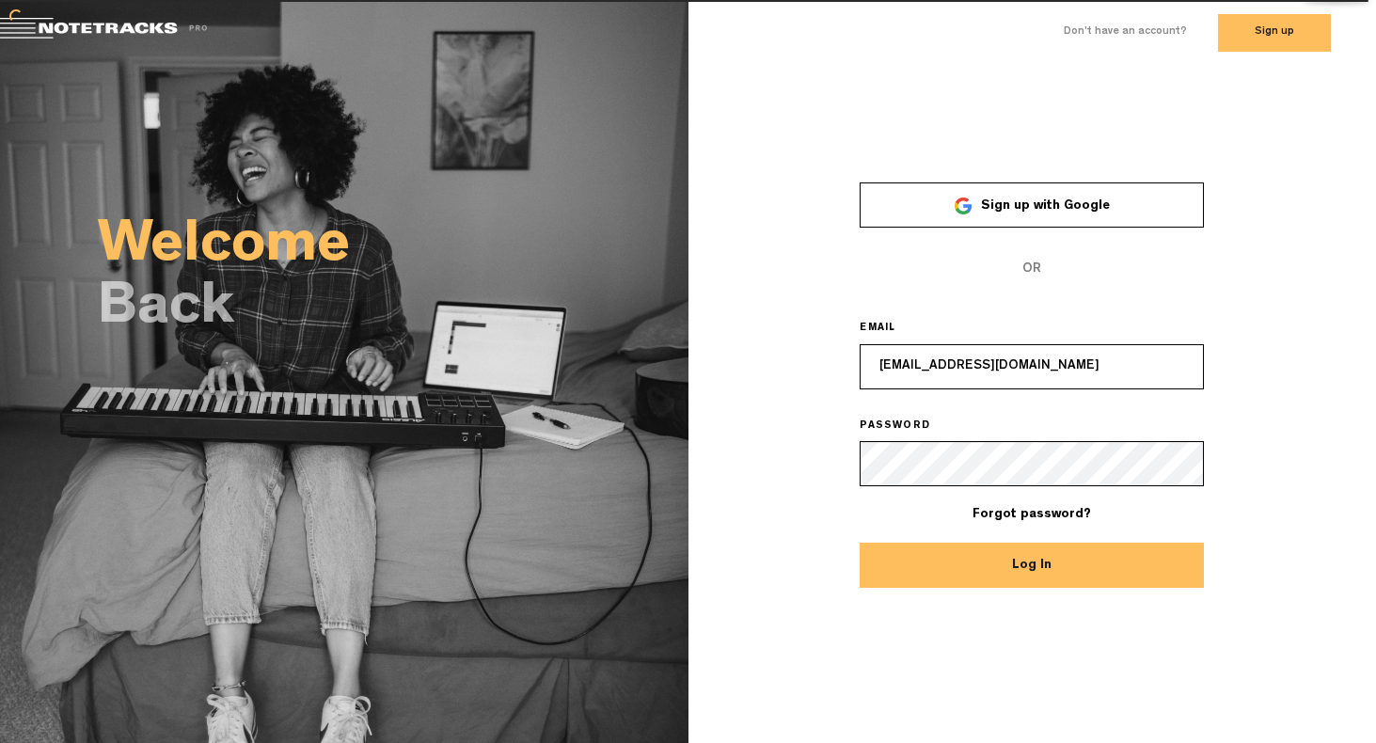
type input "ssknk70@gmail.com"
click at [992, 575] on button "Log In" at bounding box center [1032, 565] width 344 height 45
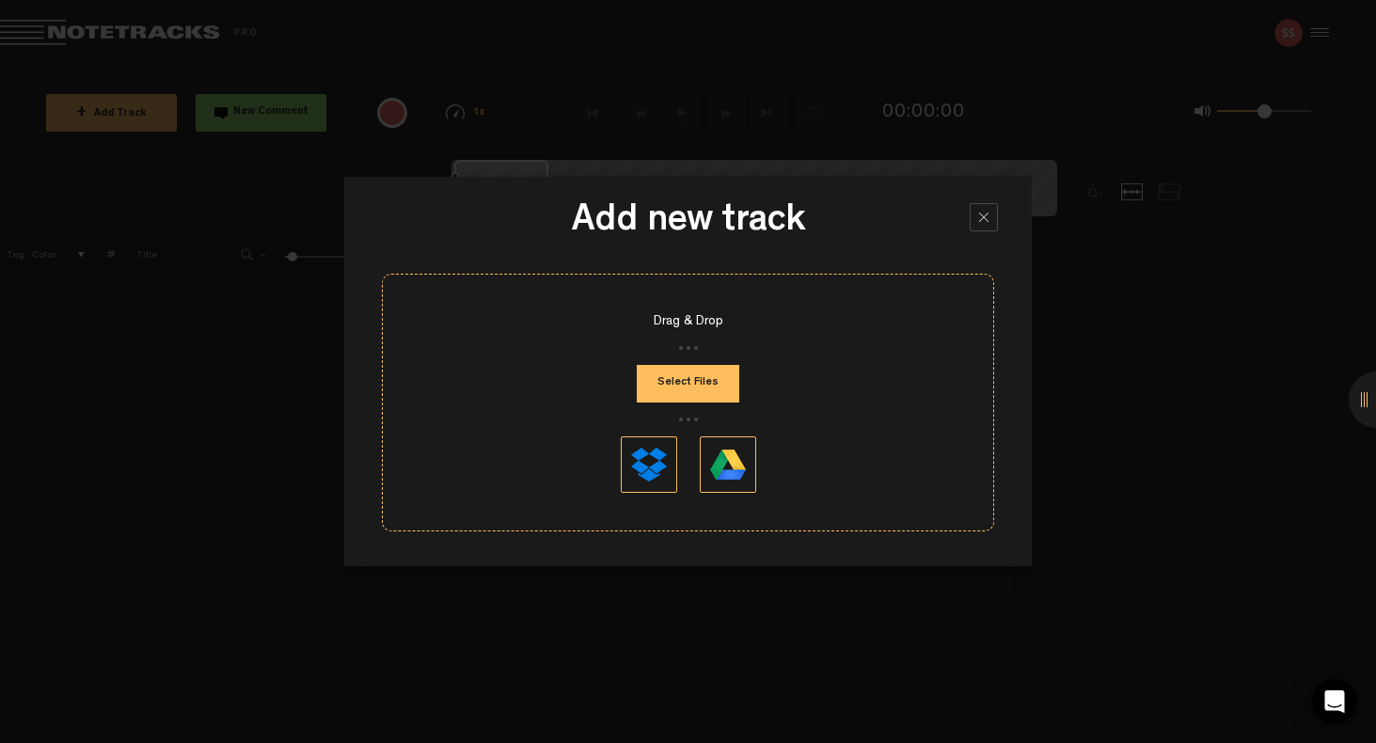
click at [980, 217] on div at bounding box center [984, 217] width 28 height 28
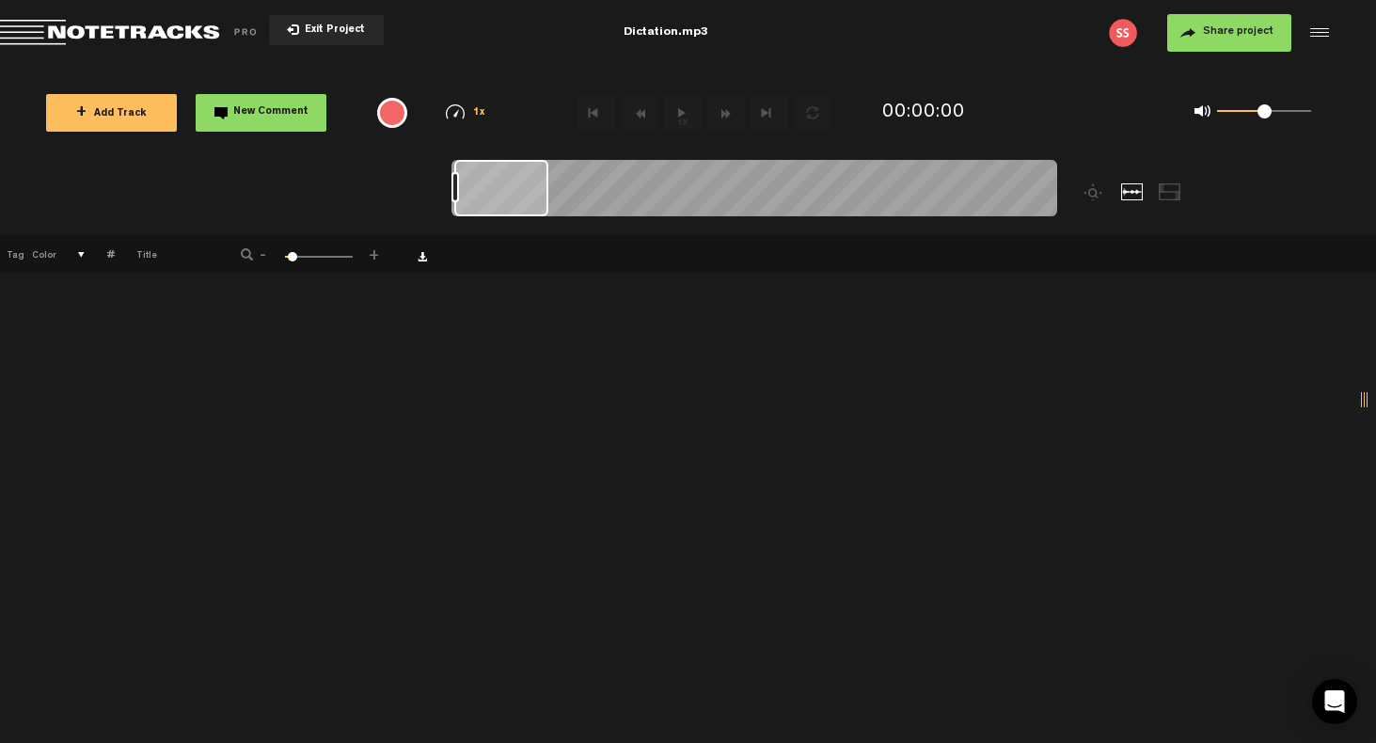
click at [21, 27] on span "Return to Project List" at bounding box center [131, 33] width 263 height 26
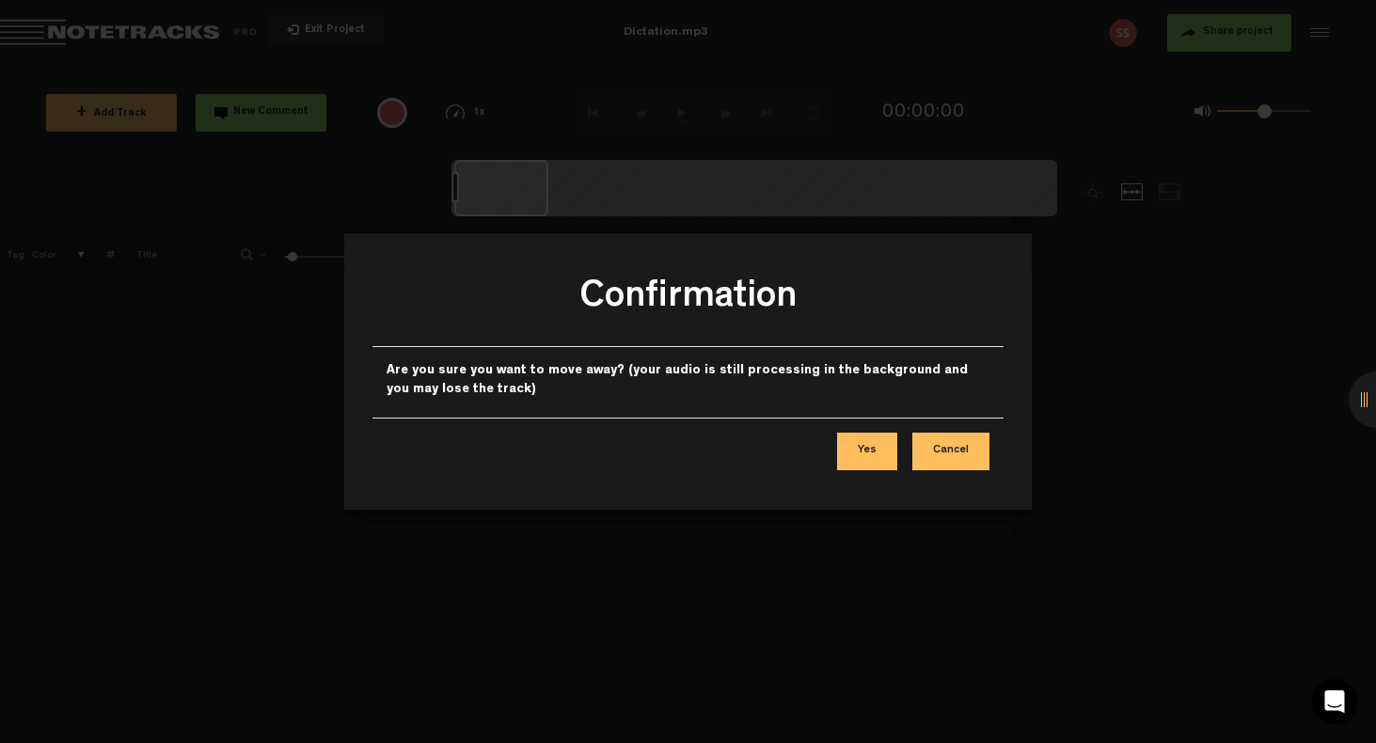
click at [1327, 33] on div at bounding box center [688, 371] width 1376 height 743
click at [949, 450] on button "Cancel" at bounding box center [951, 452] width 77 height 38
click at [953, 452] on button "Cancel" at bounding box center [951, 452] width 77 height 38
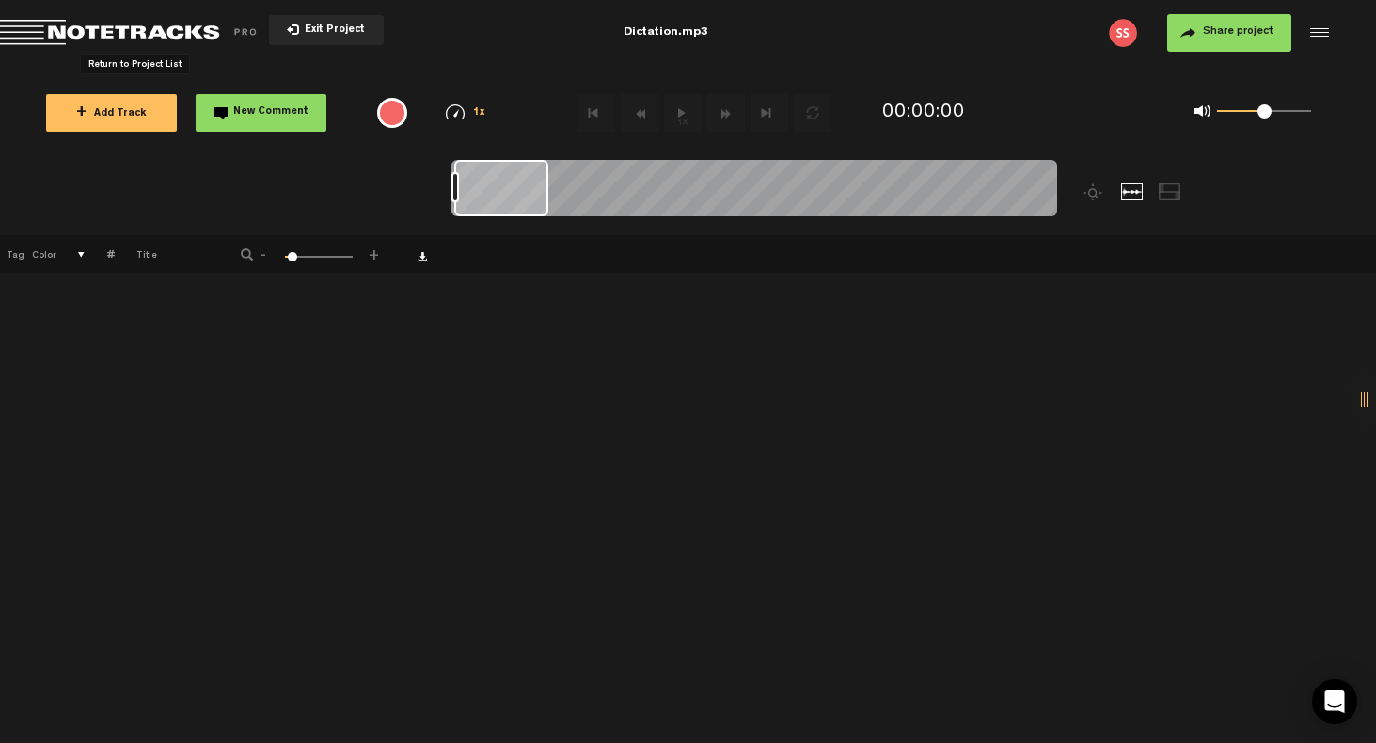
click at [87, 118] on span "+" at bounding box center [81, 112] width 10 height 15
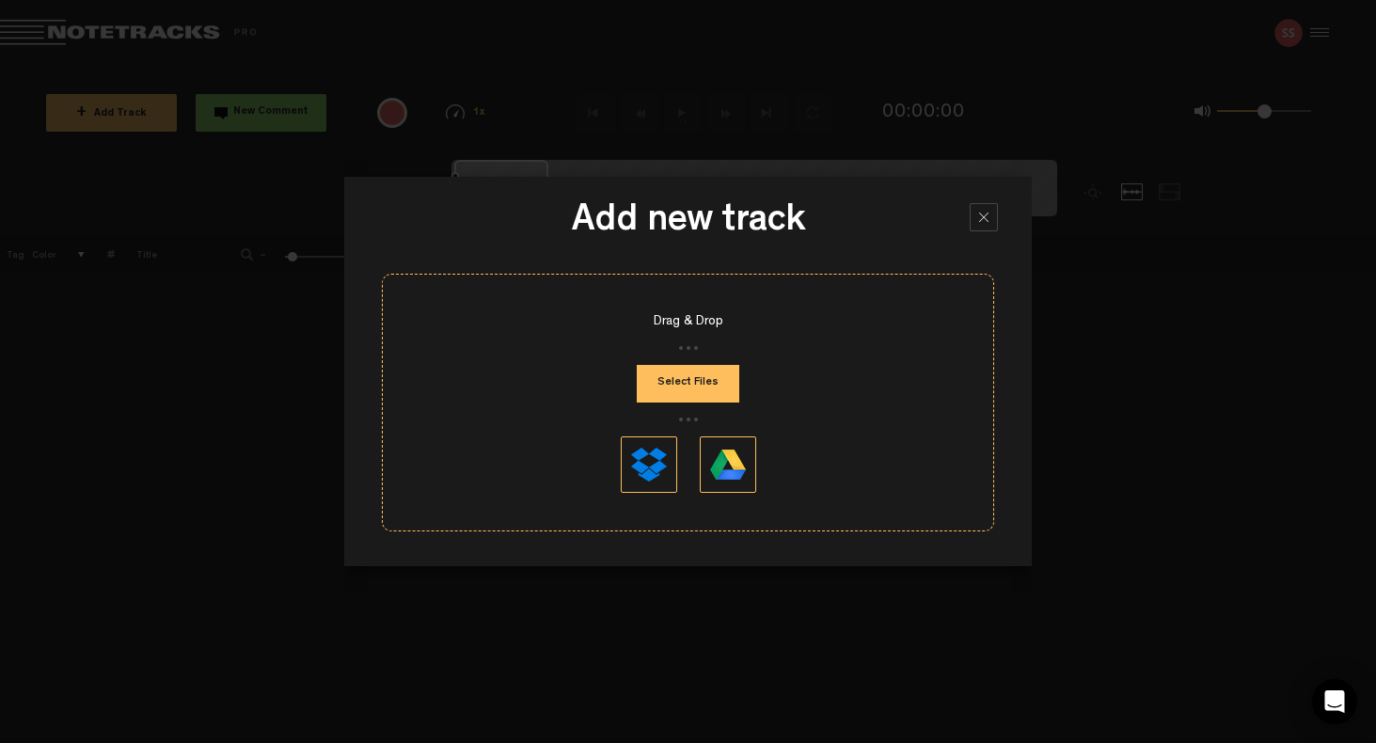
click at [679, 378] on button "Select Files" at bounding box center [688, 384] width 103 height 38
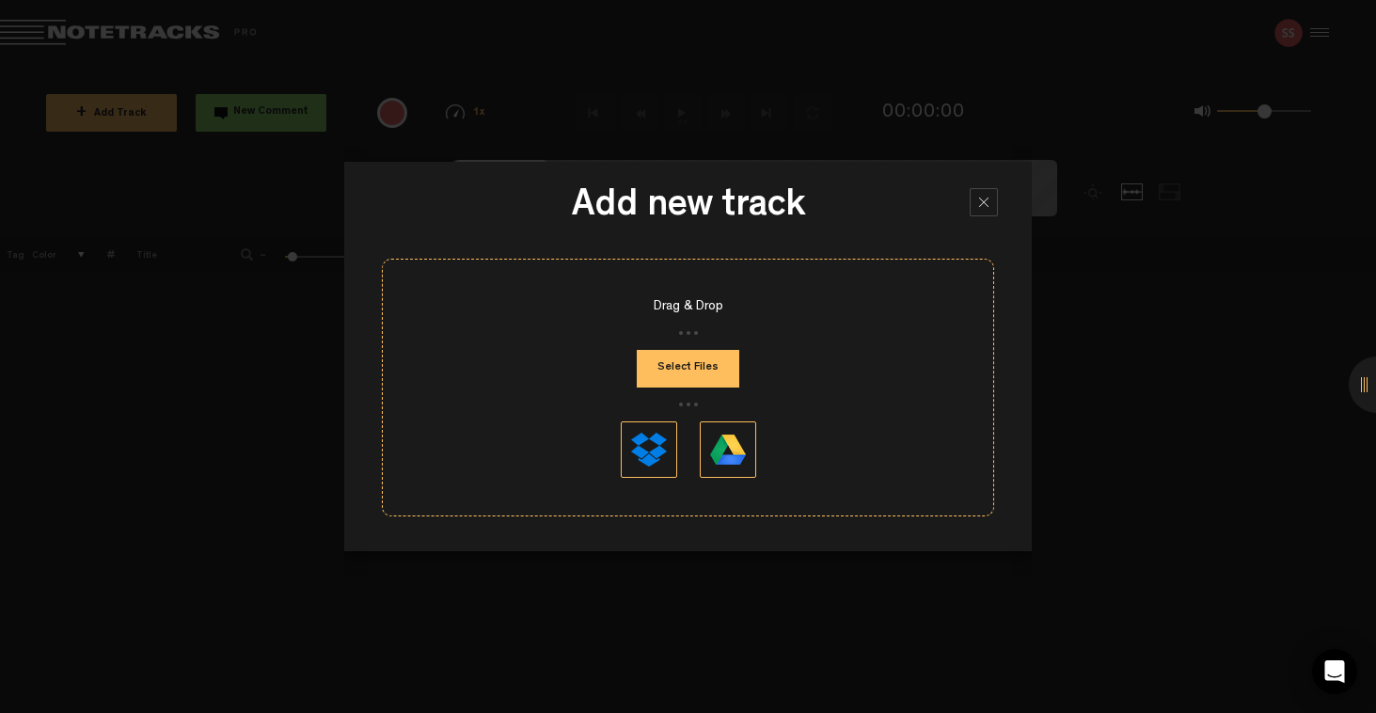
click at [696, 371] on button "Select Files" at bounding box center [688, 369] width 103 height 38
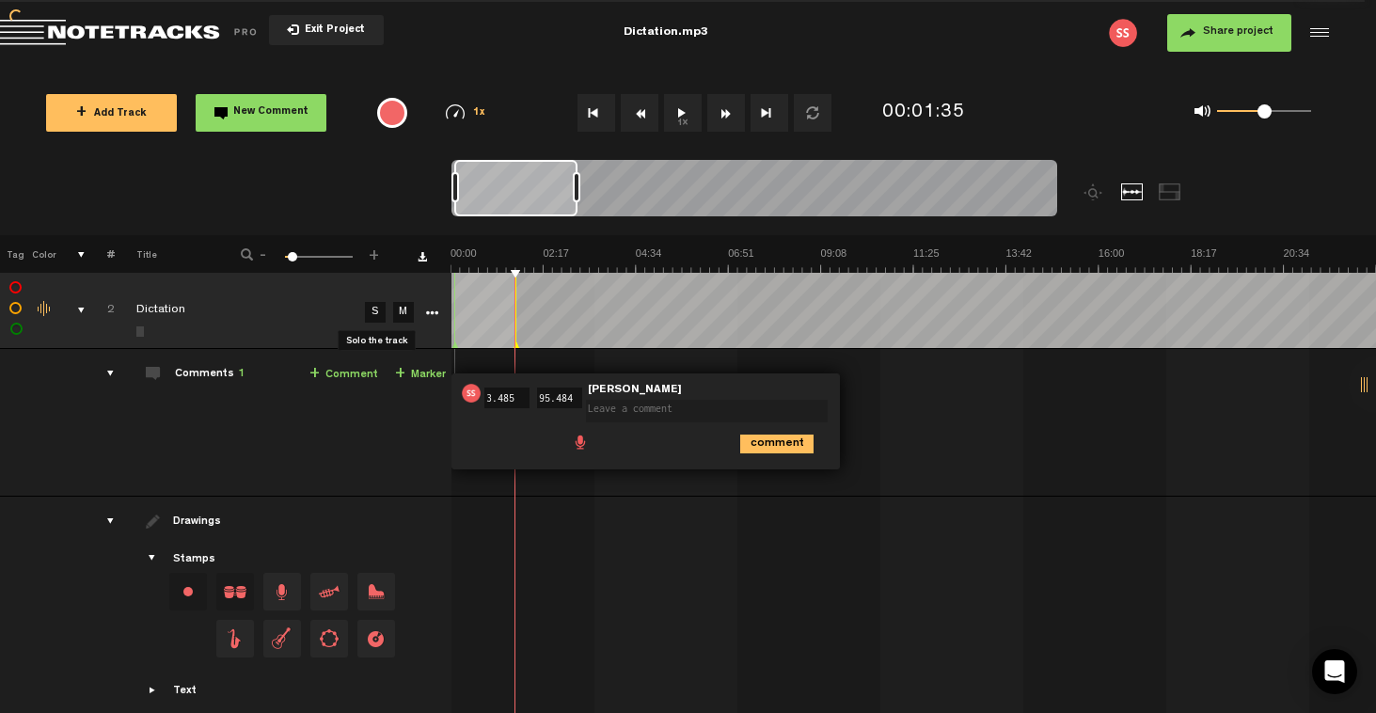
click at [374, 311] on link "S" at bounding box center [375, 312] width 21 height 21
click at [431, 311] on icon "More" at bounding box center [431, 313] width 13 height 13
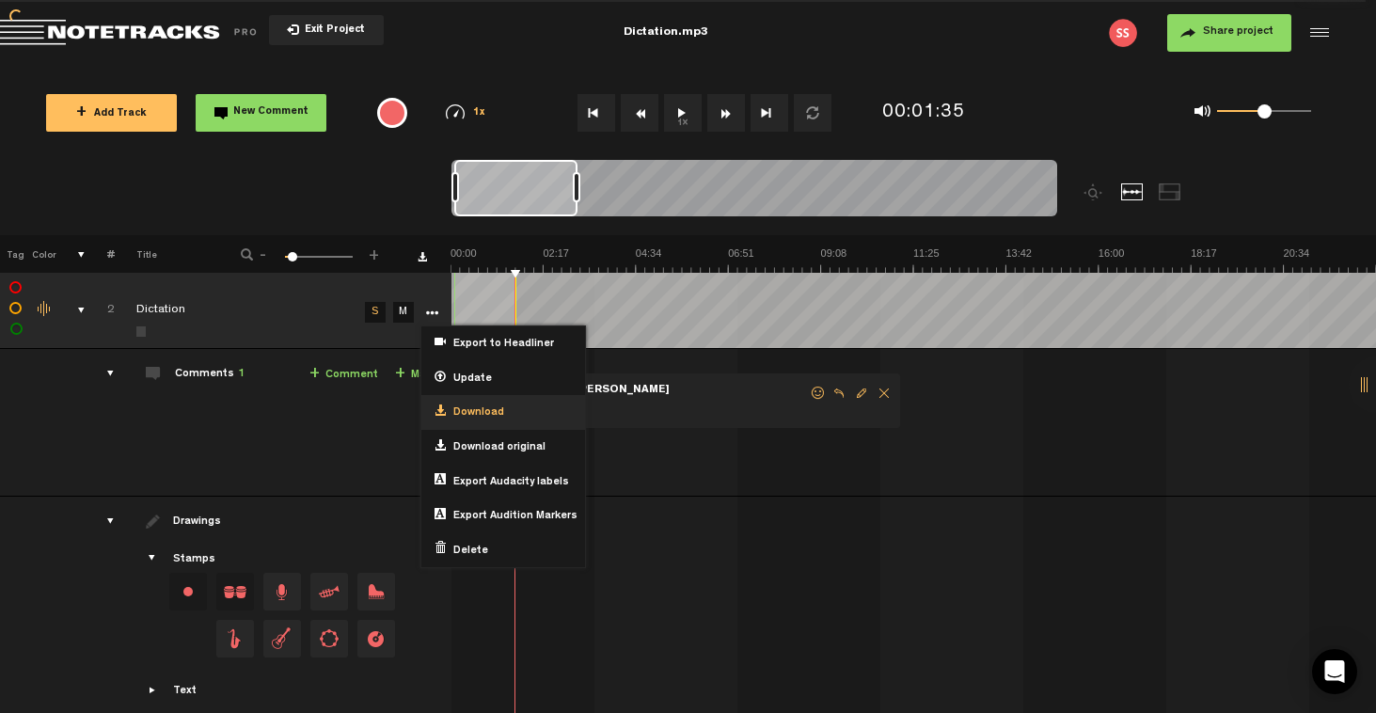
click at [458, 408] on span "Download" at bounding box center [475, 413] width 58 height 16
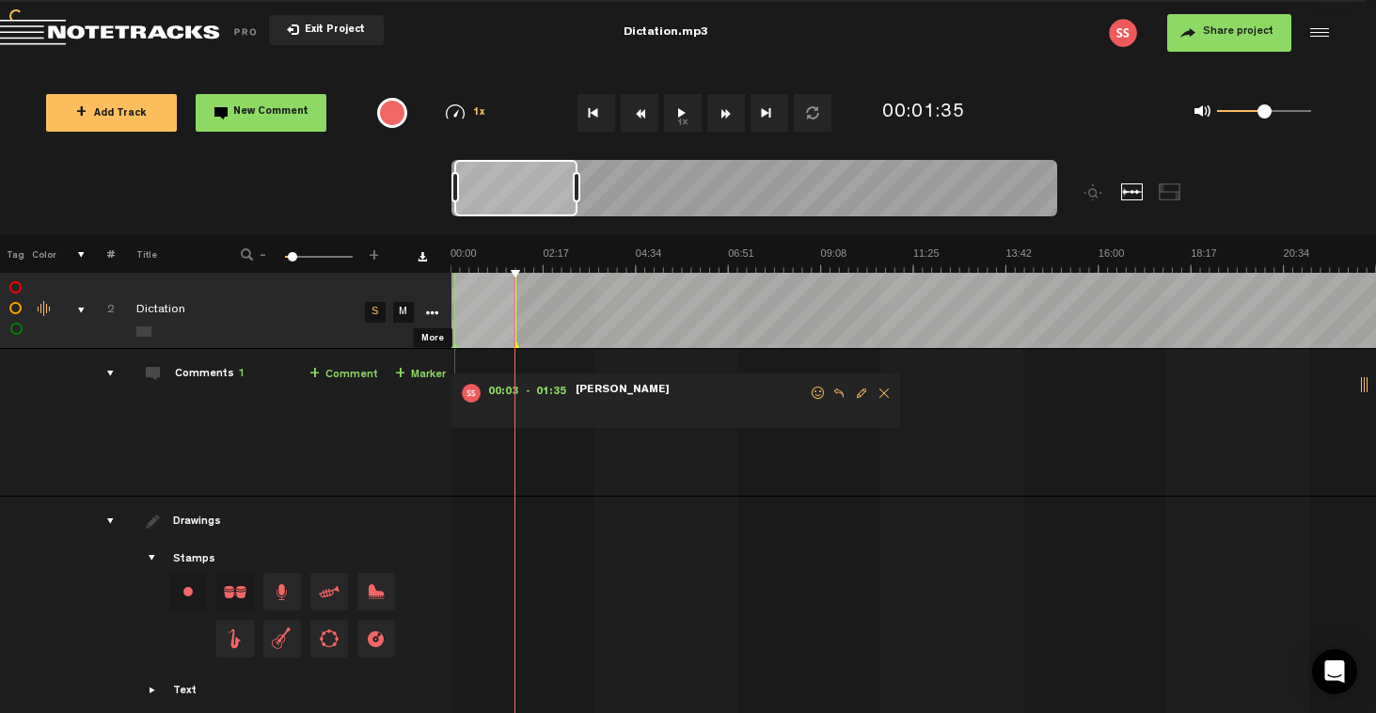
click at [430, 311] on icon "More" at bounding box center [431, 313] width 13 height 13
click at [434, 310] on icon "More" at bounding box center [431, 313] width 13 height 13
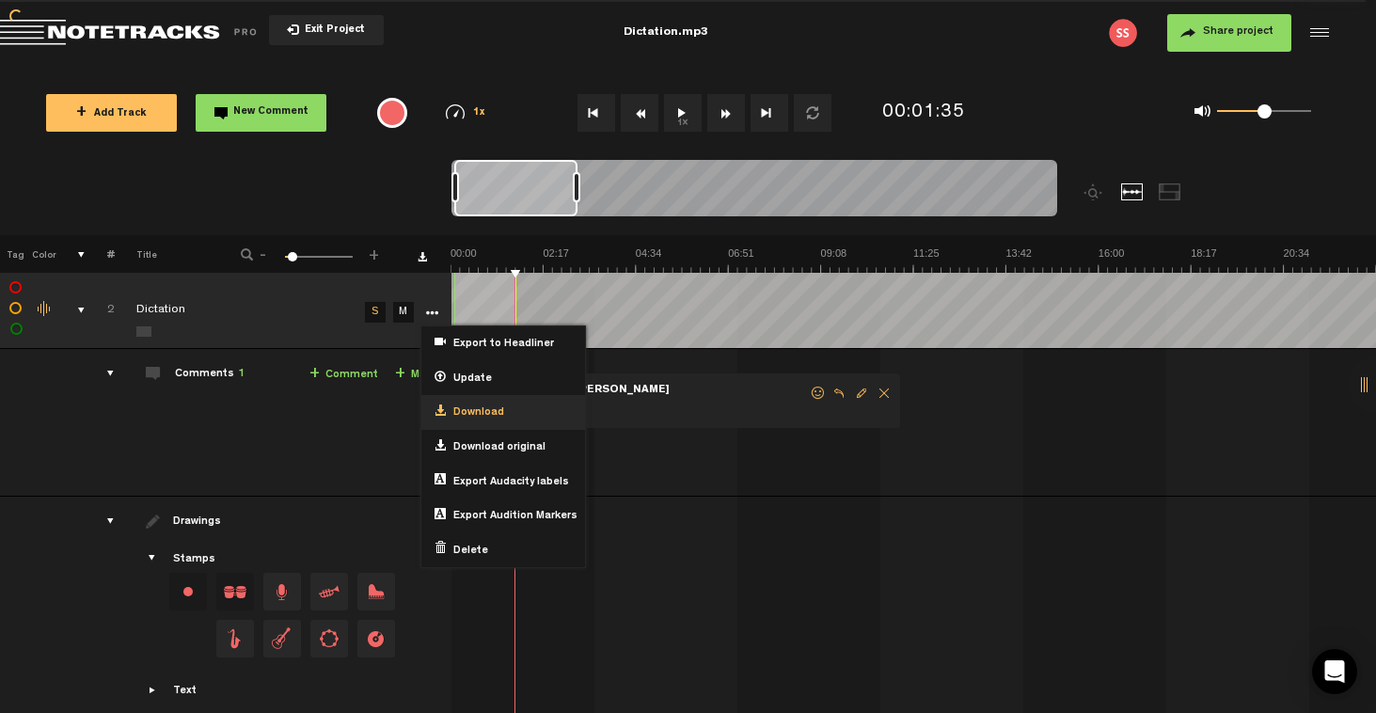
click at [454, 407] on span "Download" at bounding box center [475, 413] width 58 height 16
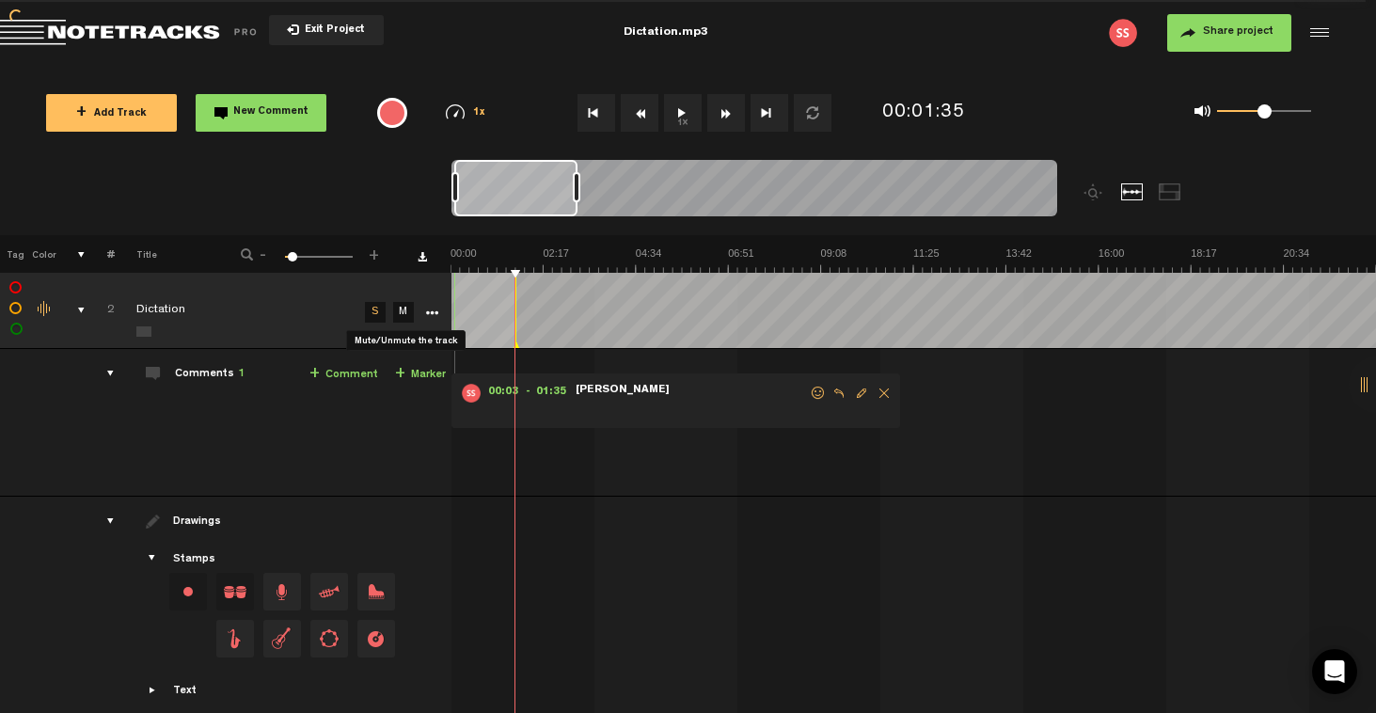
click at [404, 312] on link "M" at bounding box center [403, 312] width 21 height 21
click at [373, 313] on link "S" at bounding box center [375, 312] width 21 height 21
click at [431, 310] on icon "More" at bounding box center [431, 313] width 13 height 13
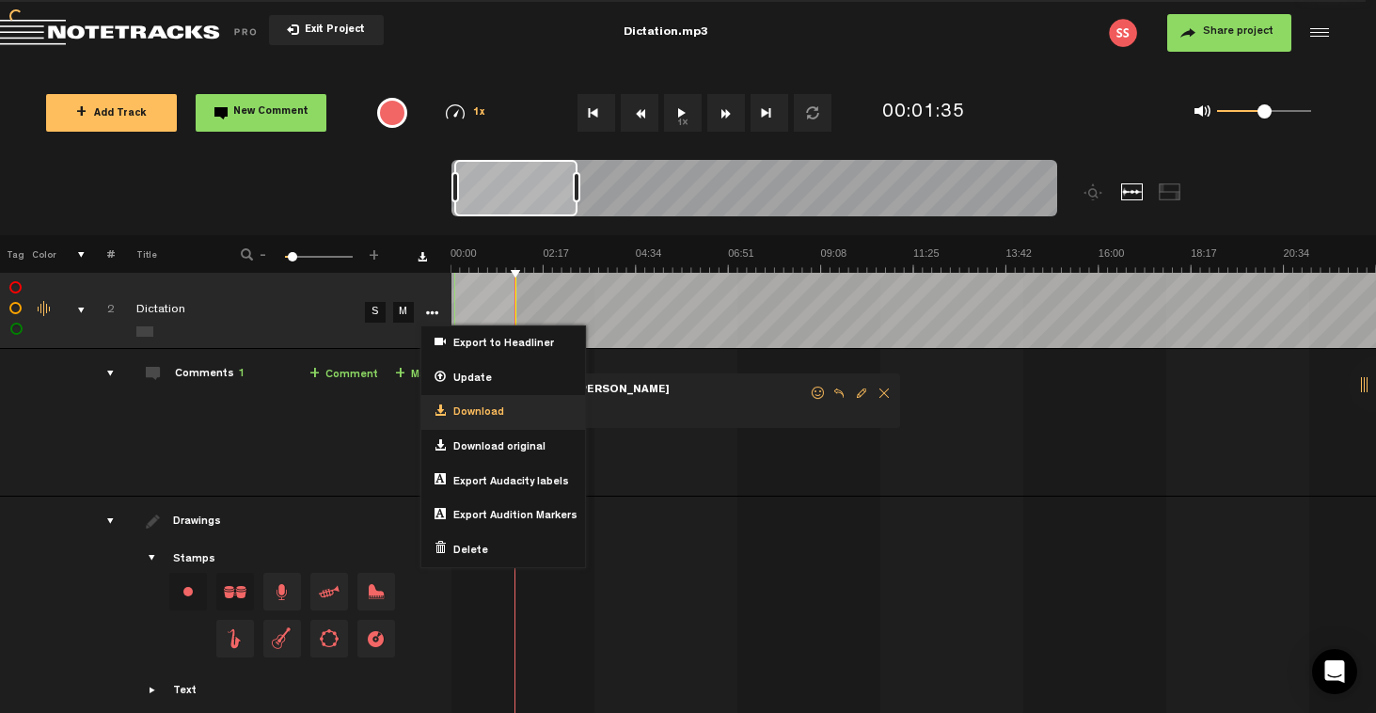
click at [465, 411] on span "Download" at bounding box center [475, 413] width 58 height 16
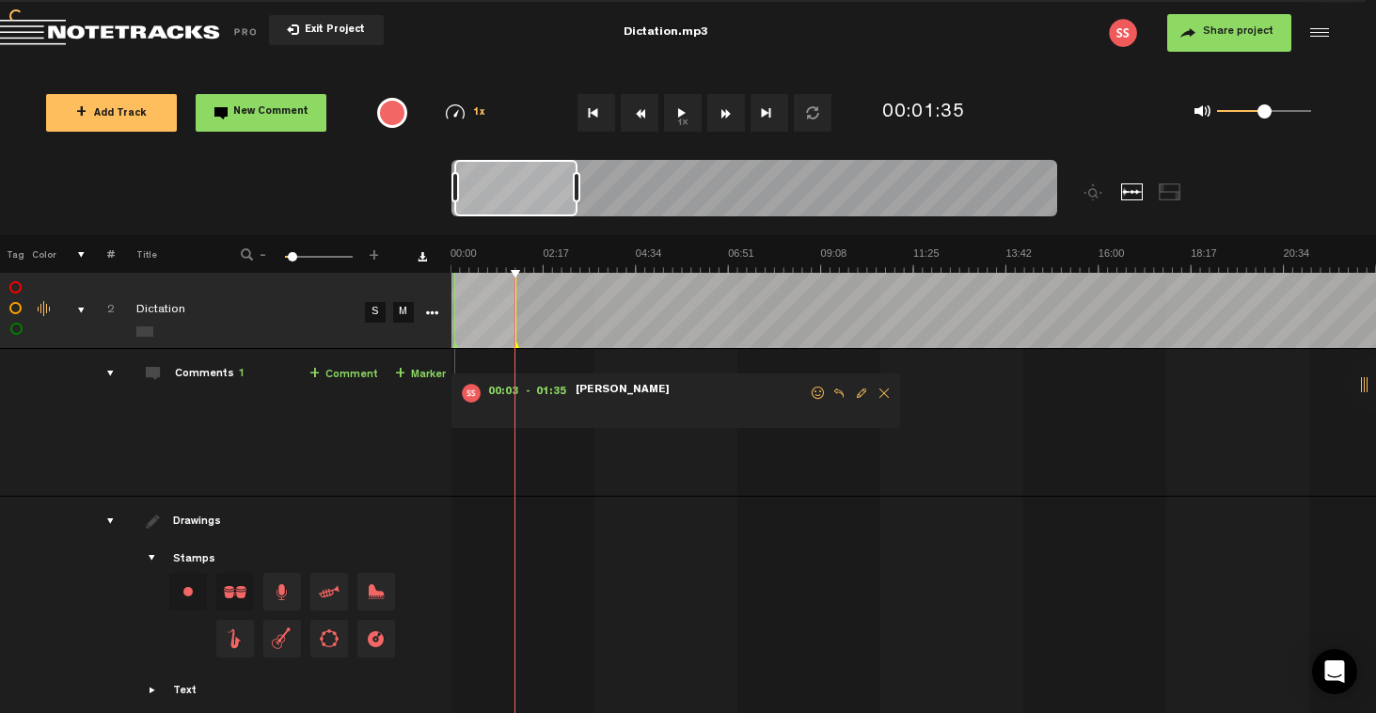
click at [241, 374] on span "1" at bounding box center [241, 374] width 7 height 11
click at [155, 372] on span at bounding box center [153, 373] width 15 height 15
click at [112, 374] on div "comments" at bounding box center [102, 373] width 29 height 19
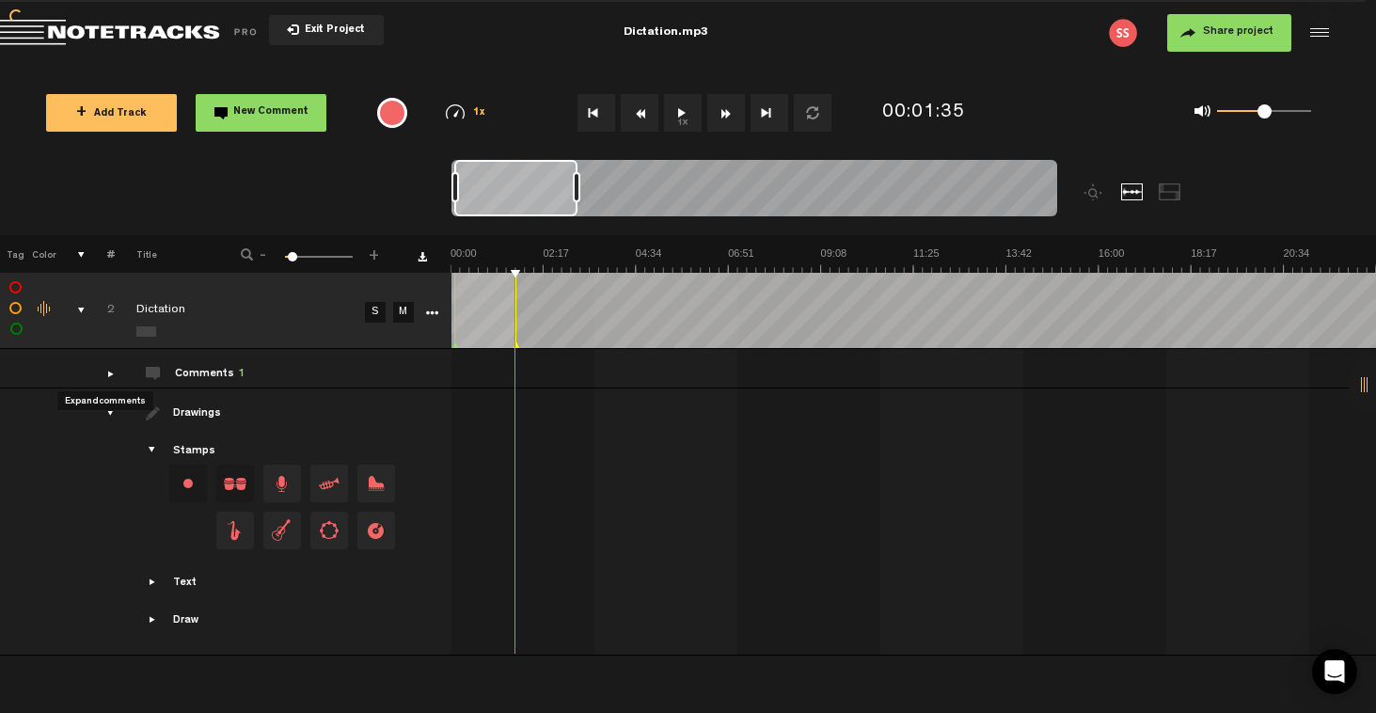
click at [111, 374] on div "comments" at bounding box center [102, 373] width 29 height 19
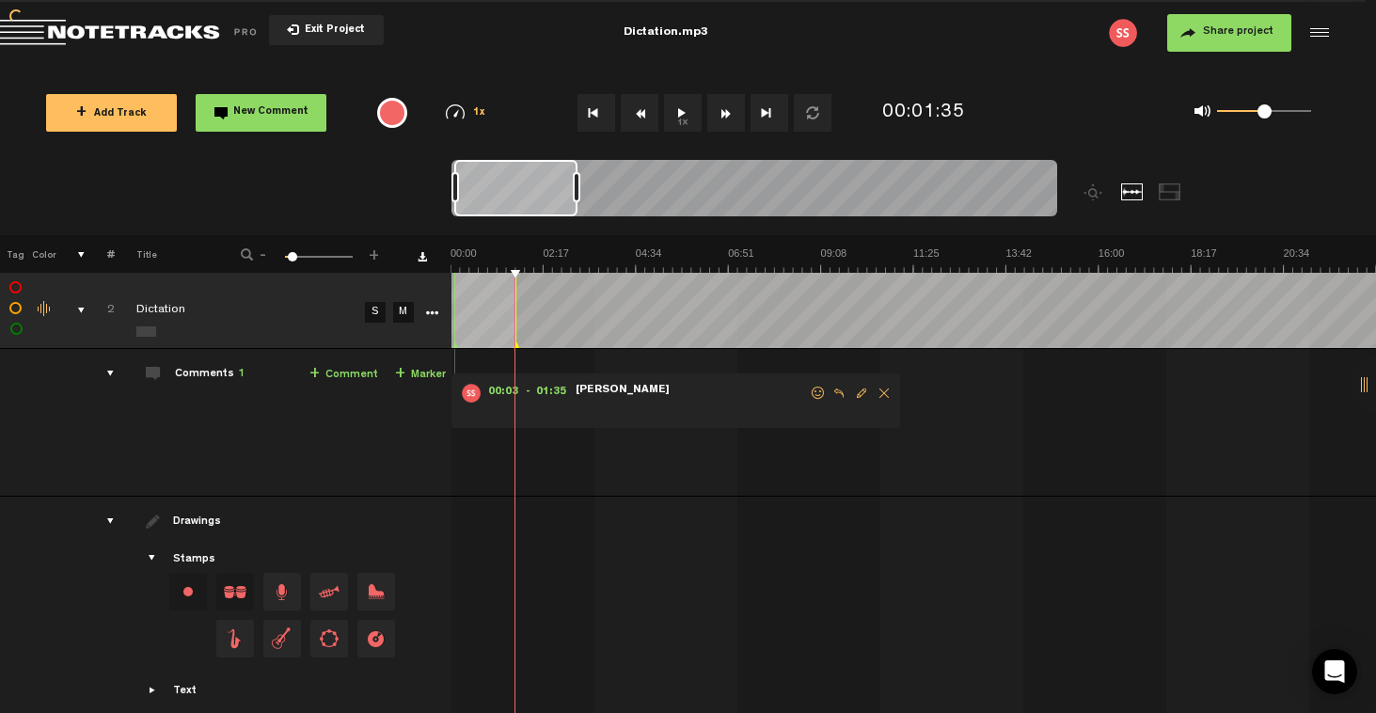
click at [1324, 35] on div at bounding box center [1317, 33] width 28 height 28
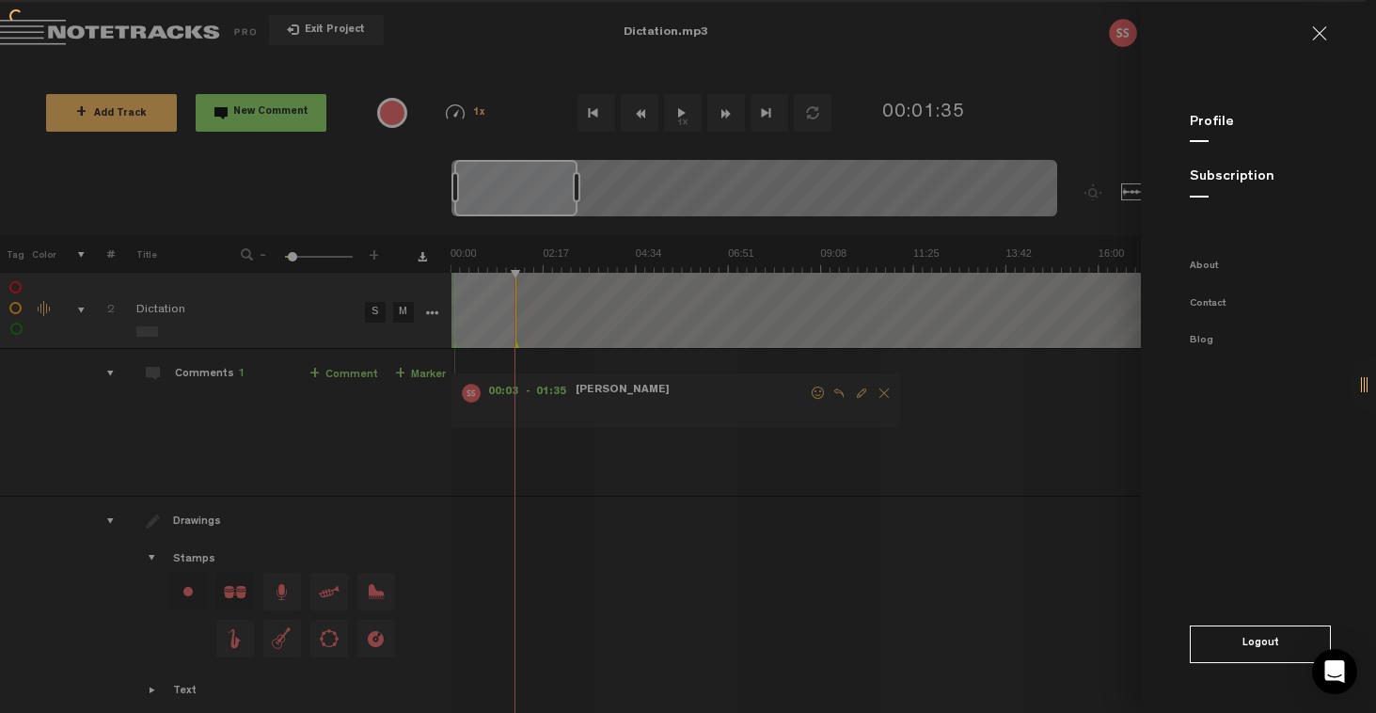
click at [1068, 78] on md-backdrop at bounding box center [688, 356] width 1376 height 713
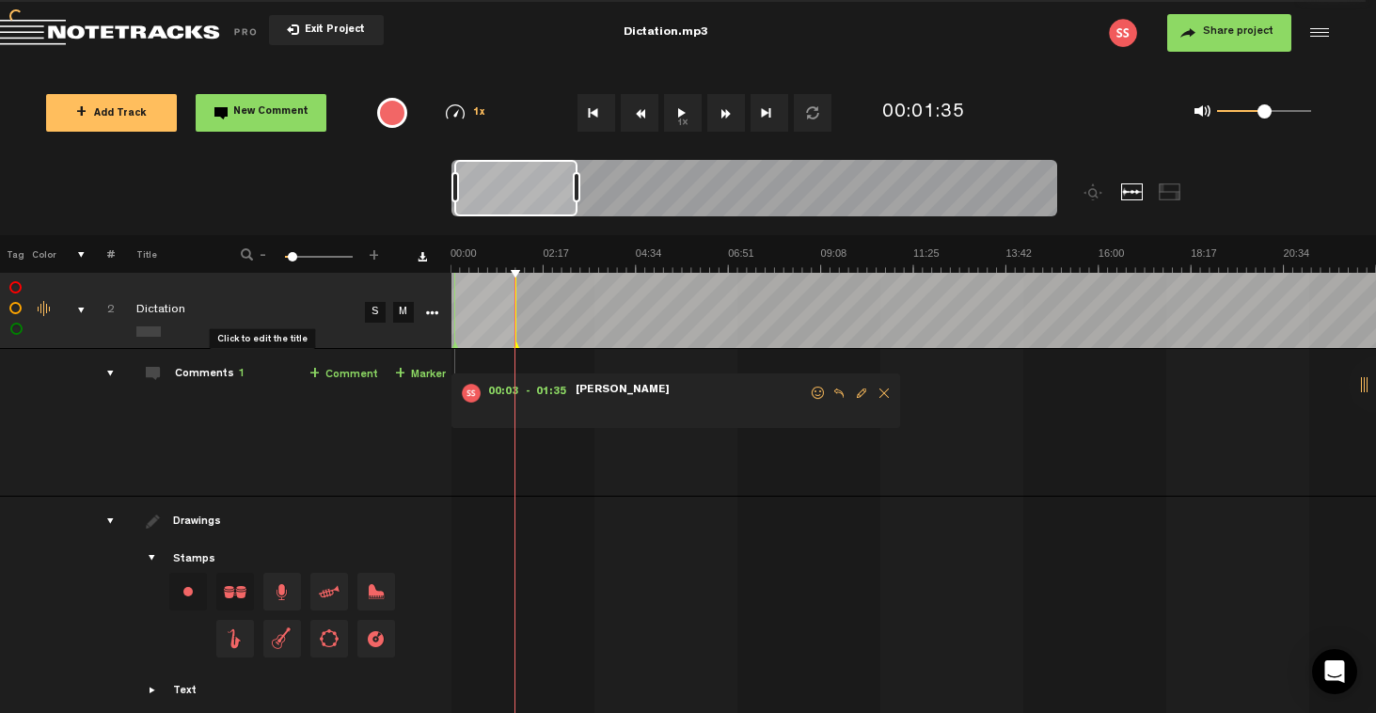
click at [233, 312] on div "Click to edit the title" at bounding box center [258, 311] width 245 height 19
click at [92, 324] on td "2" at bounding box center [100, 311] width 29 height 76
click at [81, 310] on div "comments, stamps & drawings" at bounding box center [73, 310] width 29 height 19
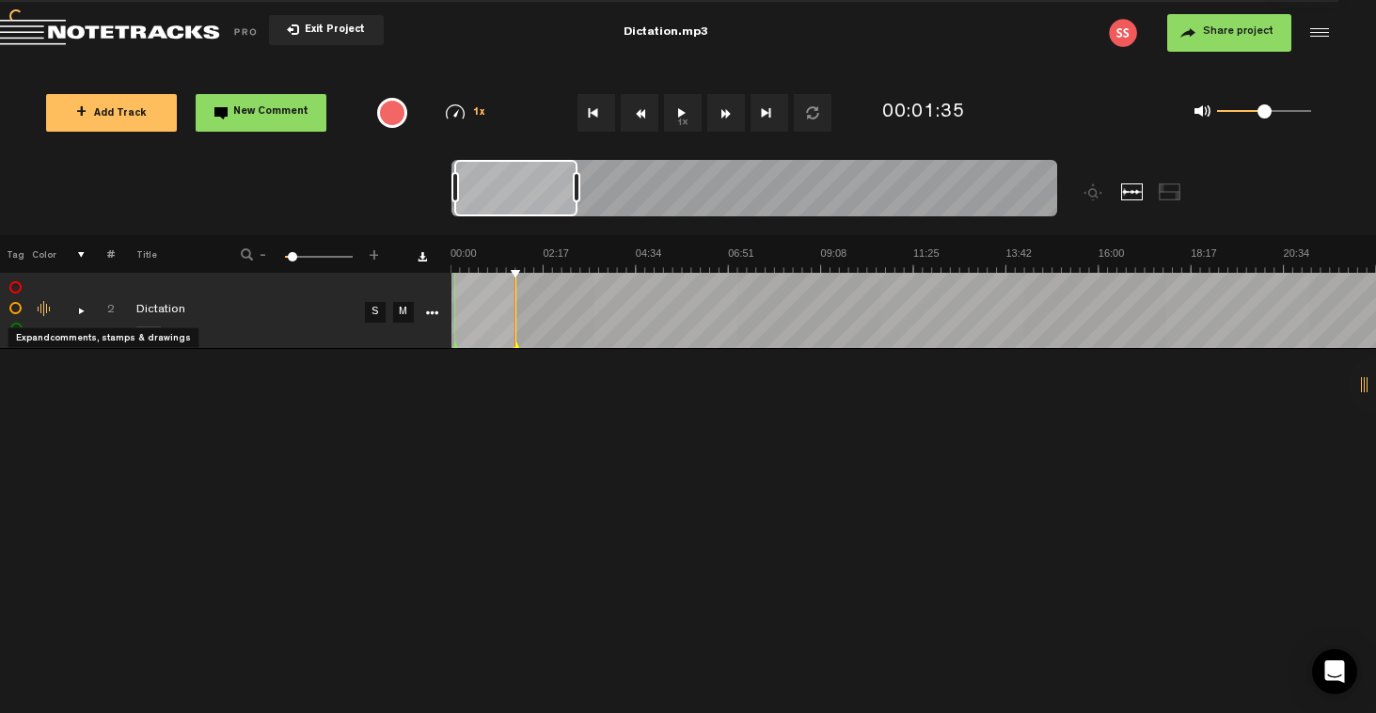
click at [81, 310] on div "comments, stamps & drawings" at bounding box center [73, 310] width 29 height 19
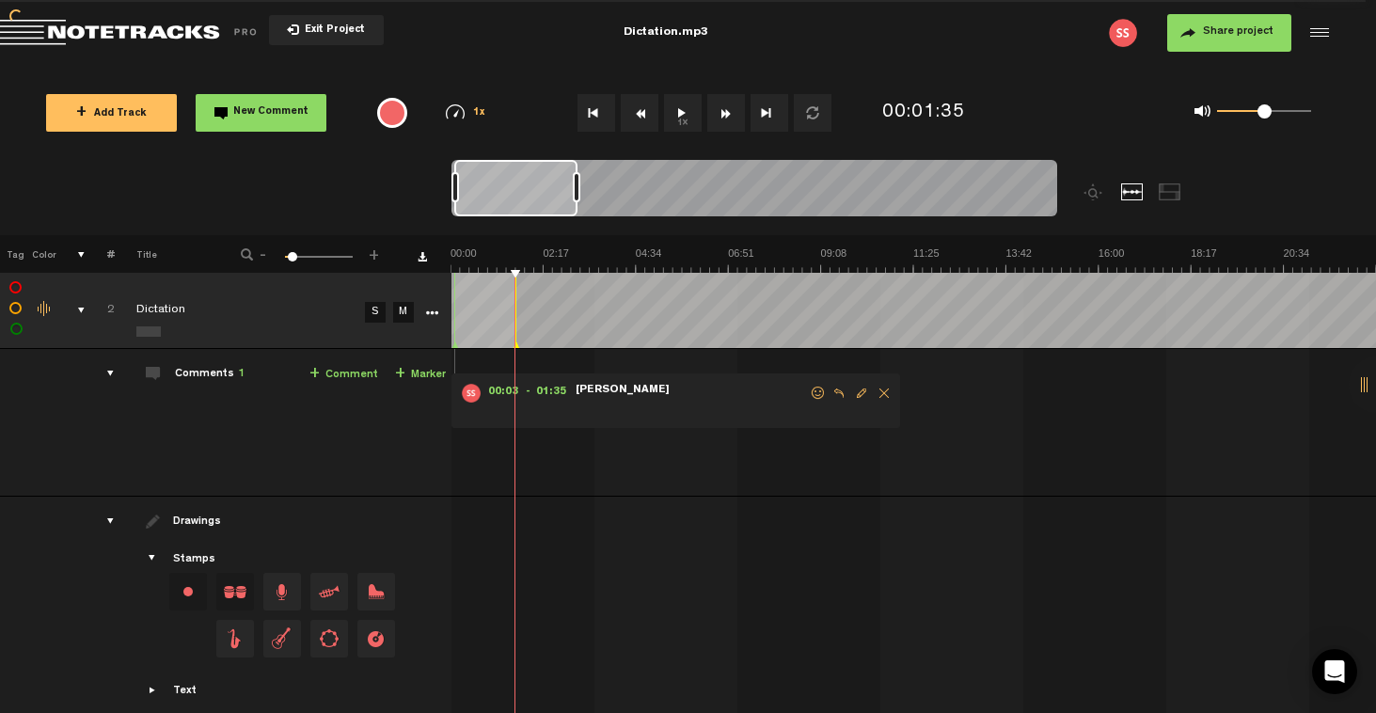
click at [82, 312] on div "comments, stamps & drawings" at bounding box center [73, 310] width 29 height 19
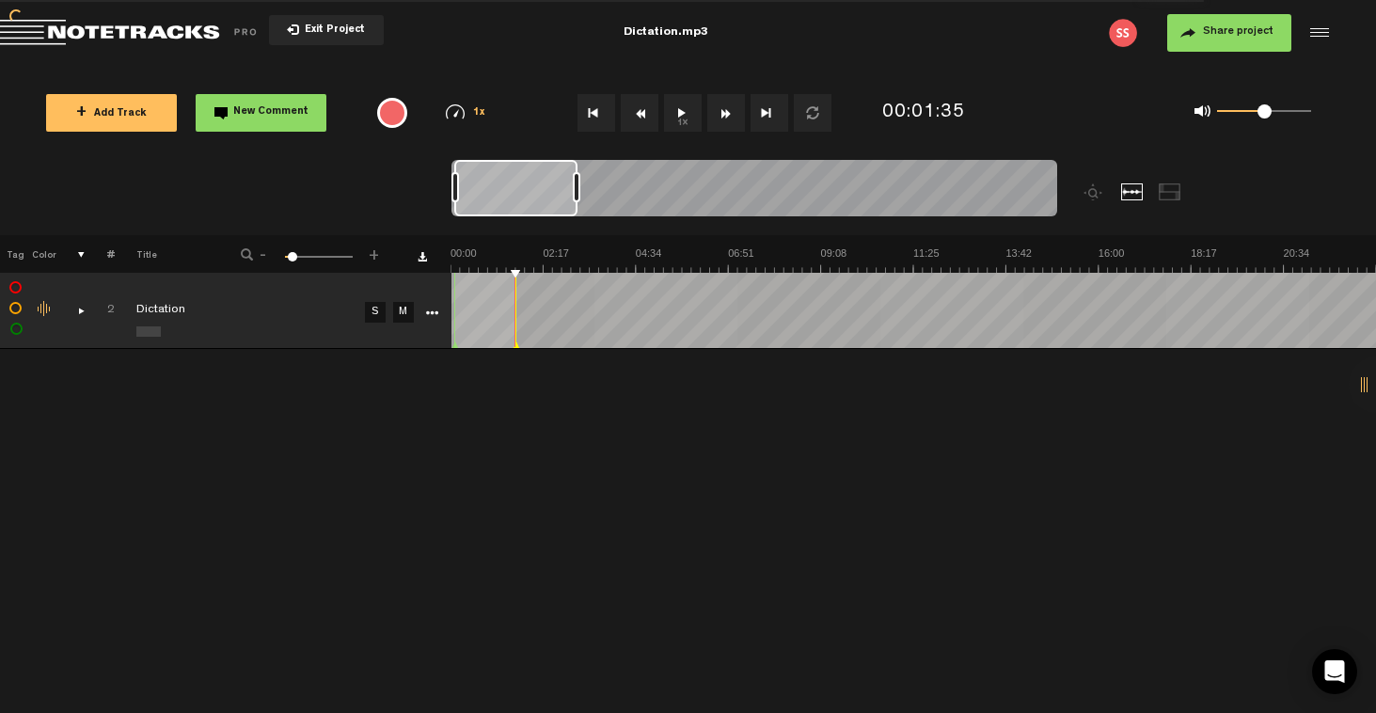
click at [45, 314] on div "Change the color of the waveform" at bounding box center [45, 309] width 28 height 17
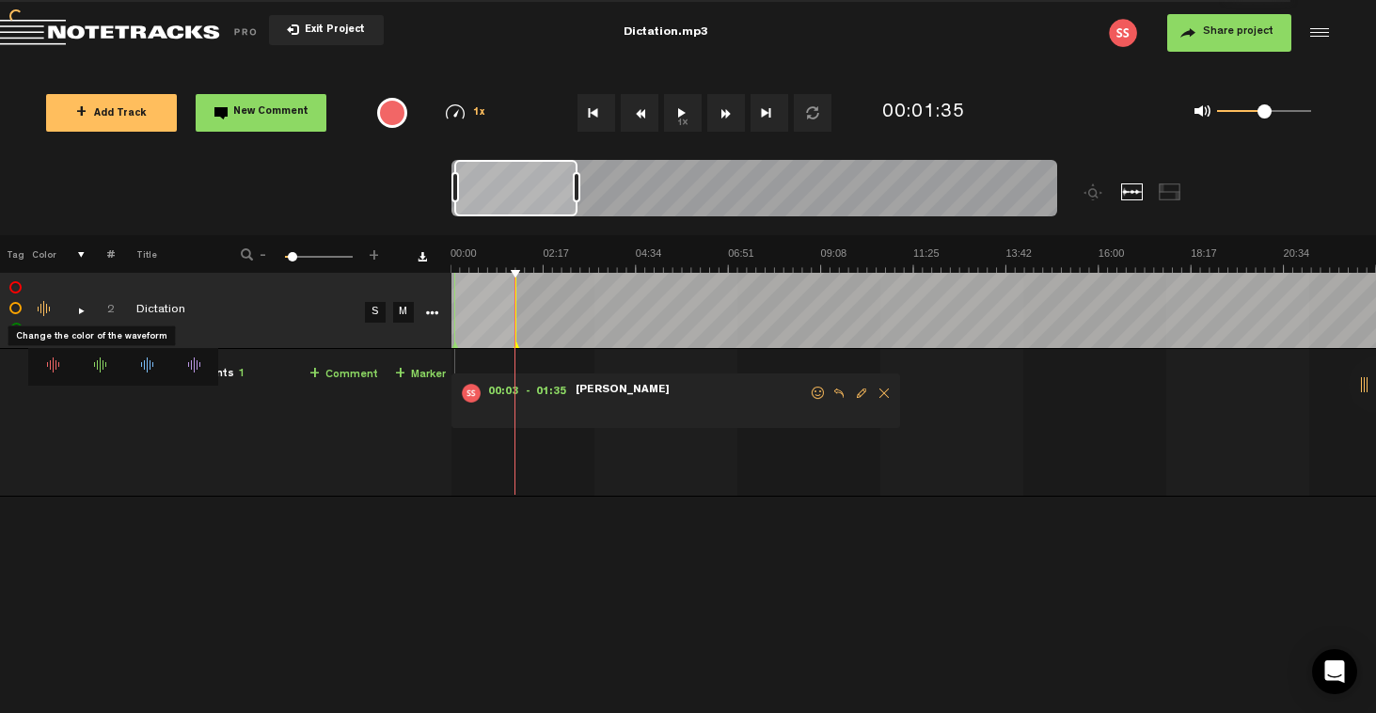
click at [45, 313] on div "Change the color of the waveform" at bounding box center [45, 309] width 28 height 17
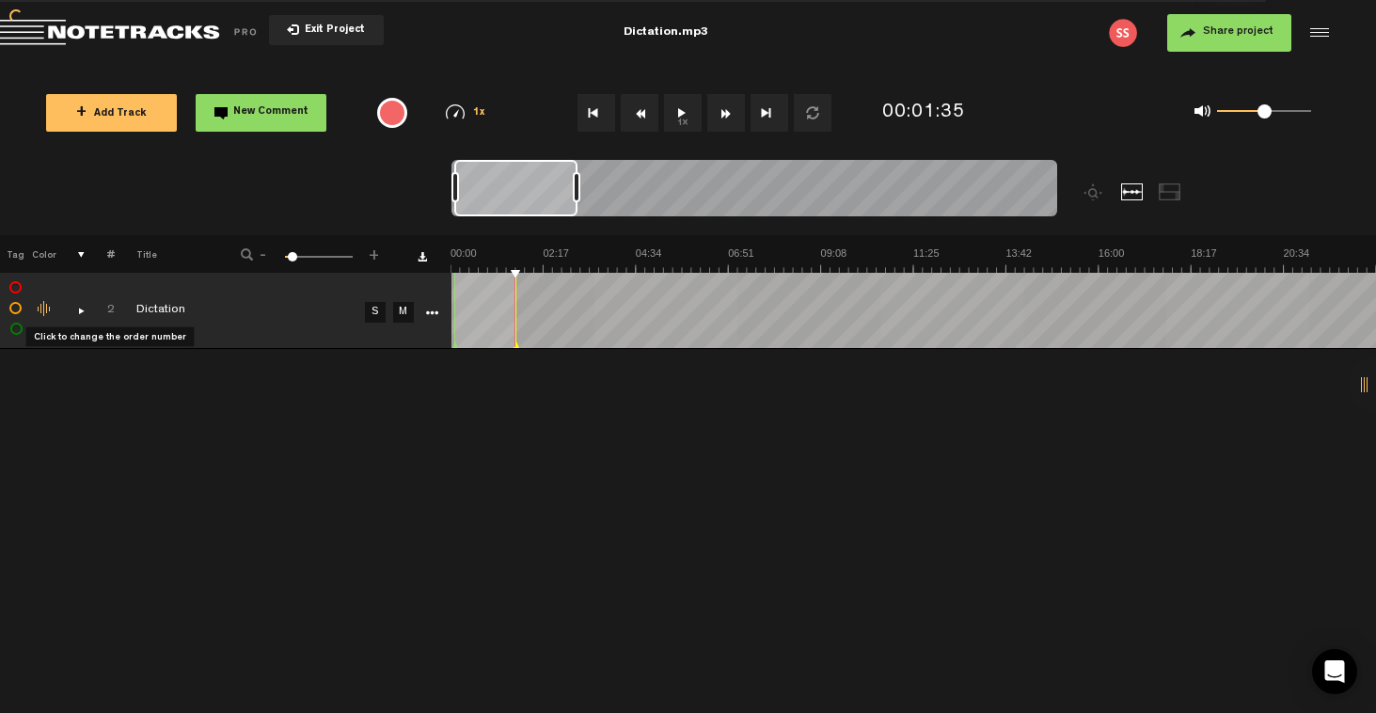
click at [113, 307] on div "Click to change the order number" at bounding box center [102, 311] width 29 height 18
click at [113, 307] on input "2" at bounding box center [101, 310] width 26 height 56
click at [247, 329] on td "11% Dictation" at bounding box center [237, 311] width 245 height 76
click at [384, 341] on td "S" at bounding box center [373, 311] width 28 height 76
click at [110, 336] on td "2" at bounding box center [100, 311] width 29 height 76
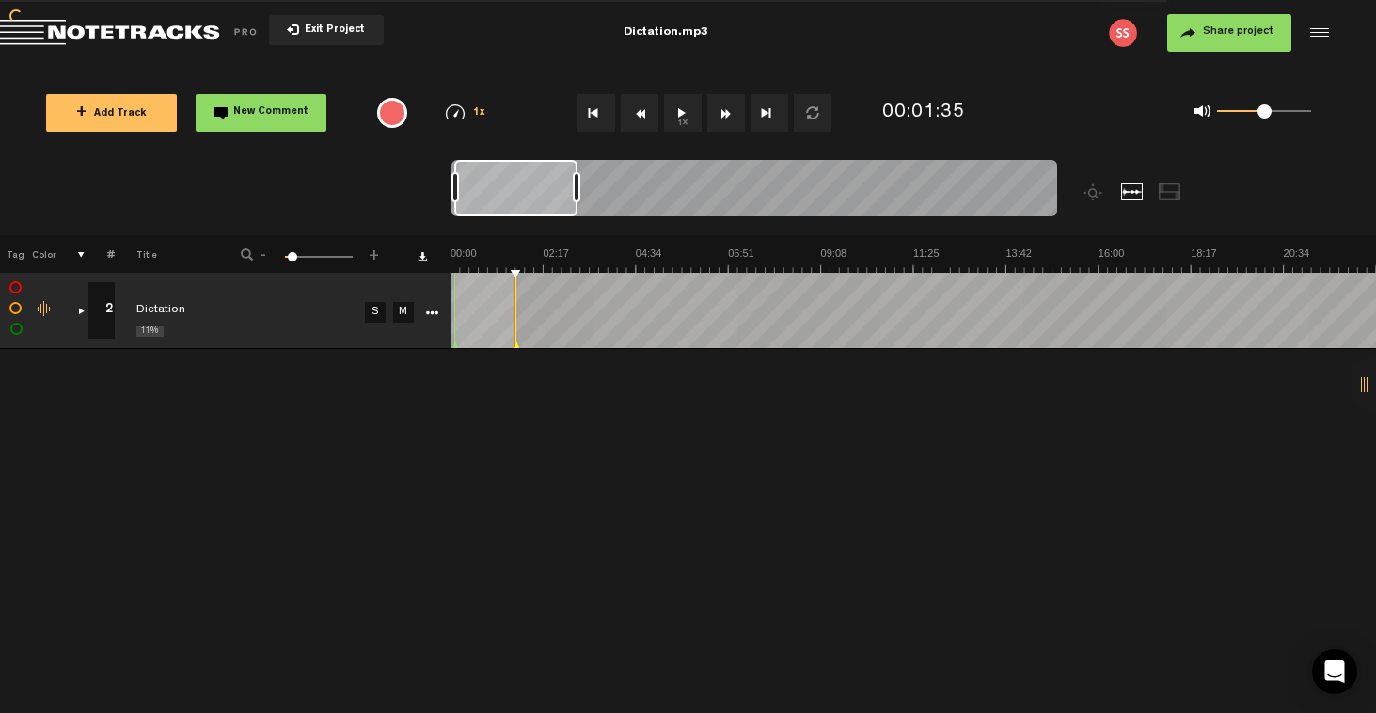
click at [430, 311] on icon "More" at bounding box center [431, 313] width 13 height 13
click at [428, 314] on icon "More" at bounding box center [431, 313] width 13 height 13
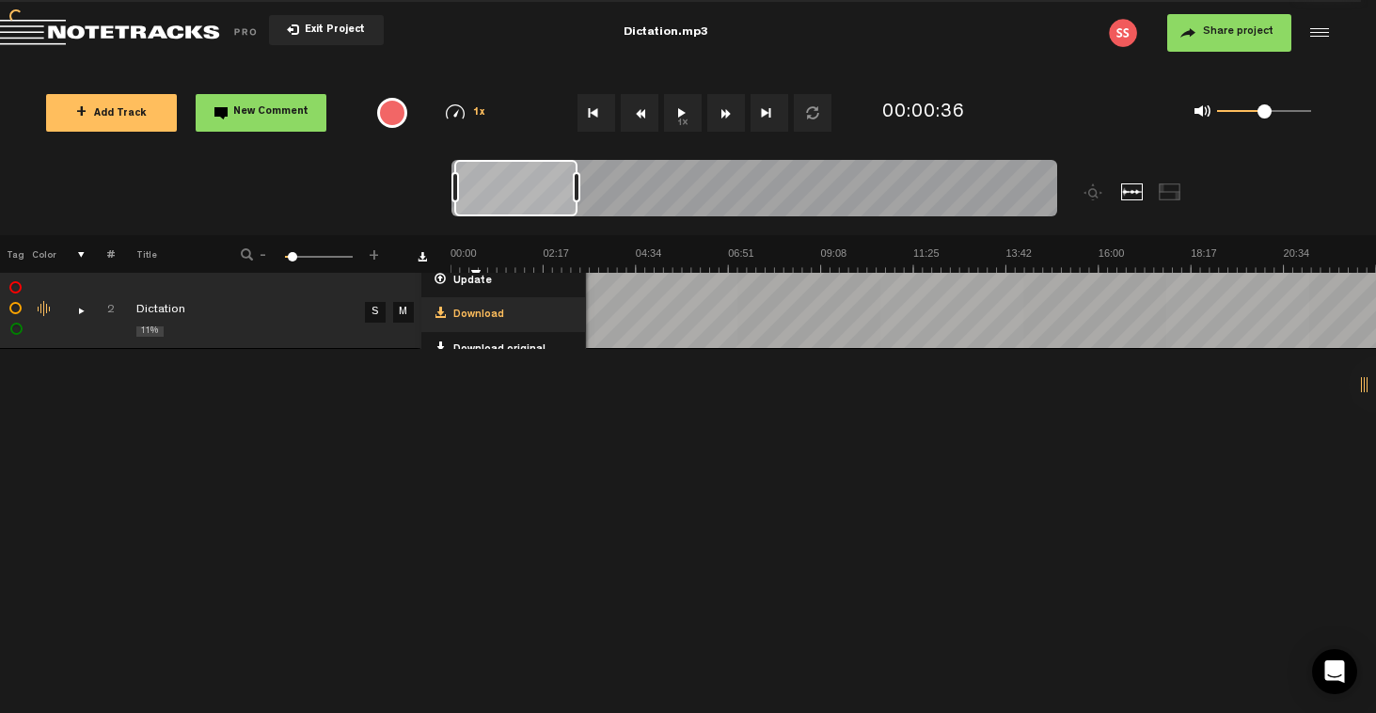
click at [471, 314] on span "Download" at bounding box center [475, 316] width 58 height 16
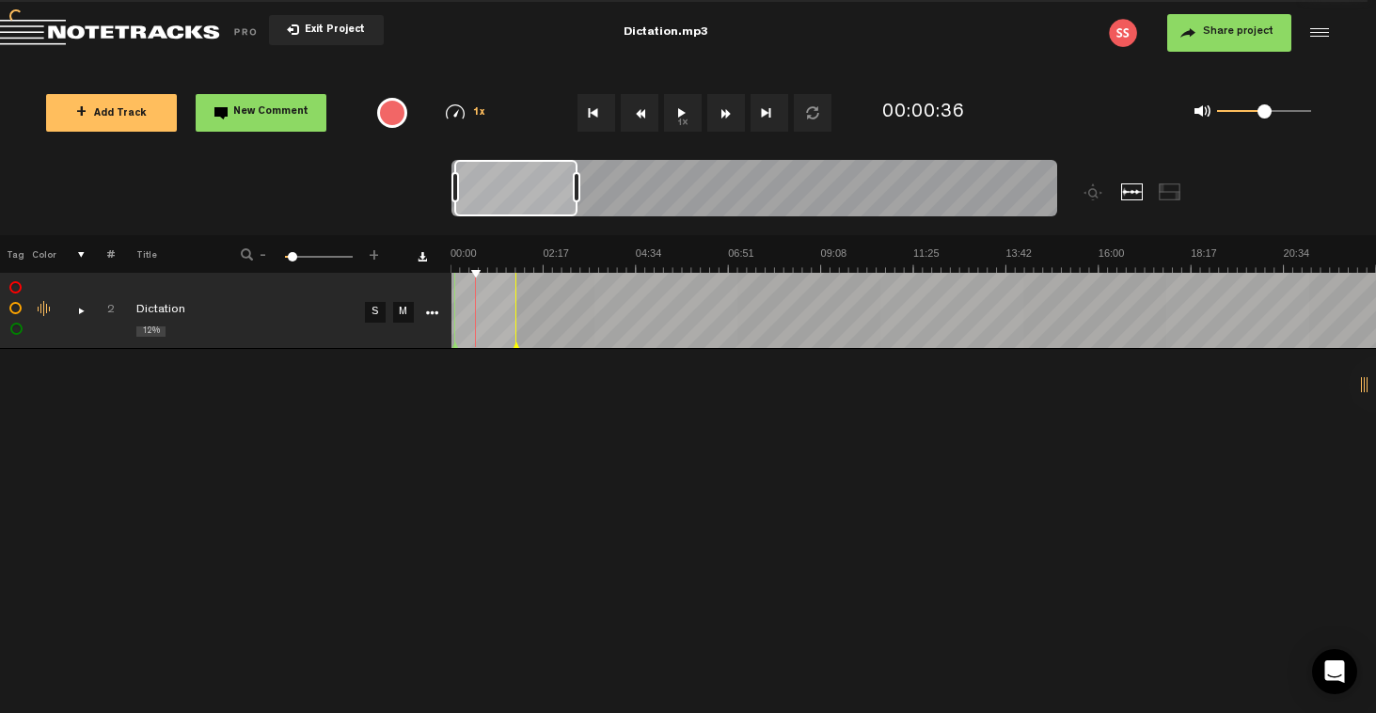
click at [1129, 194] on div at bounding box center [1132, 191] width 23 height 17
click at [490, 358] on div "+ New drawing Tag Color # Title - 1 100 5 + 1 Dictation S M Export to Headliner…" at bounding box center [688, 474] width 1376 height 478
click at [519, 277] on td at bounding box center [915, 311] width 926 height 76
click at [496, 401] on div "+ New drawing Tag Color # Title - 1 100 5 + 1 Dictation S M Export to Headliner…" at bounding box center [688, 474] width 1376 height 478
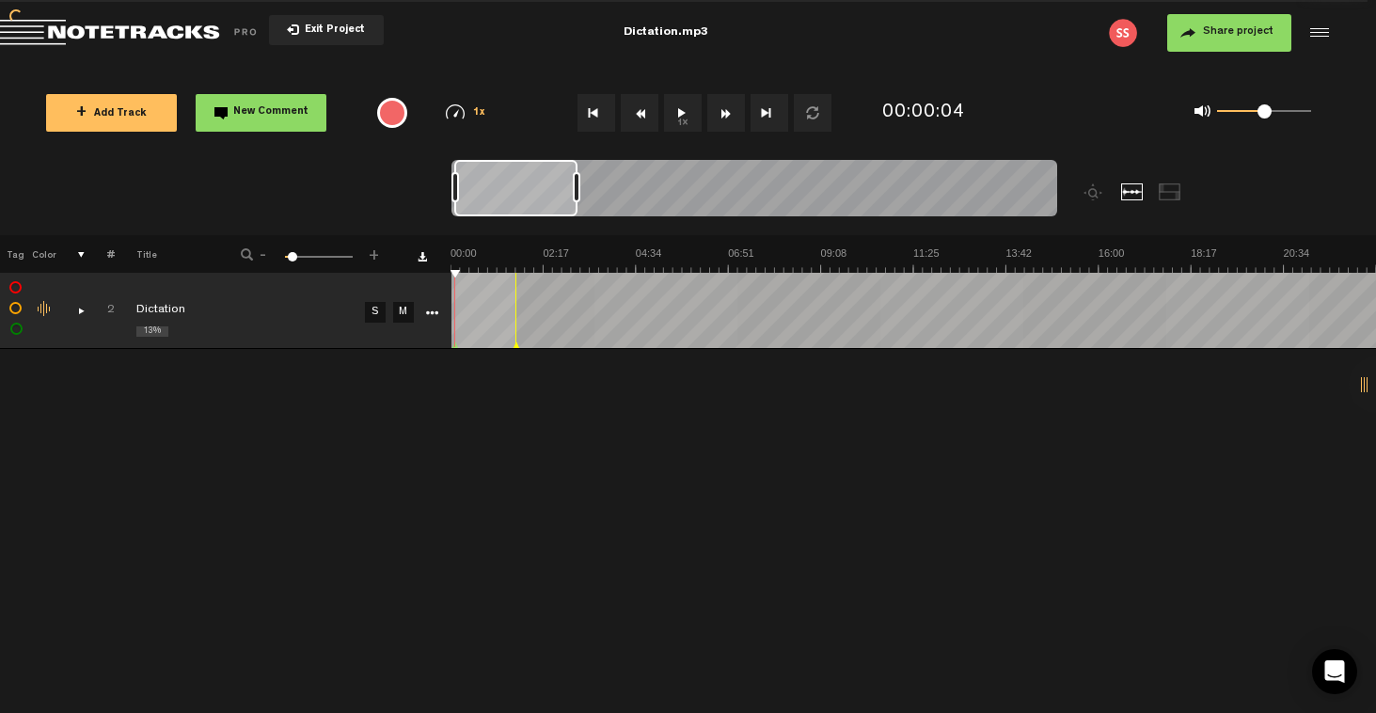
click at [518, 273] on div "+ New drawing Tag Color # Title - 1 100 5 + 1 Dictation S M Export to Headliner…" at bounding box center [688, 273] width 1376 height 76
drag, startPoint x: 456, startPoint y: 272, endPoint x: 525, endPoint y: 447, distance: 188.0
click at [525, 447] on div "+ New drawing Tag Color # Title - 1 100 5 + 1 Dictation S M Export to Headliner…" at bounding box center [688, 474] width 1376 height 478
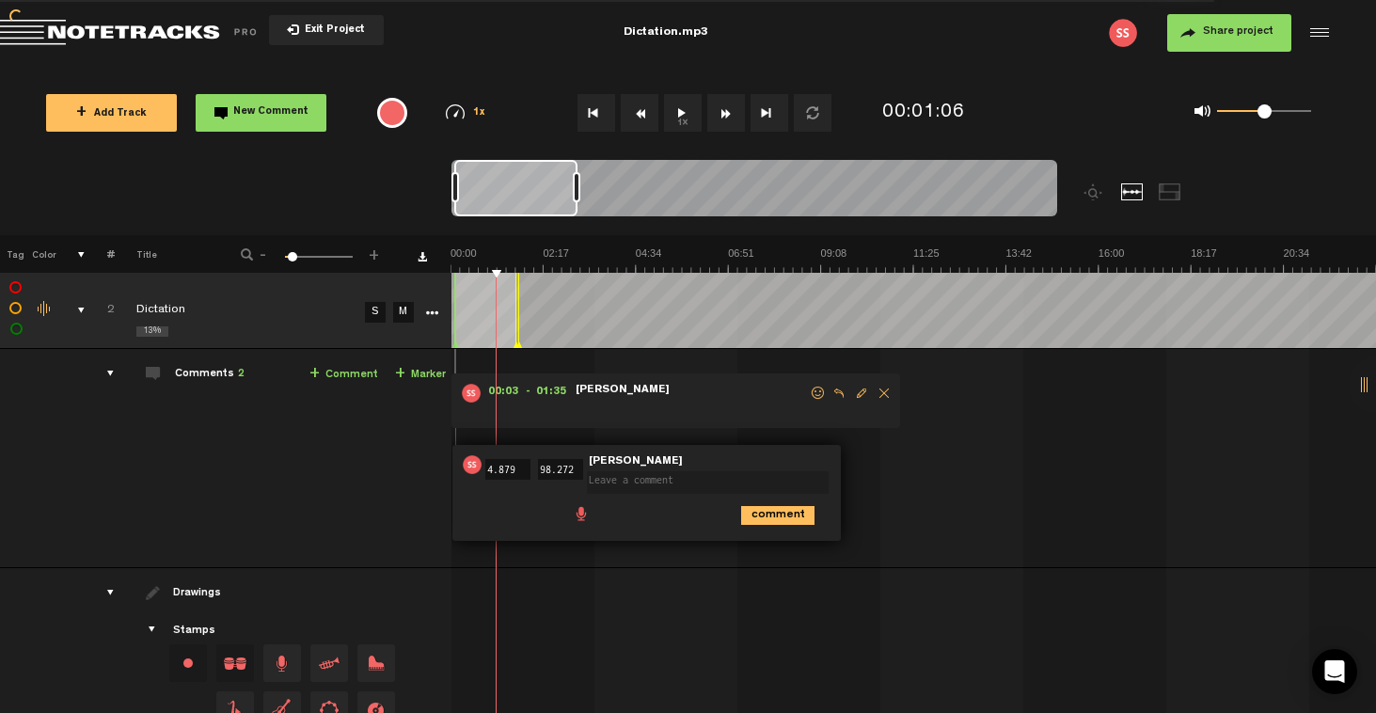
click at [516, 276] on div at bounding box center [516, 310] width 1 height 75
click at [599, 465] on span "[PERSON_NAME]" at bounding box center [624, 461] width 98 height 13
click at [599, 463] on span "[PERSON_NAME]" at bounding box center [624, 461] width 98 height 13
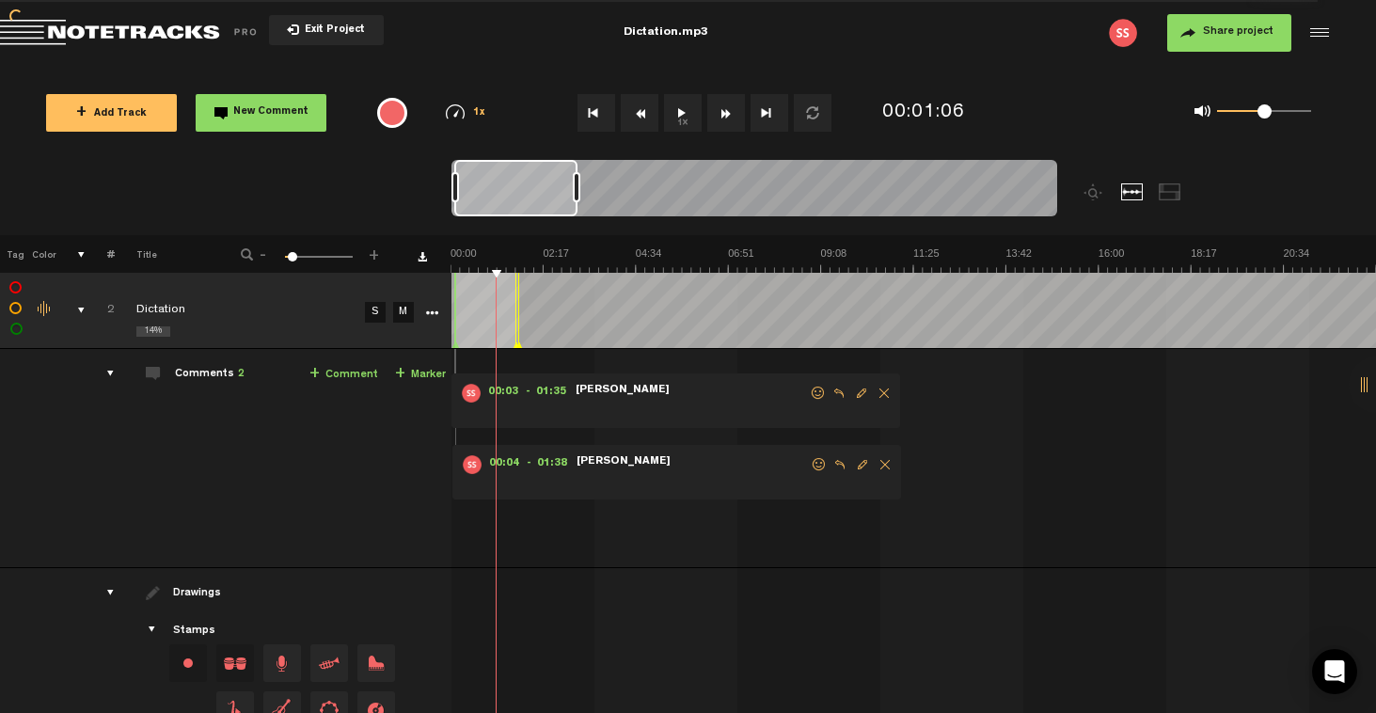
click at [858, 466] on span "Edit comment" at bounding box center [862, 464] width 23 height 13
click at [655, 529] on div "comment" at bounding box center [649, 514] width 373 height 37
click at [885, 390] on span "Delete comment" at bounding box center [884, 393] width 23 height 13
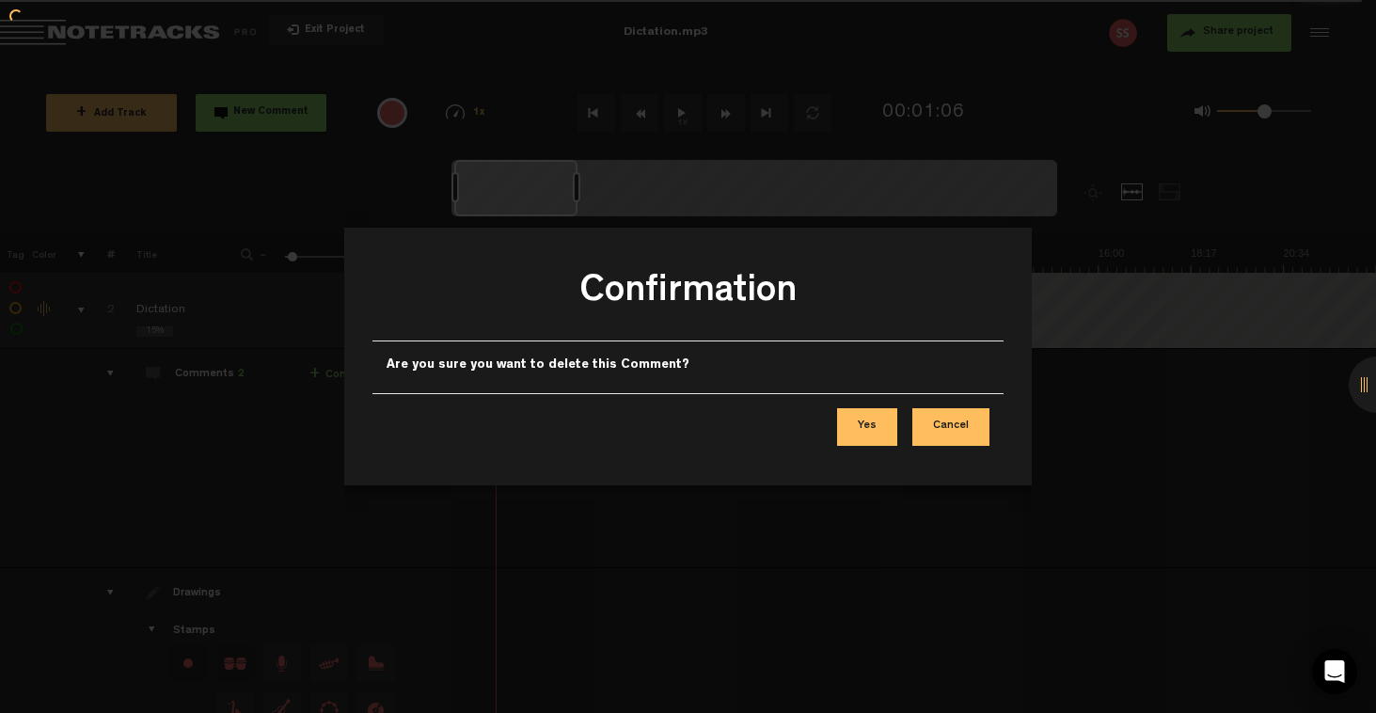
click at [872, 428] on button "Yes" at bounding box center [867, 427] width 60 height 38
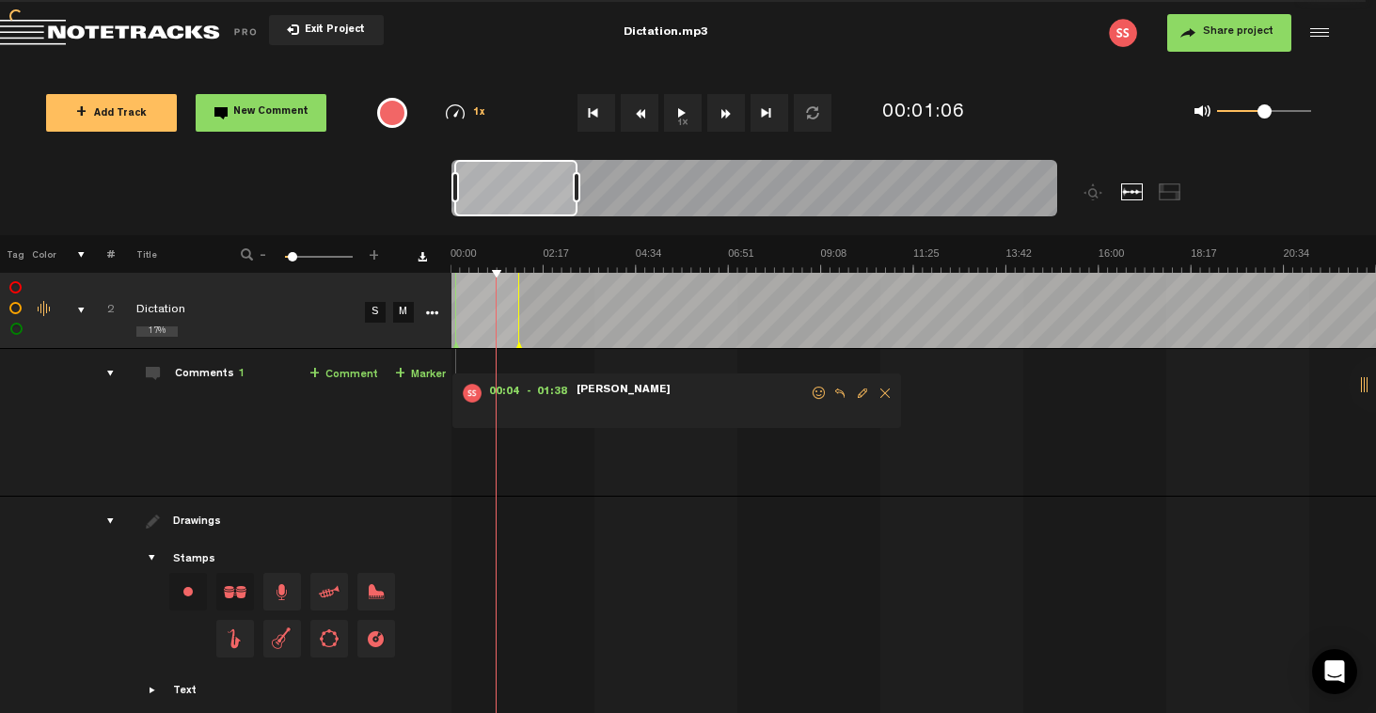
click at [660, 34] on md-toolbar "Exit Project Dictation.mp3 Share project Save project" at bounding box center [688, 33] width 1376 height 66
click at [405, 204] on nt-zoom-navigation-bar at bounding box center [688, 197] width 1376 height 75
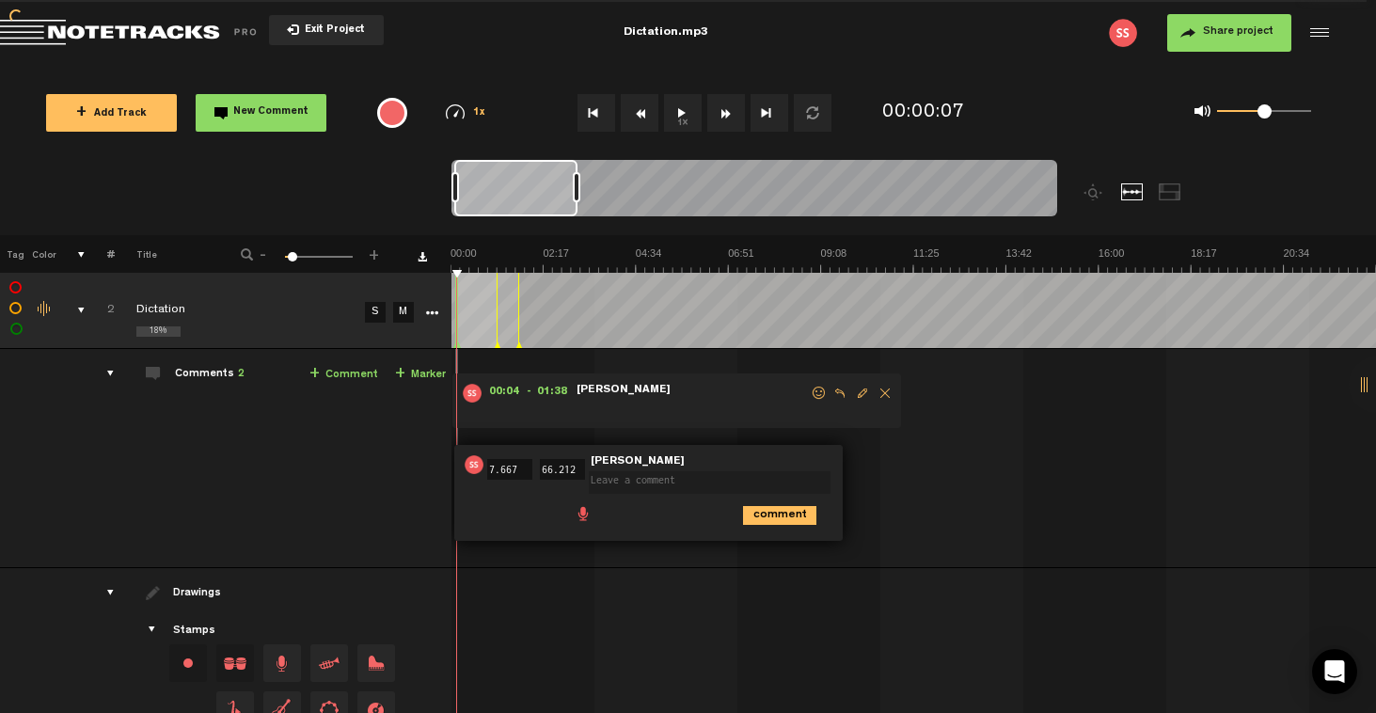
click at [346, 22] on button "Exit Project" at bounding box center [326, 30] width 115 height 30
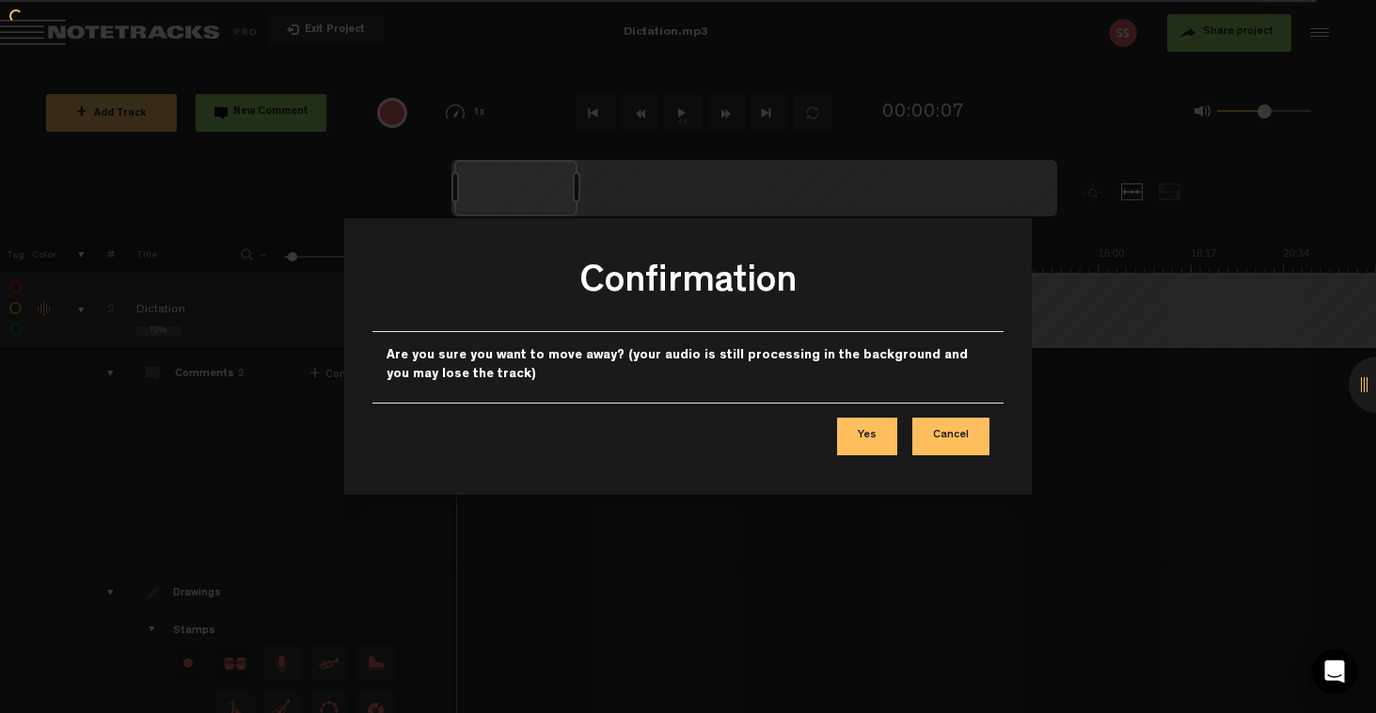
click at [877, 430] on button "Yes" at bounding box center [867, 437] width 60 height 38
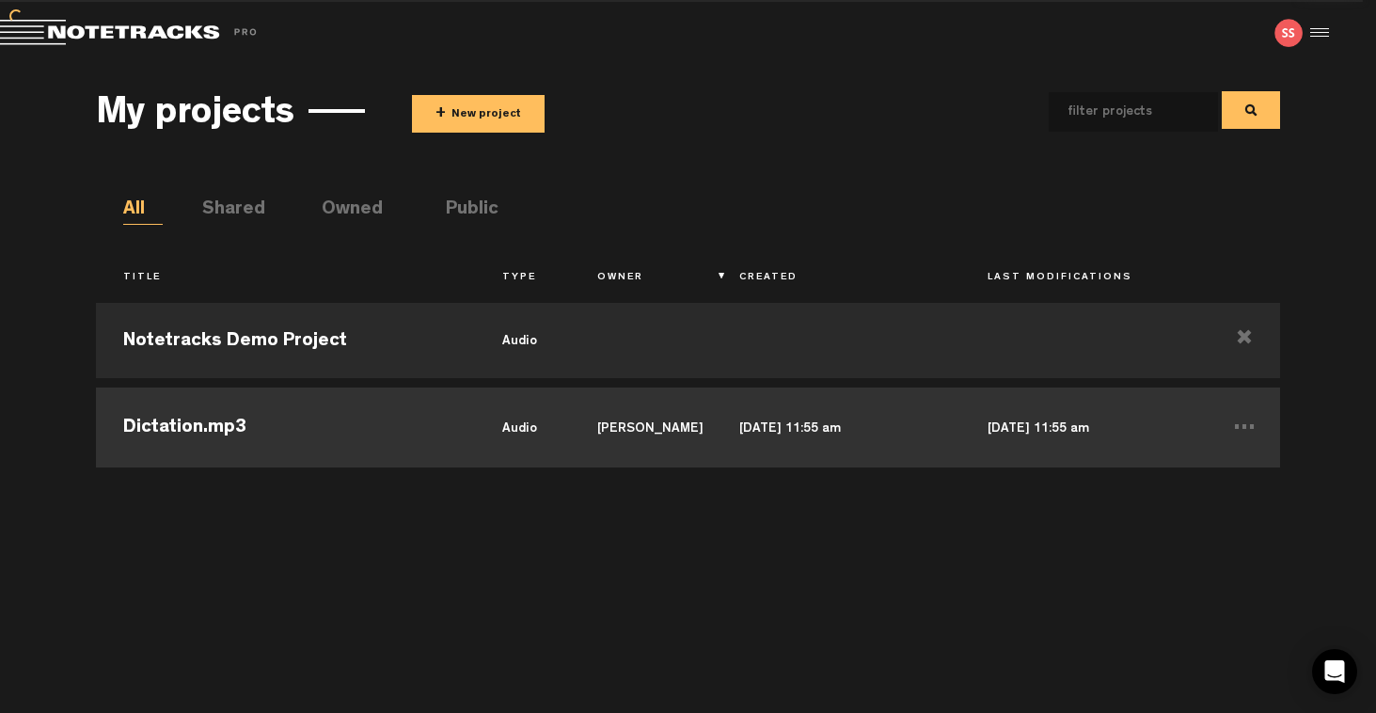
click at [351, 432] on td "Dictation.mp3" at bounding box center [285, 425] width 379 height 85
click at [711, 431] on td "[PERSON_NAME]" at bounding box center [641, 425] width 142 height 85
click at [1174, 500] on li "Edit" at bounding box center [1215, 500] width 130 height 32
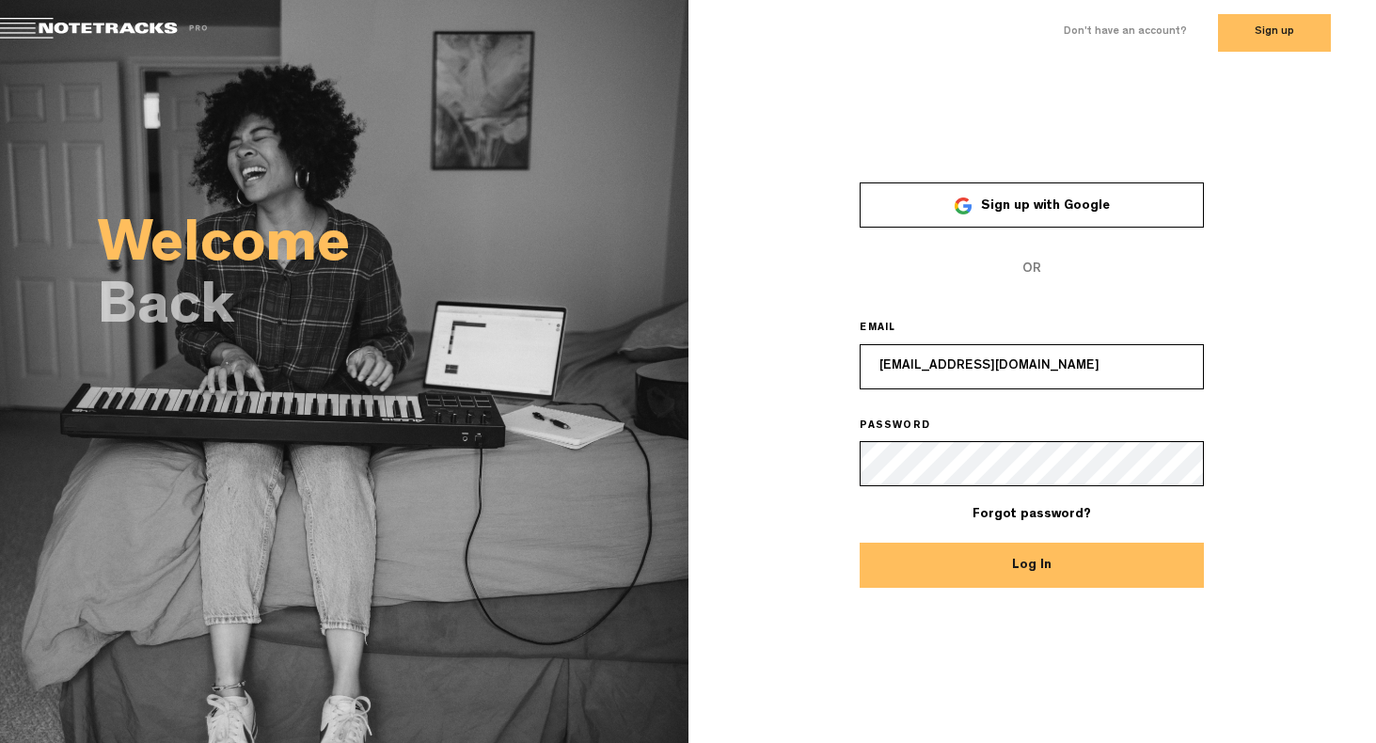
type input "[EMAIL_ADDRESS][DOMAIN_NAME]"
click at [1012, 566] on button "Log In" at bounding box center [1032, 565] width 344 height 45
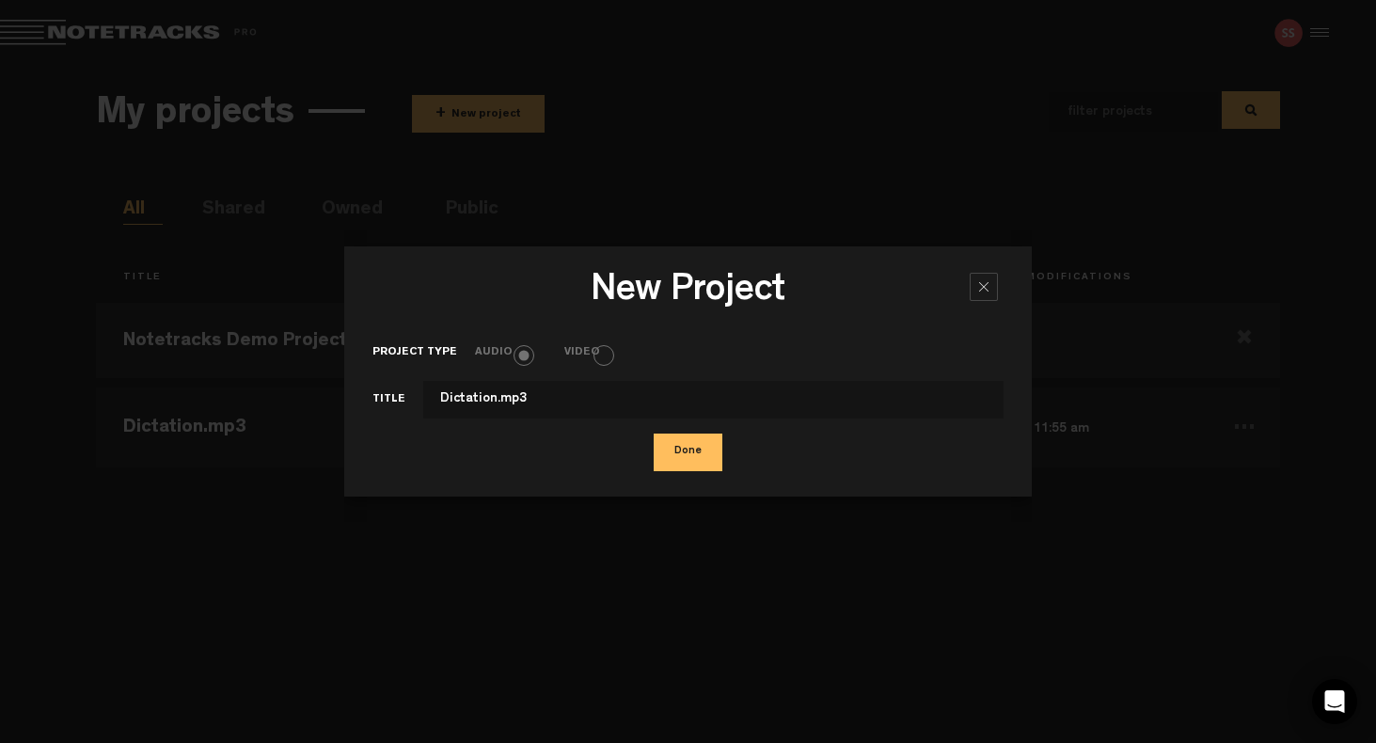
click at [690, 456] on button "Done" at bounding box center [688, 453] width 69 height 38
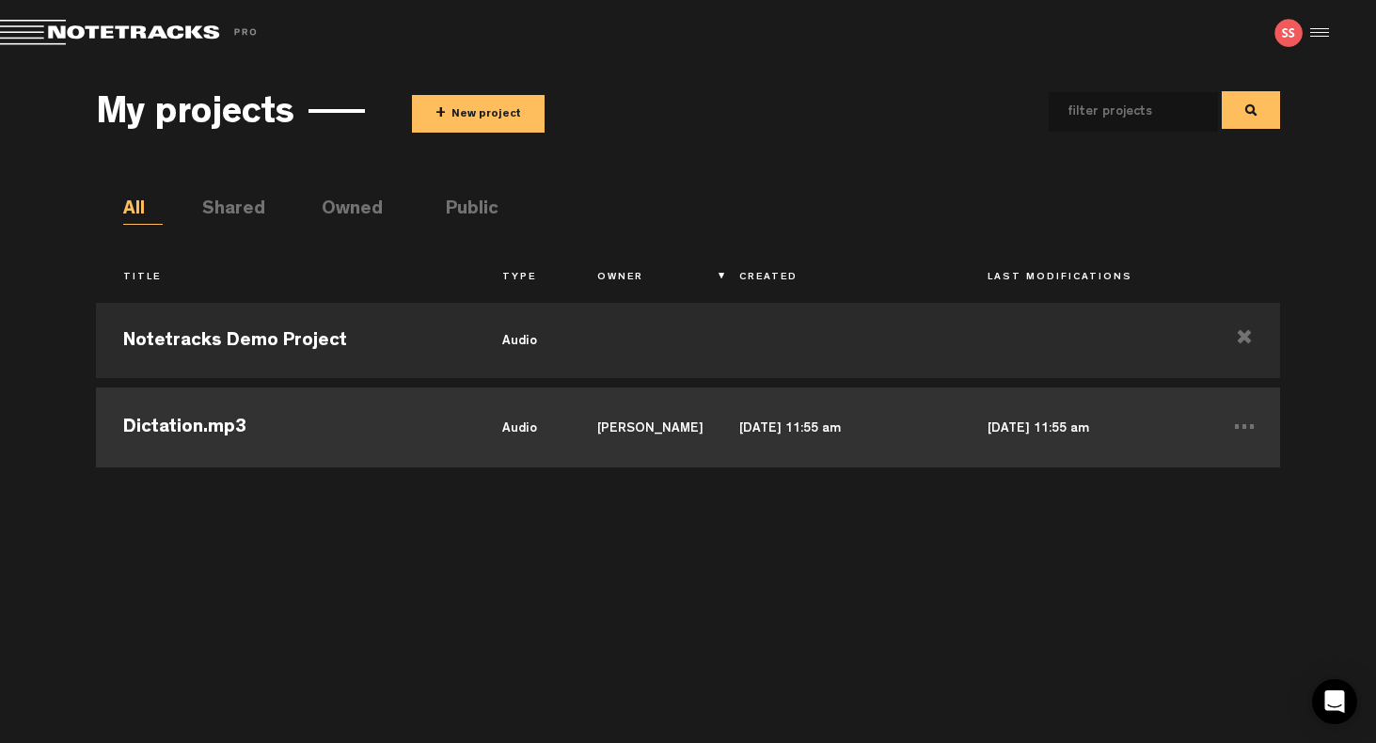
click at [840, 433] on td "[DATE] 11:55 am" at bounding box center [836, 425] width 248 height 85
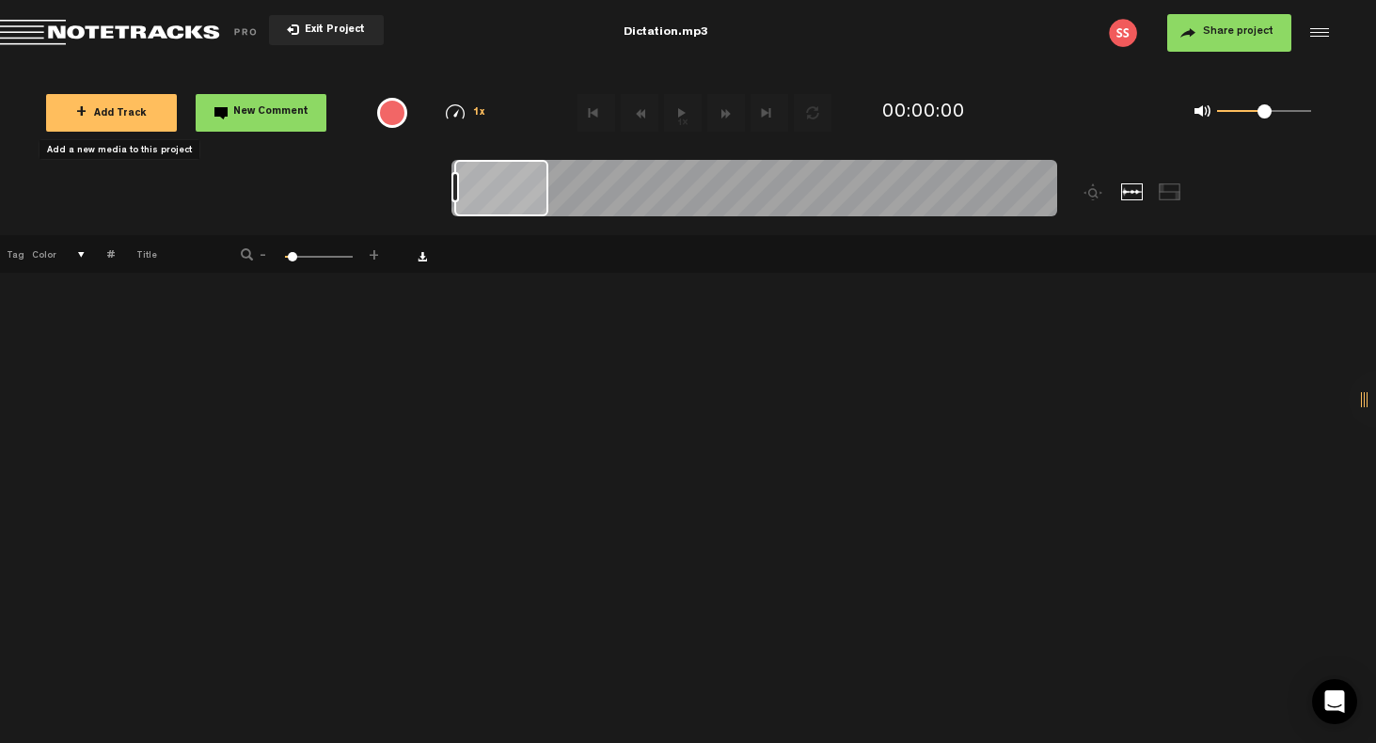
click at [151, 108] on button "+ Add Track" at bounding box center [111, 113] width 131 height 38
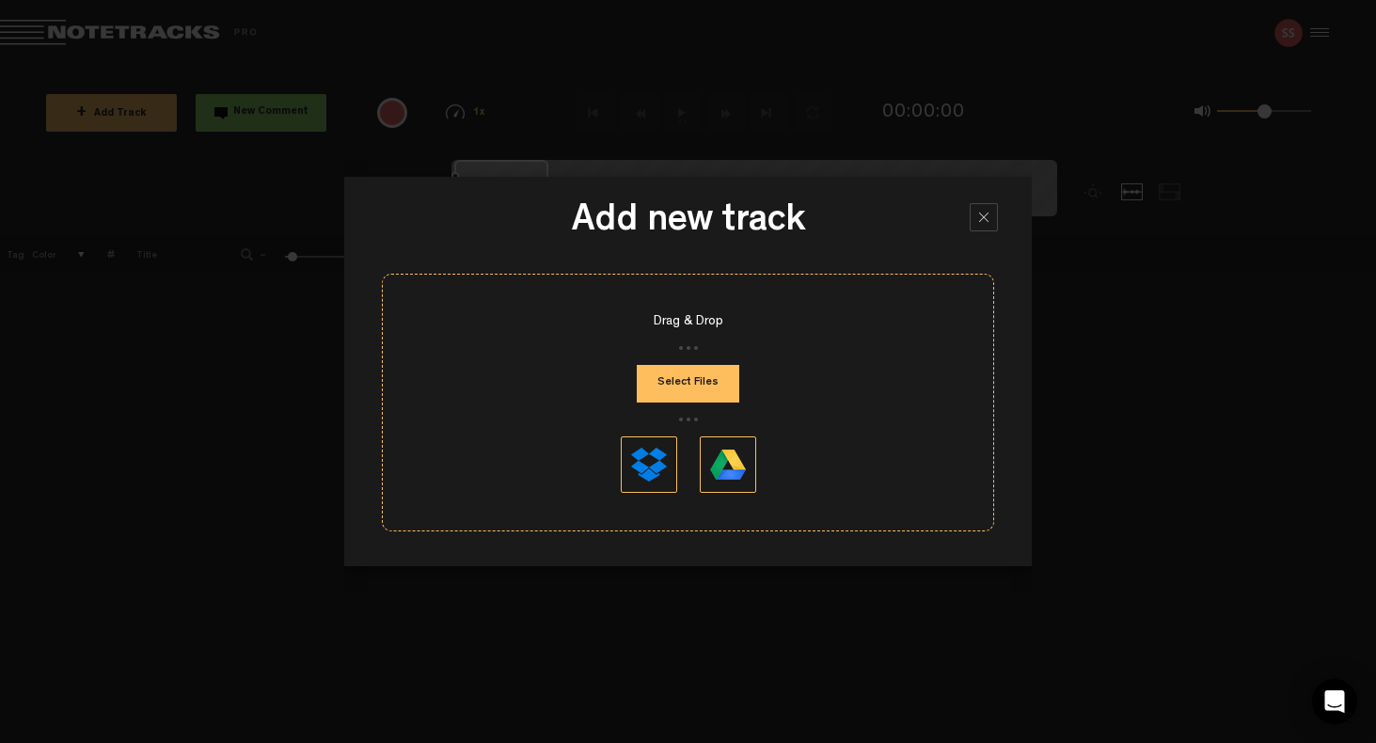
click at [719, 385] on button "Select Files" at bounding box center [688, 384] width 103 height 38
click at [708, 379] on button "Select Files" at bounding box center [688, 384] width 103 height 38
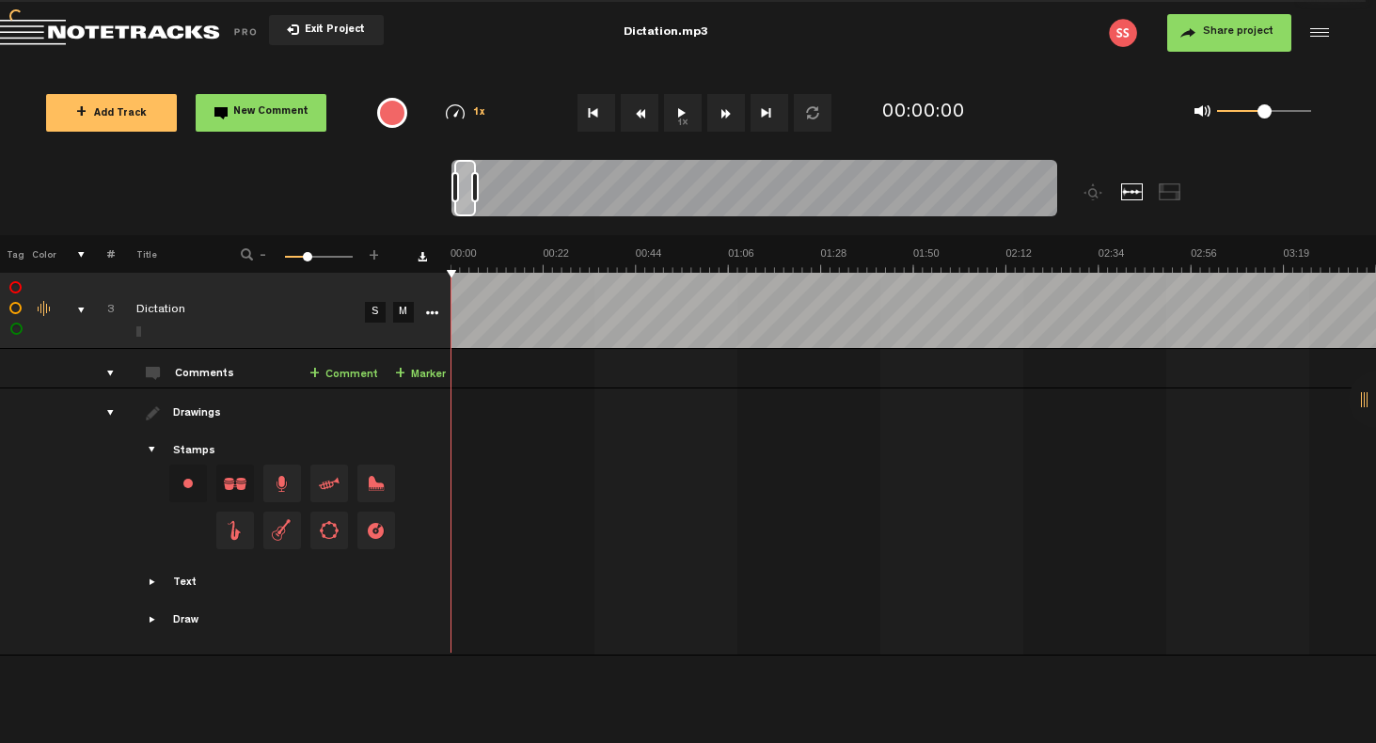
drag, startPoint x: 292, startPoint y: 257, endPoint x: 307, endPoint y: 257, distance: 15.1
click at [307, 257] on span at bounding box center [307, 256] width 9 height 9
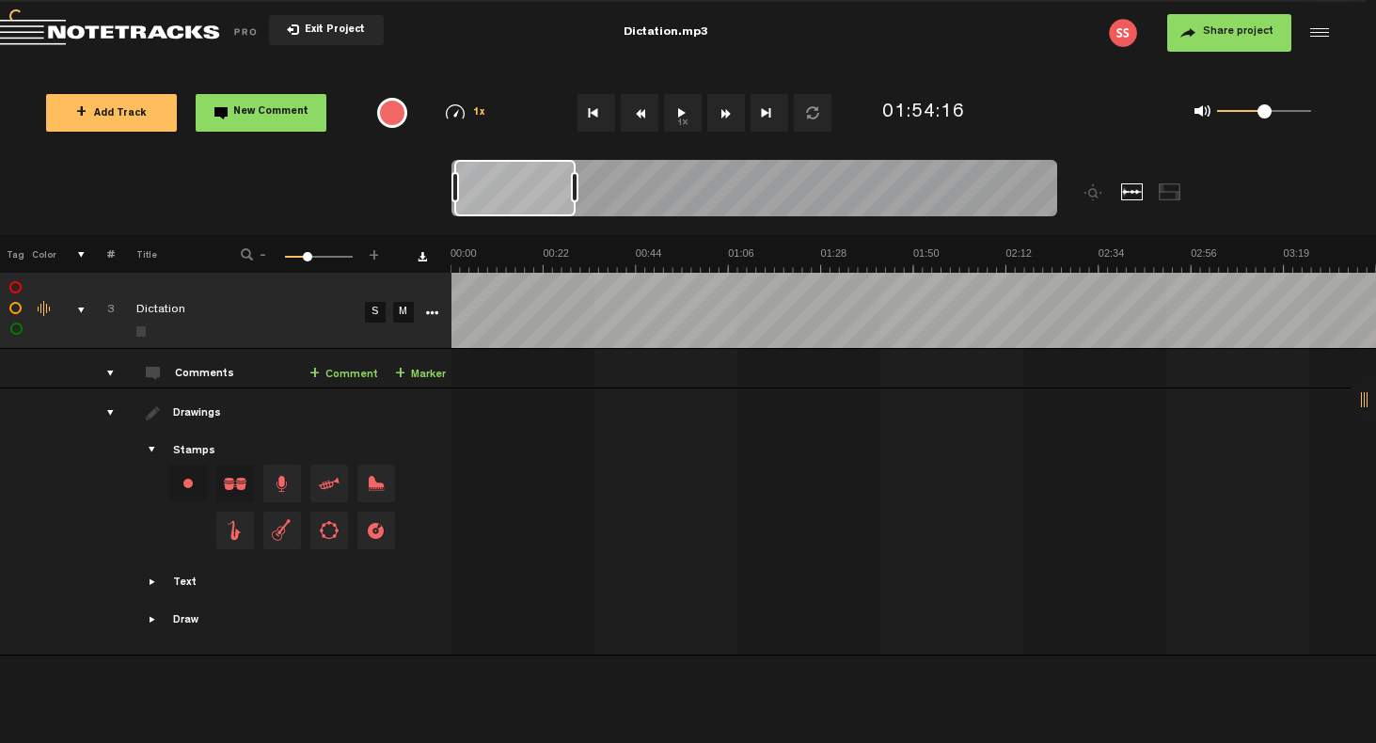
click at [0, 0] on div at bounding box center [0, 0] width 0 height 0
